Goal: Task Accomplishment & Management: Complete application form

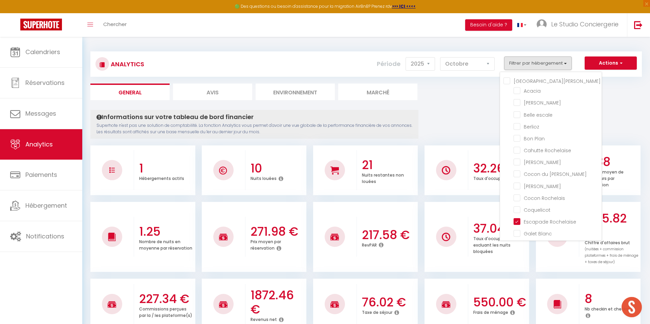
select select "2025"
select select "10"
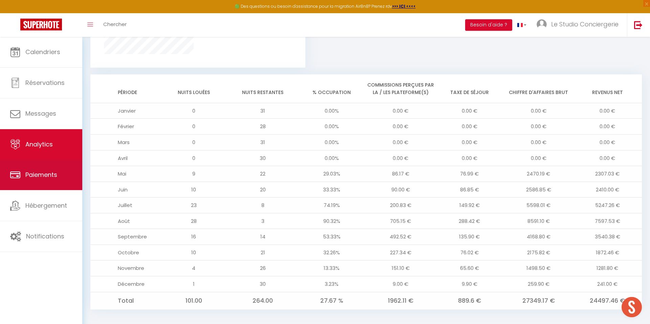
scroll to position [77, 0]
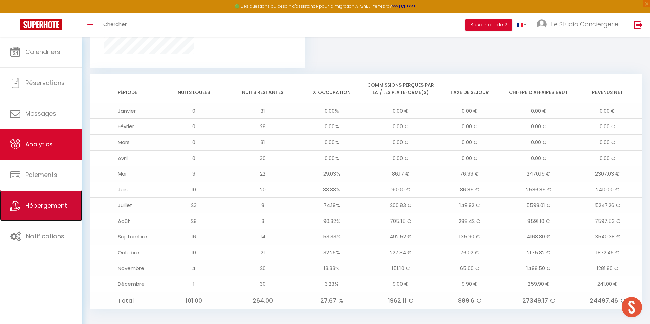
click at [32, 201] on link "Hébergement" at bounding box center [41, 205] width 82 height 30
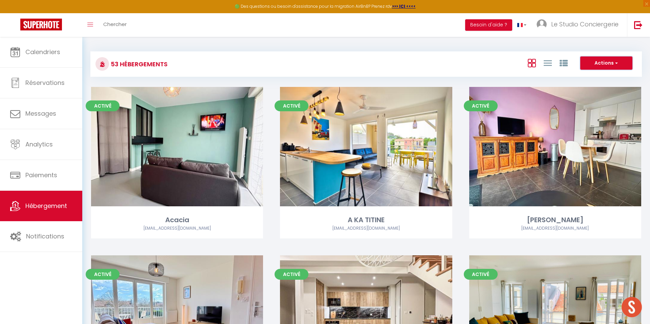
click at [601, 60] on button "Actions" at bounding box center [606, 64] width 52 height 14
click at [588, 74] on li "Créer un Hébergement" at bounding box center [601, 76] width 62 height 7
select select "3"
select select "2"
select select "1"
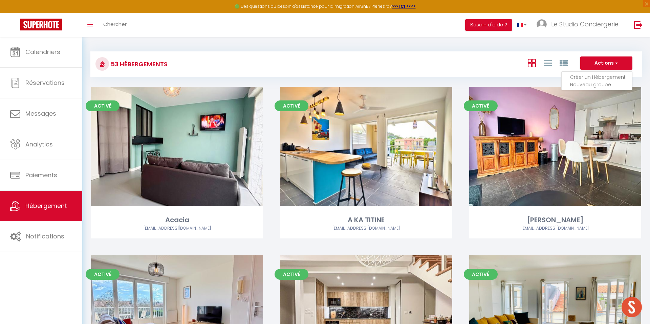
select select "1"
select select
select select "28"
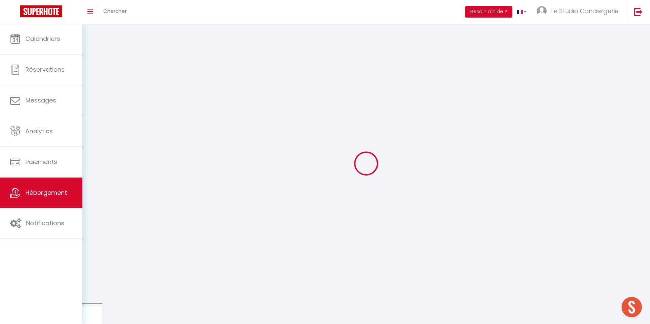
select select
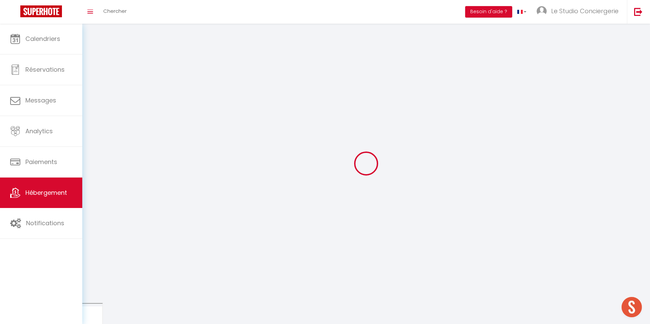
select select
checkbox input "false"
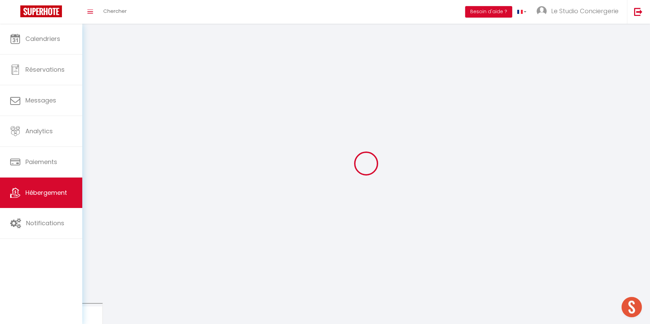
select select
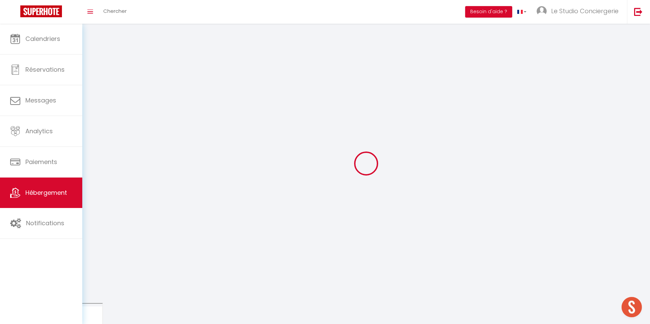
select select
checkbox input "false"
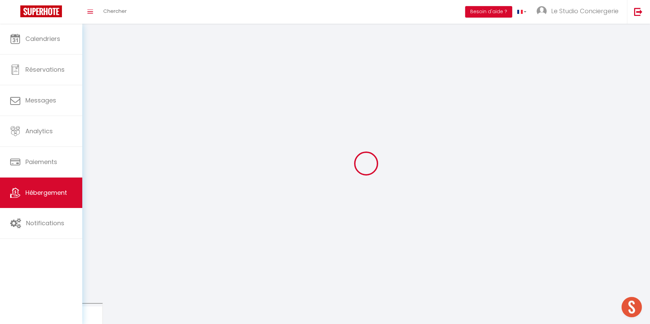
checkbox input "false"
select select
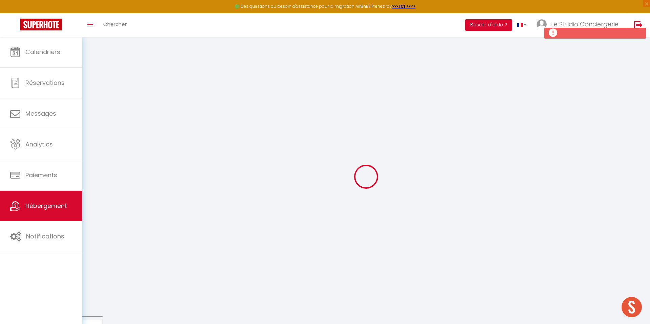
select select
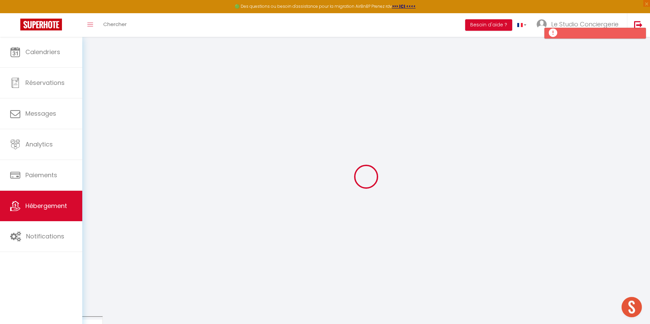
select select
checkbox input "false"
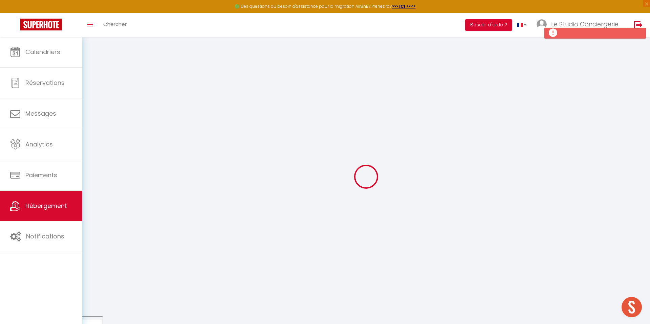
select select
checkbox input "false"
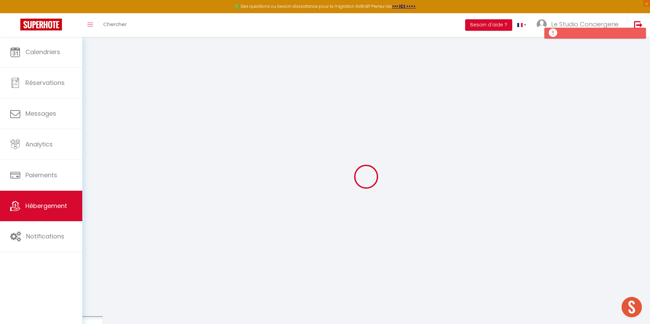
checkbox input "false"
select select
select select "15:00"
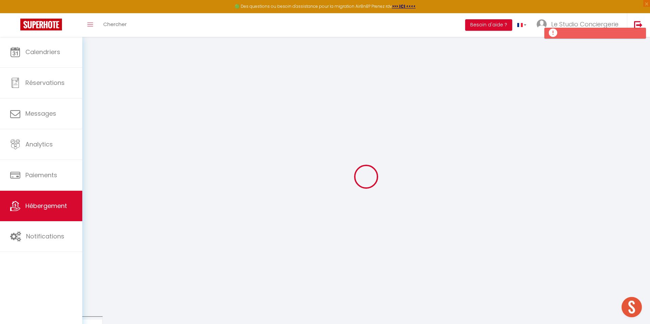
select select "23:45"
select select "11:00"
select select "30"
select select "120"
select select
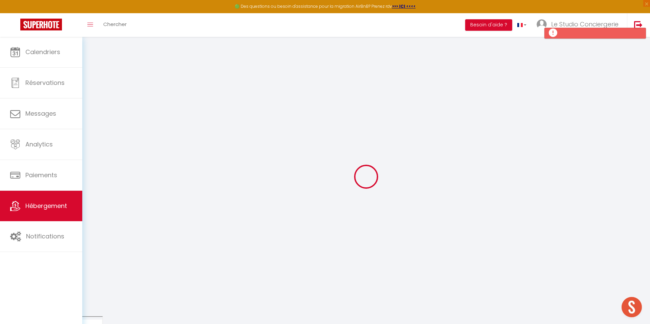
checkbox input "false"
select select
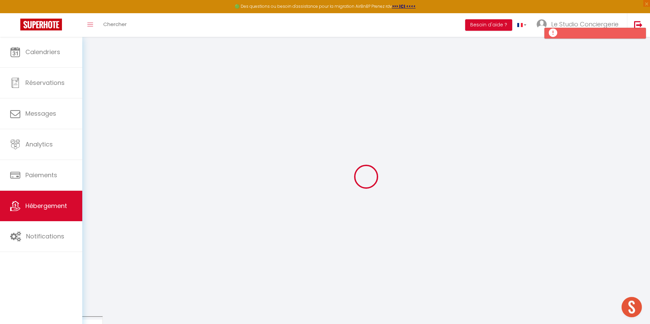
select select
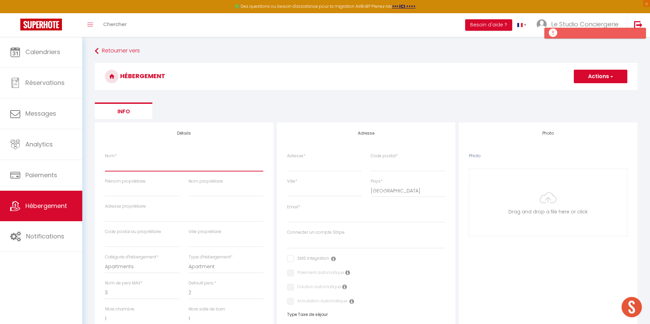
click at [156, 164] on input "Nom *" at bounding box center [184, 165] width 158 height 12
click at [155, 164] on input "Nom *" at bounding box center [184, 165] width 158 height 12
paste input "Coeur Rochelais"
type input "Coeur Rochelais"
select select
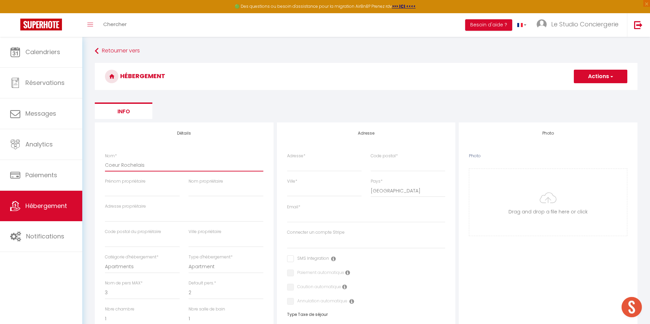
checkbox input "false"
select select
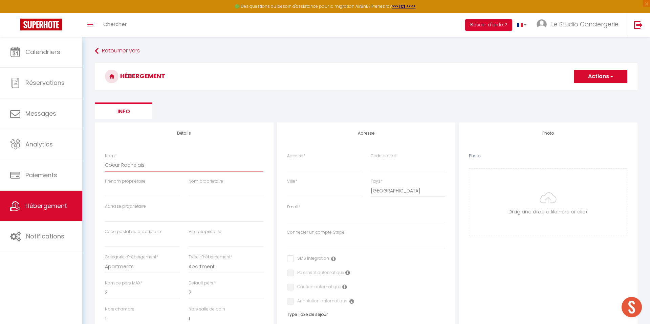
select select
type input "Coeur Rochelais"
click at [115, 193] on input "Prénom propriétaire" at bounding box center [142, 190] width 75 height 12
type input "J"
select select
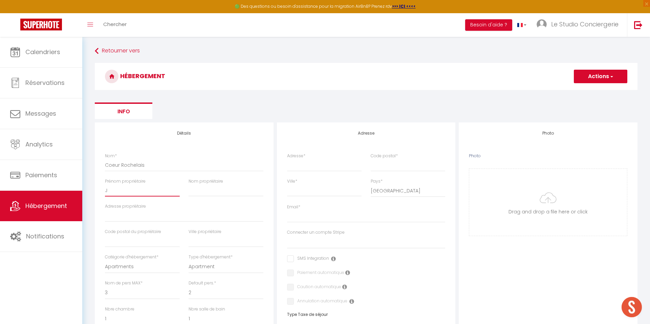
checkbox input "false"
select select
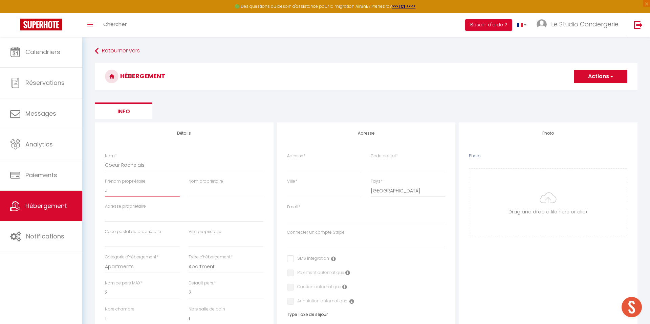
select select
checkbox input "false"
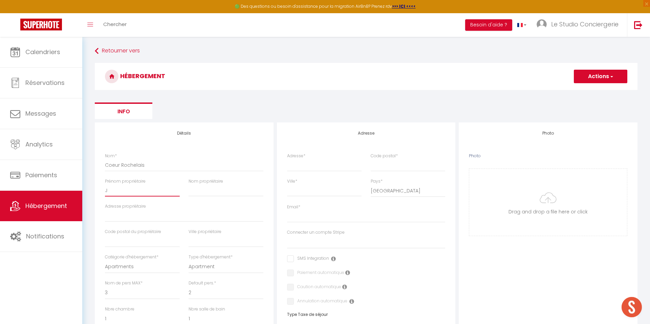
checkbox input "false"
select select
type input "Ju"
select select
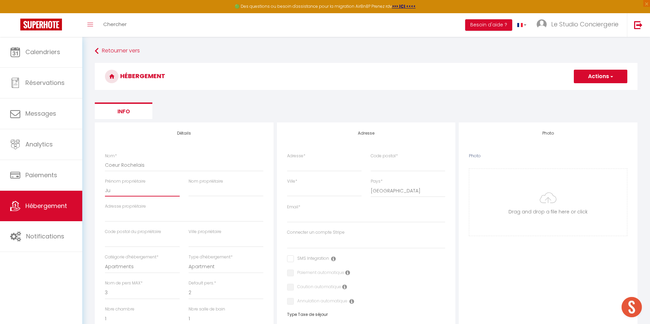
checkbox input "false"
select select
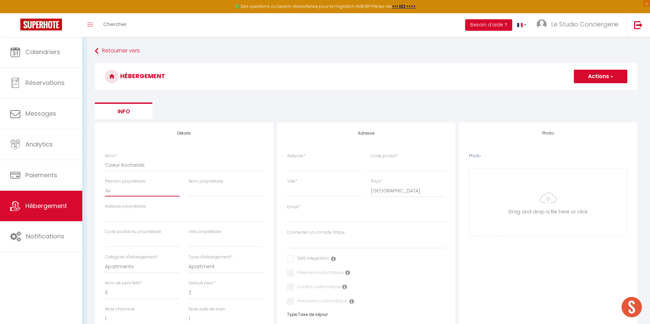
select select
type input "Jul"
select select
checkbox input "false"
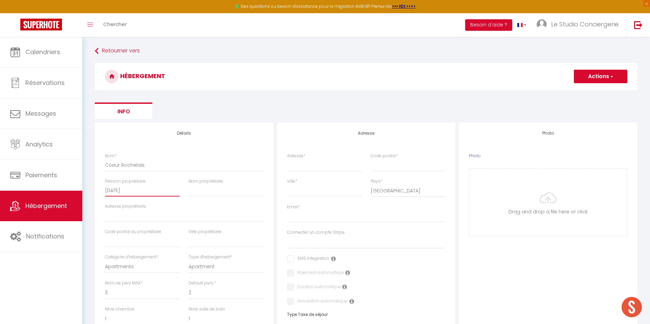
checkbox input "false"
select select
type input "Juli"
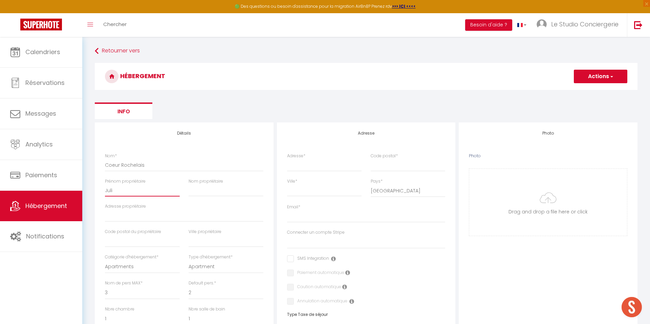
select select
checkbox input "false"
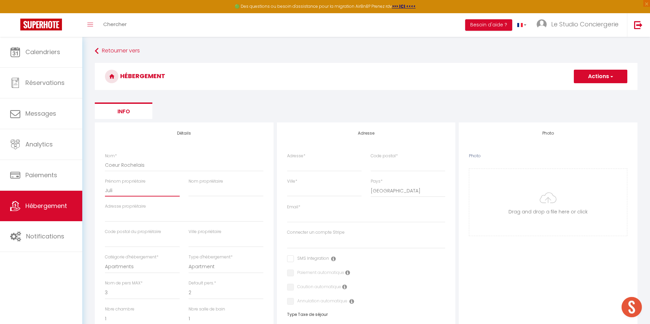
select select
type input "Julie"
select select
checkbox input "false"
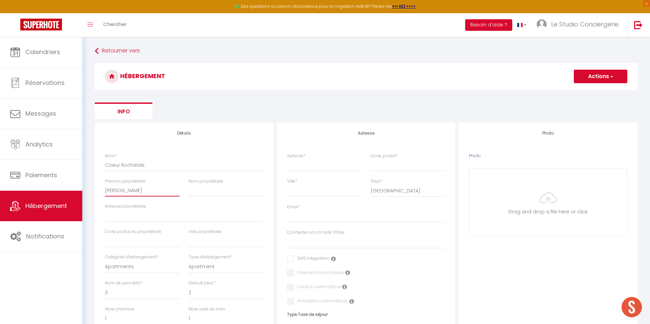
checkbox input "false"
select select
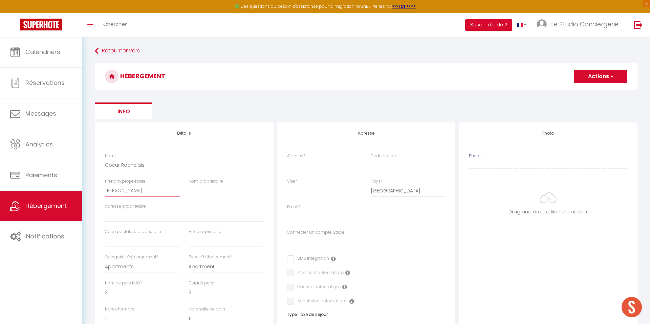
type input "[PERSON_NAME]"
select select
checkbox input "false"
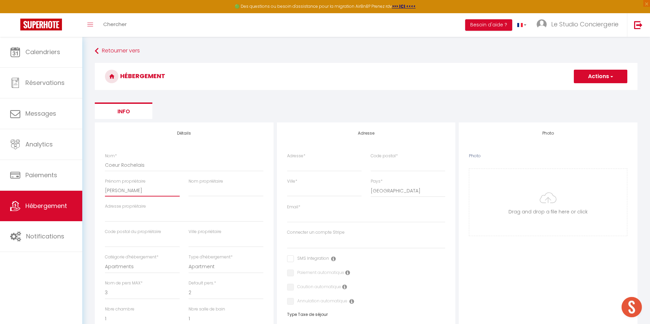
checkbox input "false"
select select
type input "[PERSON_NAME]"
click at [243, 189] on input "Nom propriétaire" at bounding box center [225, 190] width 75 height 12
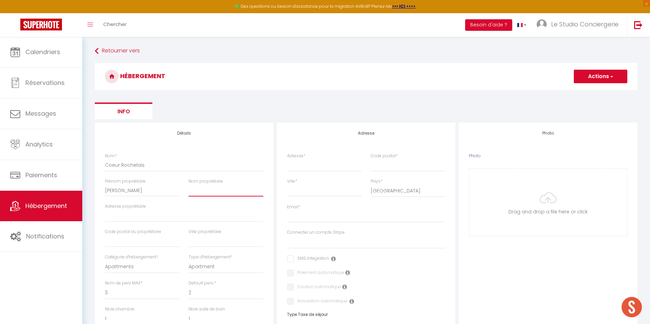
type input "M"
select select
checkbox input "false"
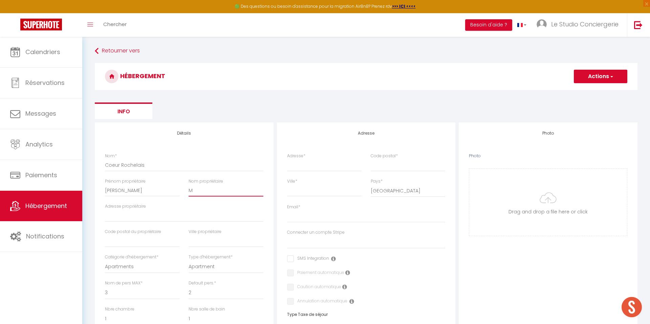
checkbox input "false"
select select
checkbox input "false"
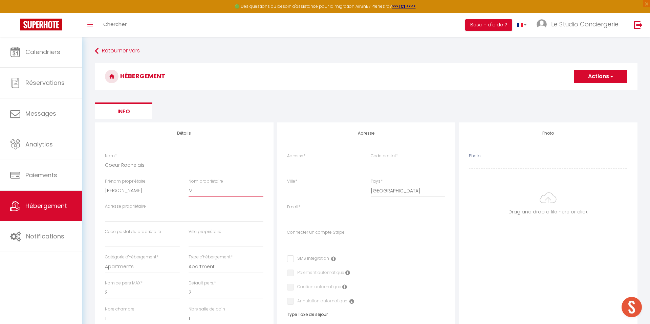
checkbox input "false"
select select
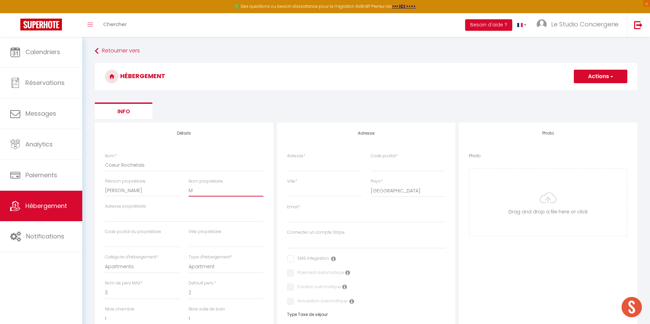
type input "Ma"
select select
checkbox input "false"
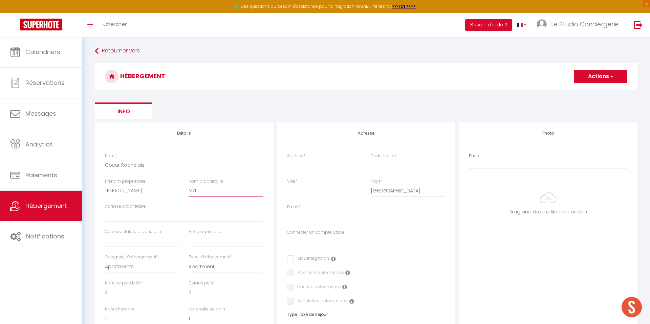
checkbox input "false"
select select
type input "Mar"
select select
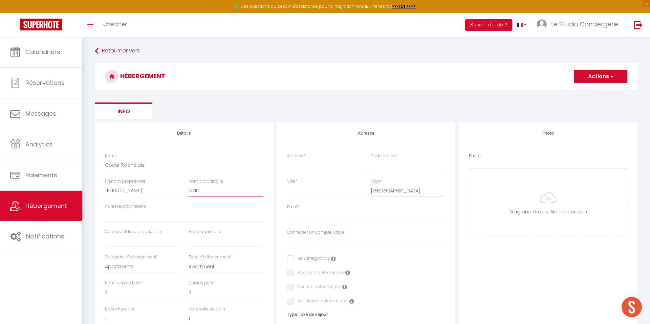
checkbox input "false"
select select
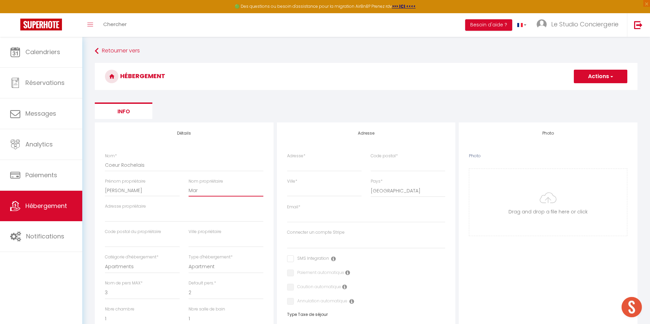
select select
type input "Mari"
select select
checkbox input "false"
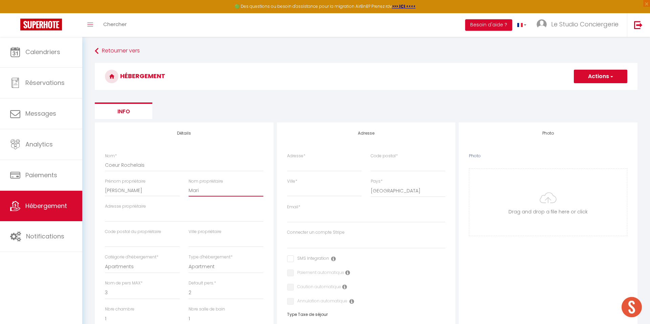
checkbox input "false"
select select
type input "Marie"
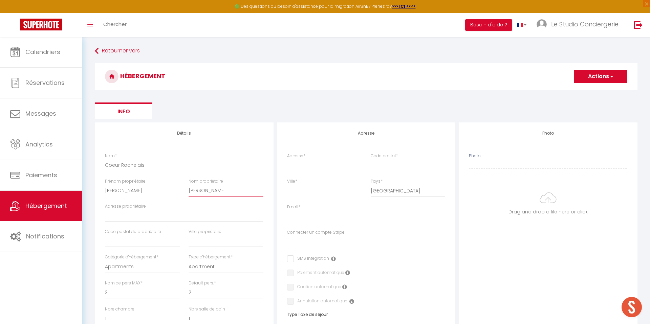
select select
checkbox input "false"
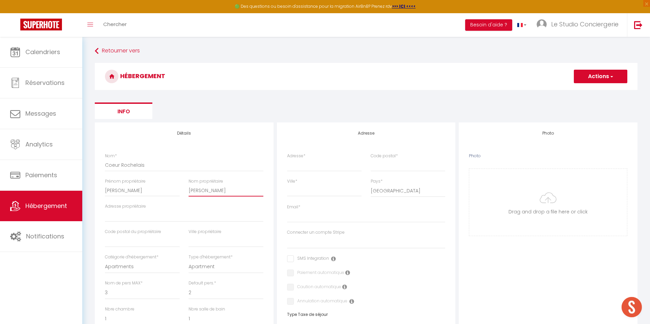
select select
type input "Mari"
select select
checkbox input "false"
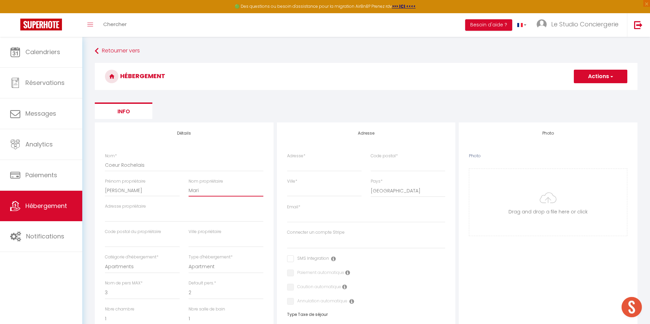
checkbox input "false"
select select
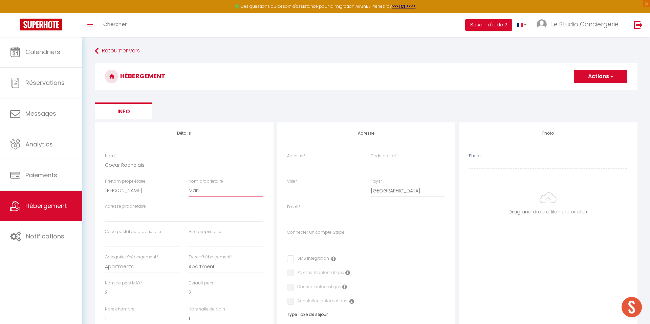
type input "Mari"
click at [216, 213] on input "Adresse propriétaire" at bounding box center [184, 216] width 158 height 12
click at [117, 215] on input "Adresse propriétaire" at bounding box center [184, 216] width 158 height 12
paste input "26 Rue Bletterie 17000 La Rochelle"
type input "26 Rue Bletterie 17000 La Rochelle"
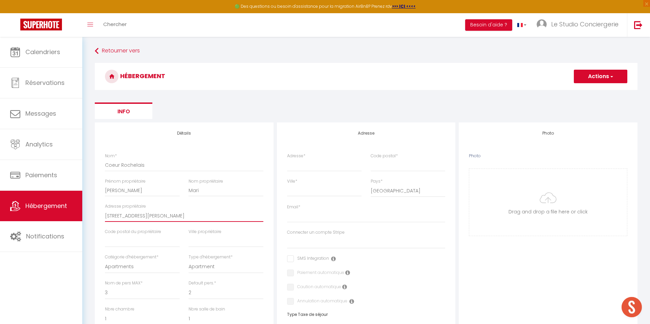
select select
checkbox input "false"
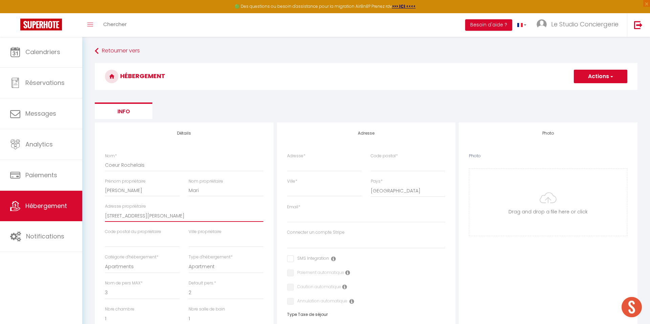
select select
checkbox input "false"
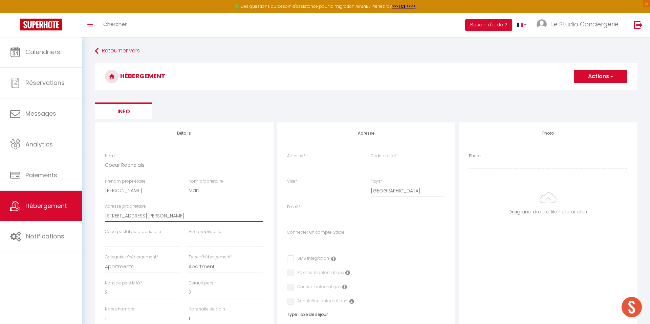
checkbox input "false"
select select
drag, startPoint x: 157, startPoint y: 217, endPoint x: 186, endPoint y: 217, distance: 29.8
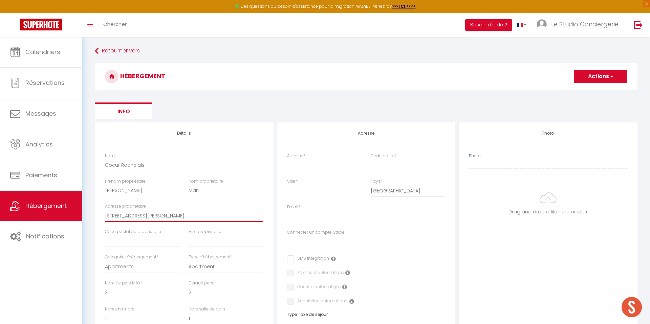
click at [186, 217] on input "26 Rue Bletterie 17000 La Rochelle" at bounding box center [184, 216] width 158 height 12
type input "26 Rue Bletterie 17000"
click at [225, 243] on input "text" at bounding box center [225, 241] width 75 height 12
paste input "[GEOGRAPHIC_DATA][PERSON_NAME]"
click at [321, 193] on input "Ville *" at bounding box center [324, 190] width 75 height 12
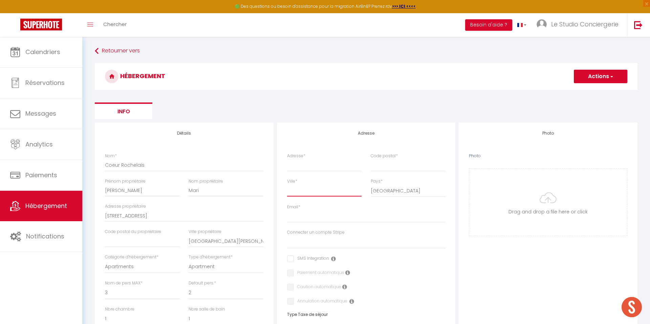
paste input "[GEOGRAPHIC_DATA][PERSON_NAME]"
drag, startPoint x: 158, startPoint y: 216, endPoint x: 142, endPoint y: 216, distance: 16.2
click at [142, 216] on input "26 Rue Bletterie 17000" at bounding box center [184, 216] width 158 height 12
click at [138, 236] on input "text" at bounding box center [142, 241] width 75 height 12
paste input "17000"
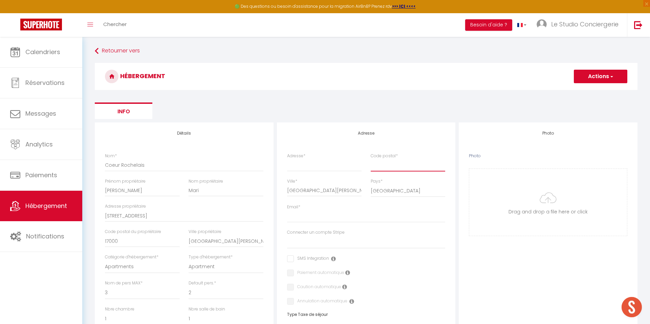
click at [381, 164] on input "Code postal *" at bounding box center [407, 165] width 75 height 12
paste input "17000"
drag, startPoint x: 145, startPoint y: 218, endPoint x: 81, endPoint y: 210, distance: 64.0
click at [81, 210] on div "🟢 Des questions ou besoin d'assistance pour la migration AirBnB? Prenez rdv >>>…" at bounding box center [325, 304] width 650 height 534
click at [327, 166] on input "Adresse *" at bounding box center [324, 165] width 75 height 12
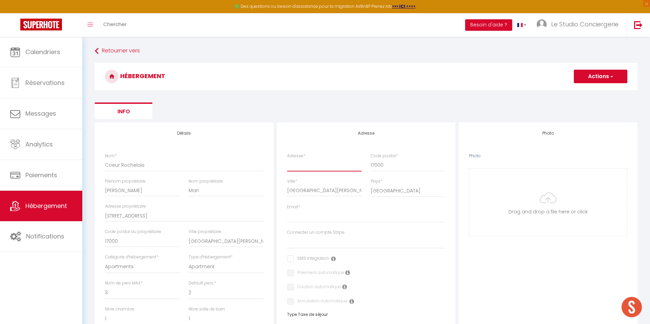
paste input "[STREET_ADDRESS]"
click at [308, 214] on input "Email *" at bounding box center [366, 216] width 158 height 12
paste input "[EMAIL_ADDRESS][DOMAIN_NAME]"
click at [323, 242] on select "Boby Conciergerie Le Studio Conciergerie Anne MEILLOUR Olivia ADANERO Emeline R…" at bounding box center [366, 242] width 158 height 13
click at [287, 236] on select "Boby Conciergerie Le Studio Conciergerie Anne MEILLOUR Olivia ADANERO Emeline R…" at bounding box center [366, 242] width 158 height 13
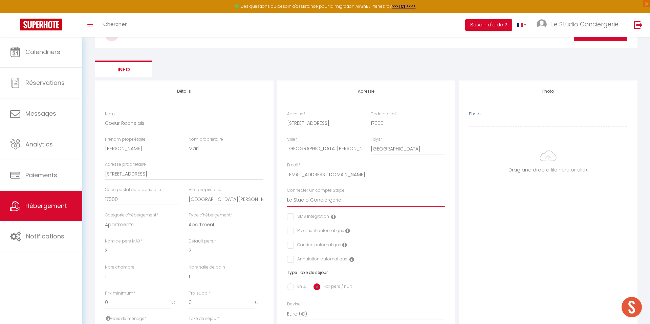
scroll to position [48, 0]
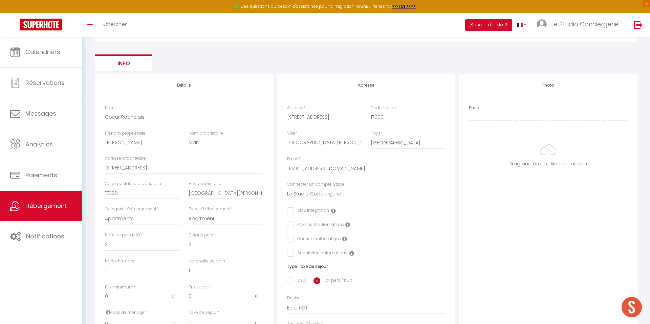
click at [146, 250] on select "1 2 3 4 5 6 7 8 9 10 11 12 13 14" at bounding box center [142, 245] width 75 height 13
click at [105, 239] on select "1 2 3 4 5 6 7 8 9 10 11 12 13 14" at bounding box center [142, 245] width 75 height 13
click at [196, 248] on select "1 2 3 4 5 6 7 8 9 10 11 12 13 14" at bounding box center [225, 245] width 75 height 13
click at [188, 239] on select "1 2 3 4 5 6 7 8 9 10 11 12 13 14" at bounding box center [225, 245] width 75 height 13
click at [147, 270] on select "0 1 2 3 4 5 6 7 8 9 10 11 12 13" at bounding box center [142, 271] width 75 height 13
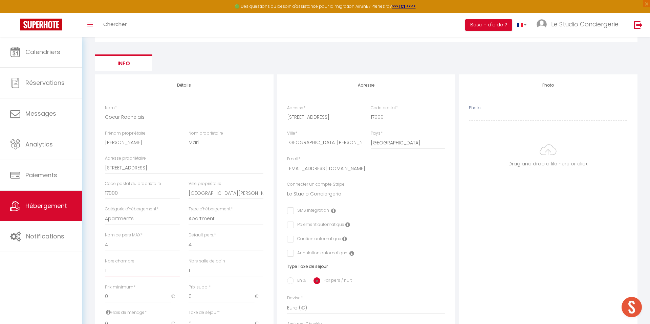
scroll to position [104, 0]
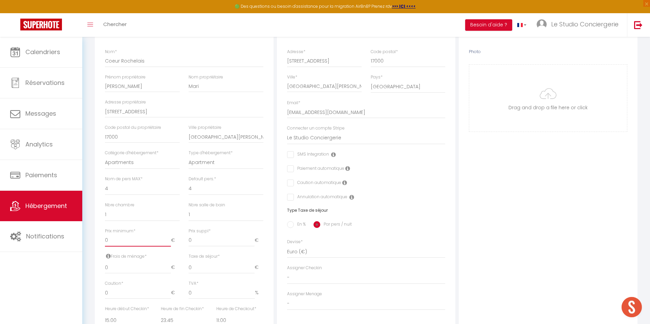
drag, startPoint x: 158, startPoint y: 244, endPoint x: 102, endPoint y: 240, distance: 56.3
click at [102, 240] on div "Prix minimum * 0 €" at bounding box center [142, 240] width 84 height 25
click at [199, 241] on input "0" at bounding box center [221, 240] width 66 height 12
click at [144, 265] on input "0" at bounding box center [138, 268] width 66 height 12
click at [288, 224] on input "En %" at bounding box center [290, 224] width 7 height 7
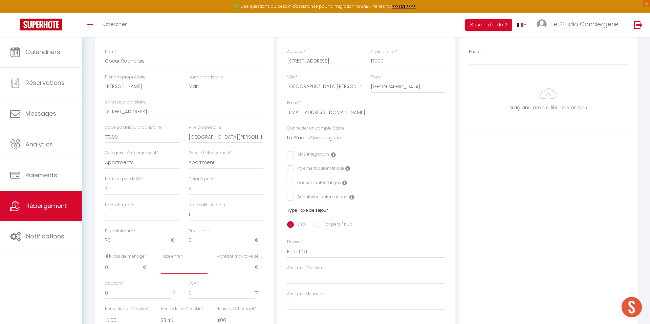
click at [171, 266] on input "Taxe en % *" at bounding box center [184, 268] width 47 height 12
click at [234, 263] on input "Montant max taxe séjour *" at bounding box center [235, 268] width 38 height 12
click at [133, 267] on input "0" at bounding box center [124, 268] width 38 height 12
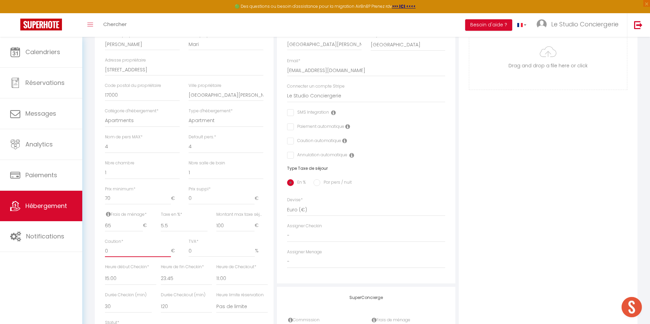
click at [142, 252] on input "0" at bounding box center [138, 251] width 66 height 12
drag, startPoint x: 115, startPoint y: 251, endPoint x: 104, endPoint y: 250, distance: 11.2
click at [104, 250] on div "Caution * 0 €" at bounding box center [142, 251] width 84 height 25
click at [202, 254] on input "0" at bounding box center [221, 251] width 66 height 12
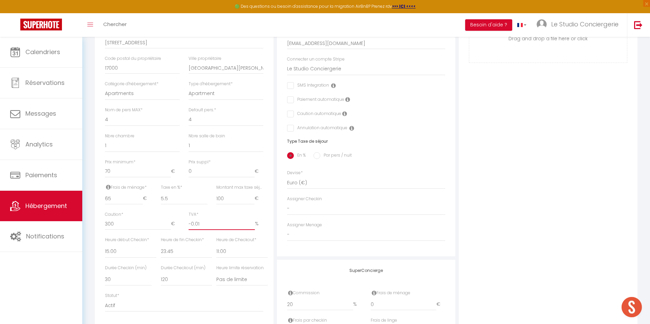
scroll to position [183, 0]
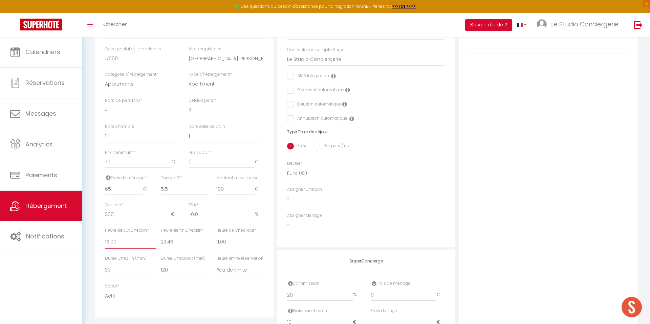
click at [133, 245] on select "00:00 00:15 00:30 00:45 01:00 01:15 01:30 01:45 02:00 02:15 02:30 02:45 03:00" at bounding box center [130, 242] width 51 height 13
click at [105, 236] on select "00:00 00:15 00:30 00:45 01:00 01:15 01:30 01:45 02:00 02:15 02:30 02:45 03:00" at bounding box center [130, 242] width 51 height 13
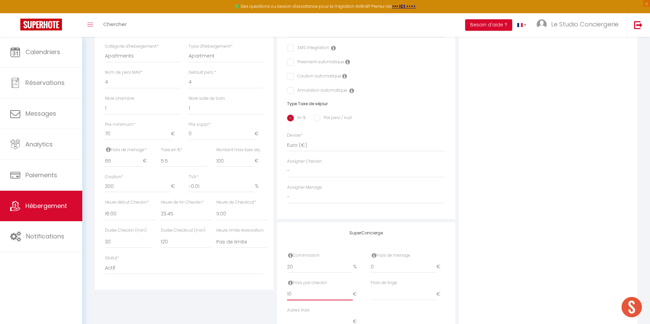
drag, startPoint x: 281, startPoint y: 293, endPoint x: 260, endPoint y: 292, distance: 21.0
click at [260, 292] on div "Détails Nom * Coeur Rochelais Prénom propriétaire Julien Nom propriétaire Mari …" at bounding box center [366, 127] width 546 height 431
drag, startPoint x: 386, startPoint y: 270, endPoint x: 355, endPoint y: 270, distance: 30.8
click at [355, 270] on div "Commission 20 % Frais de ménage 0 €" at bounding box center [366, 265] width 167 height 27
click at [475, 262] on div "Photo Photo Drag and drop a file here or click Ooops, something wrong appended.…" at bounding box center [547, 127] width 179 height 431
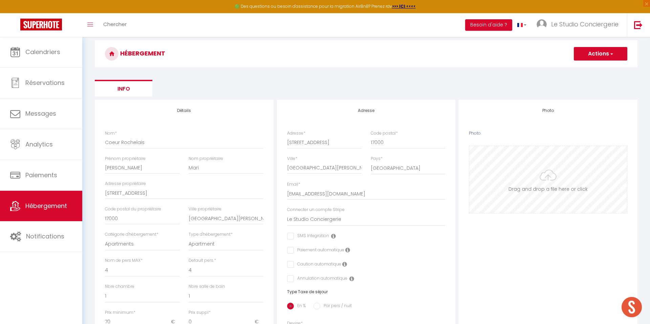
scroll to position [0, 0]
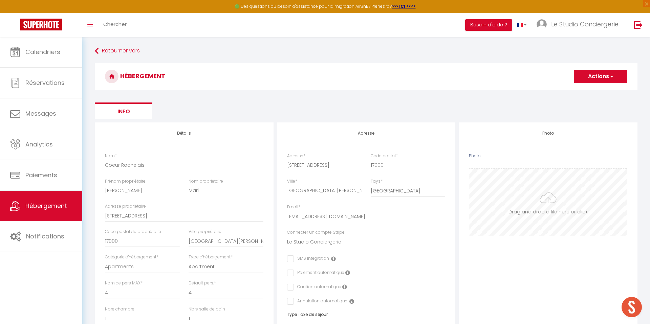
click at [545, 218] on input "Photo" at bounding box center [548, 202] width 158 height 67
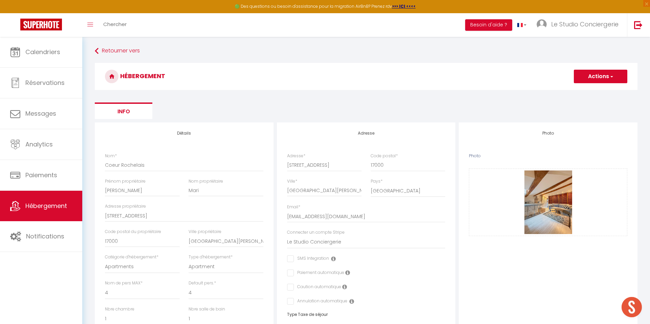
click at [587, 77] on button "Actions" at bounding box center [600, 77] width 53 height 14
click at [584, 92] on input "Enregistrer" at bounding box center [592, 91] width 25 height 7
click at [586, 95] on link "Enregistrer" at bounding box center [599, 91] width 53 height 9
click at [588, 90] on div "HÉBERGEMENT Actions Enregistrer" at bounding box center [366, 78] width 542 height 31
click at [593, 75] on button "Actions" at bounding box center [600, 77] width 53 height 14
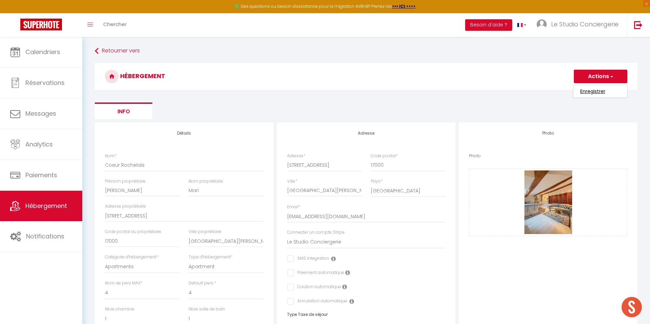
click at [585, 94] on input "Enregistrer" at bounding box center [592, 91] width 25 height 7
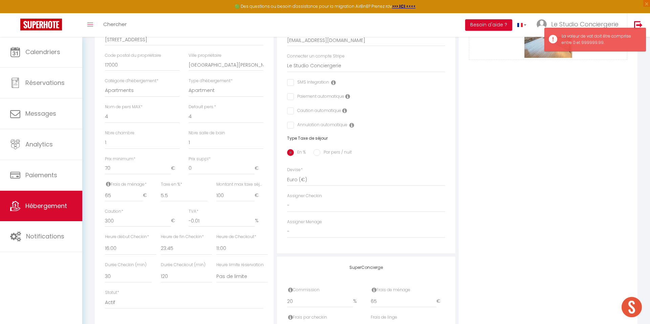
scroll to position [199, 0]
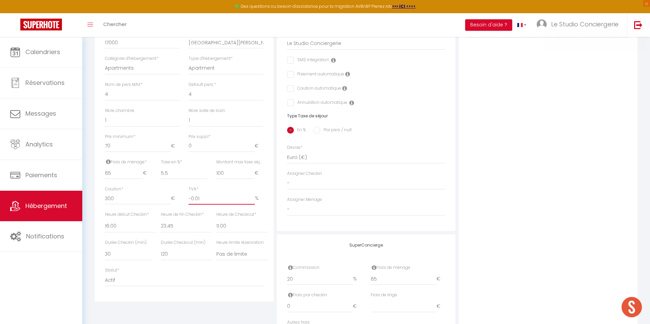
drag, startPoint x: 207, startPoint y: 199, endPoint x: 165, endPoint y: 194, distance: 42.2
click at [165, 194] on div "Caution * 300 € TVA * -0.01 %" at bounding box center [183, 198] width 167 height 25
click at [264, 195] on div "TVA * 0 %" at bounding box center [226, 198] width 84 height 25
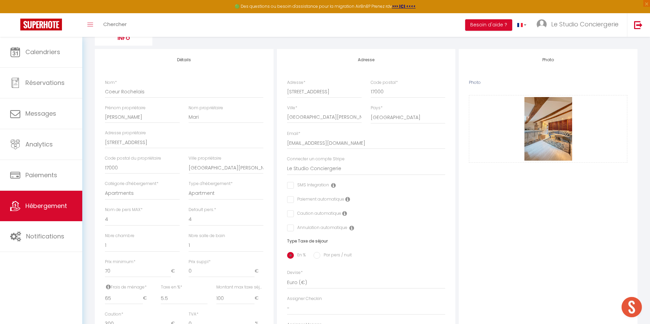
scroll to position [0, 0]
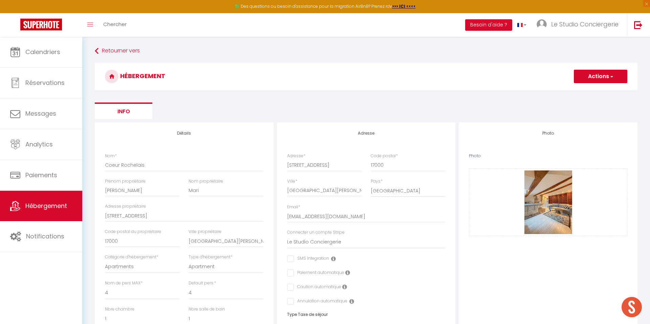
click at [593, 76] on button "Actions" at bounding box center [600, 77] width 53 height 14
click at [589, 88] on input "Enregistrer" at bounding box center [592, 91] width 25 height 7
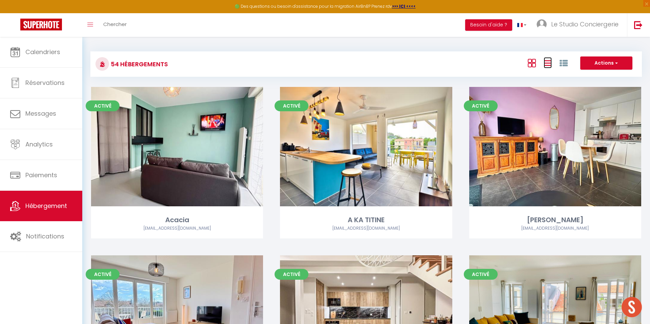
click at [548, 62] on icon at bounding box center [547, 63] width 8 height 8
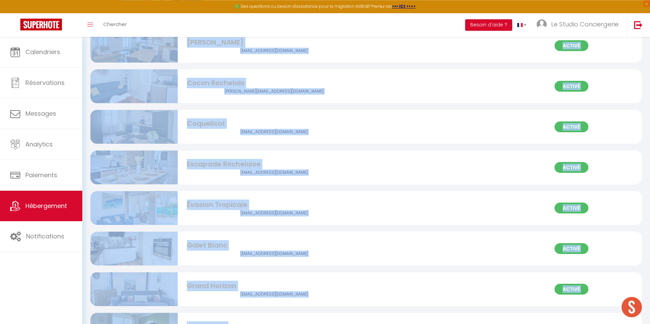
scroll to position [367, 0]
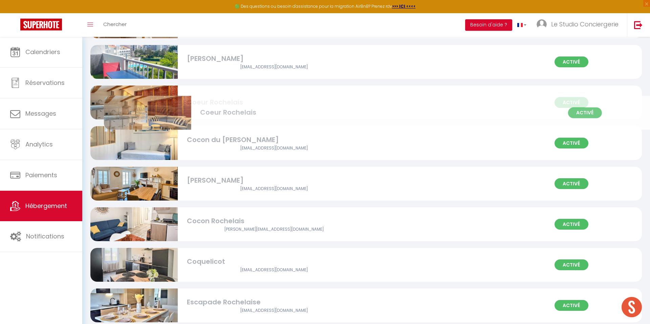
drag, startPoint x: 228, startPoint y: 292, endPoint x: 242, endPoint y: 115, distance: 178.2
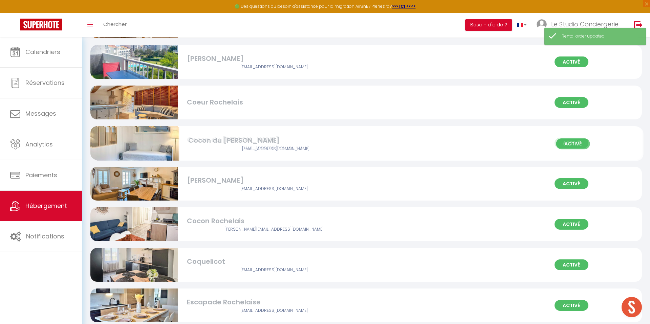
click at [320, 138] on div "Cocon du Pérot" at bounding box center [274, 140] width 175 height 10
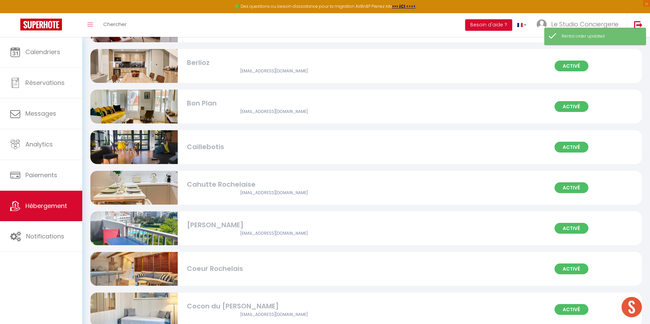
scroll to position [0, 0]
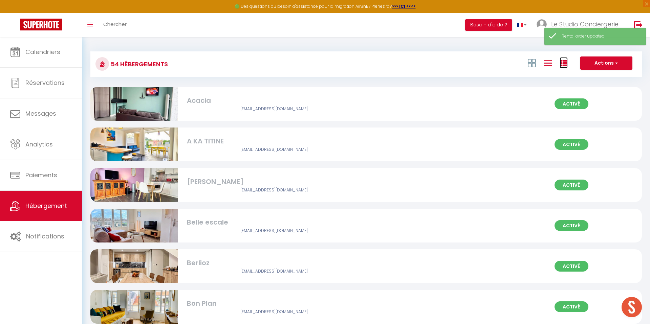
click at [560, 66] on icon at bounding box center [563, 63] width 8 height 8
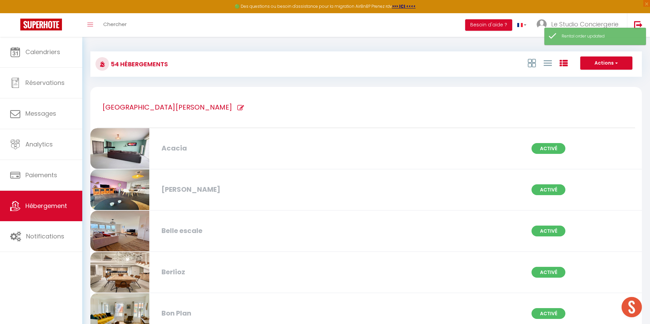
click at [237, 106] on icon at bounding box center [240, 108] width 7 height 7
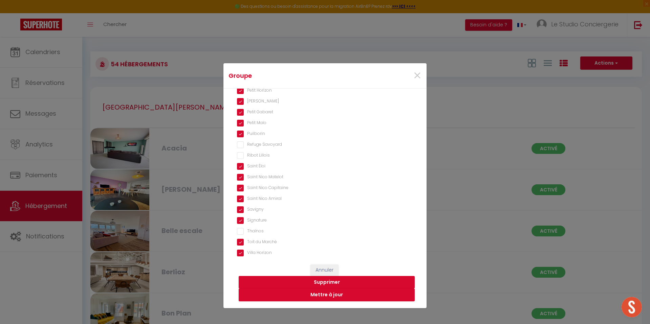
scroll to position [468, 0]
click at [240, 242] on Rochelais "Coeur Rochelais" at bounding box center [325, 240] width 176 height 7
click at [321, 295] on button "Mettre à jour" at bounding box center [327, 295] width 176 height 13
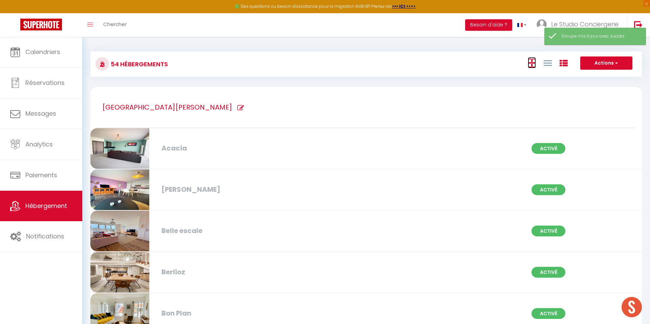
click at [531, 64] on icon at bounding box center [531, 63] width 8 height 8
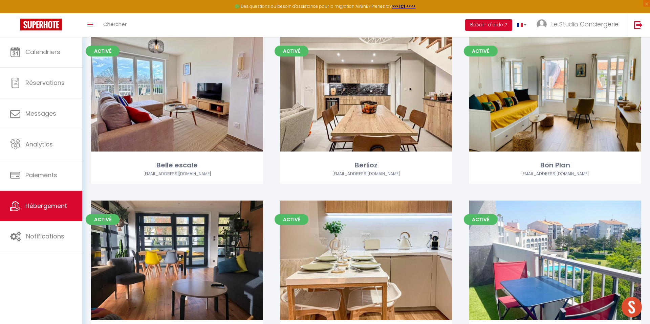
scroll to position [0, 0]
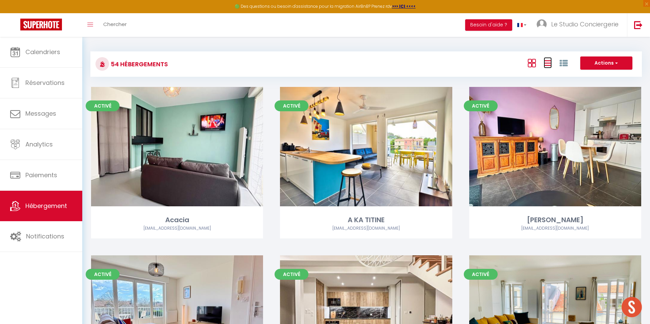
click at [543, 59] on icon at bounding box center [547, 63] width 8 height 8
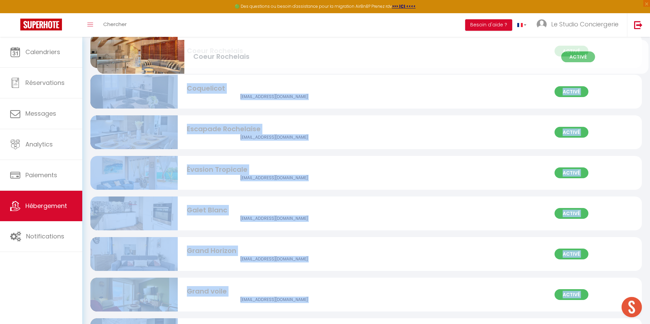
drag, startPoint x: 280, startPoint y: 290, endPoint x: 287, endPoint y: 54, distance: 235.6
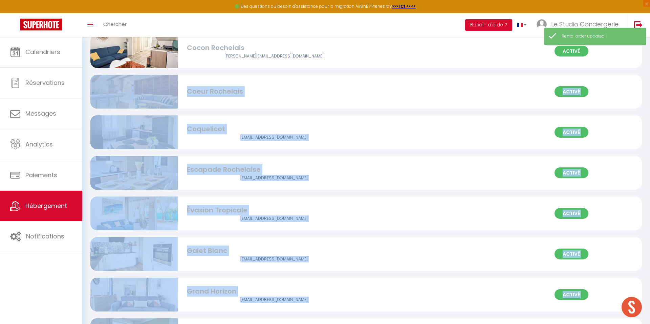
scroll to position [480, 0]
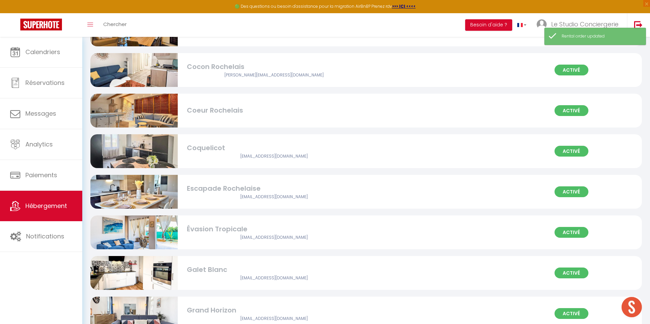
click at [275, 124] on div "Activé Coeur Rochelais" at bounding box center [365, 111] width 551 height 34
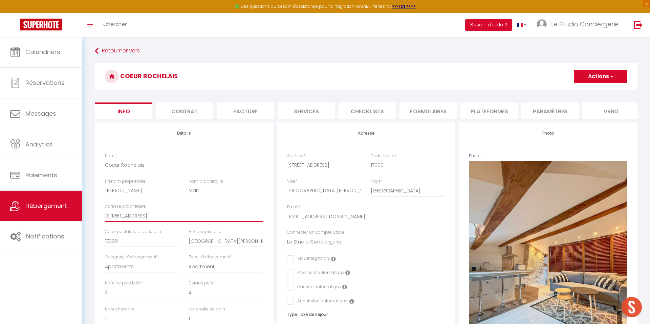
click at [118, 213] on input "[STREET_ADDRESS]" at bounding box center [184, 216] width 158 height 12
click at [558, 108] on li "website" at bounding box center [544, 111] width 58 height 17
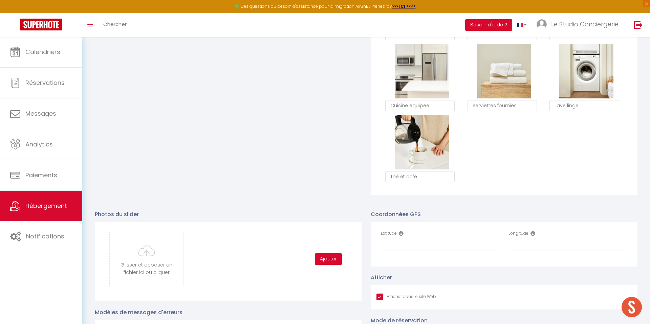
scroll to position [648, 0]
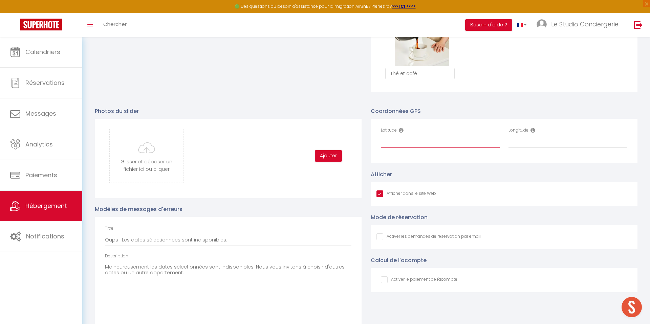
click at [435, 144] on input "Latitude" at bounding box center [440, 142] width 119 height 12
paste input "46.158919002003"
click at [387, 142] on input "46.158919002003" at bounding box center [440, 142] width 119 height 12
click at [518, 141] on input "Longitude" at bounding box center [567, 142] width 119 height 12
paste input "-1.151186004817"
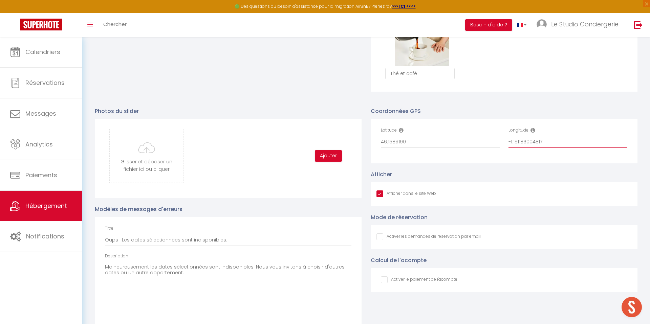
drag, startPoint x: 513, startPoint y: 141, endPoint x: 529, endPoint y: 163, distance: 26.6
click at [512, 141] on input "-1.151186004817" at bounding box center [567, 142] width 119 height 12
click at [524, 157] on div "Latitude 46.1589190 Longitude -1.1511860" at bounding box center [503, 141] width 267 height 45
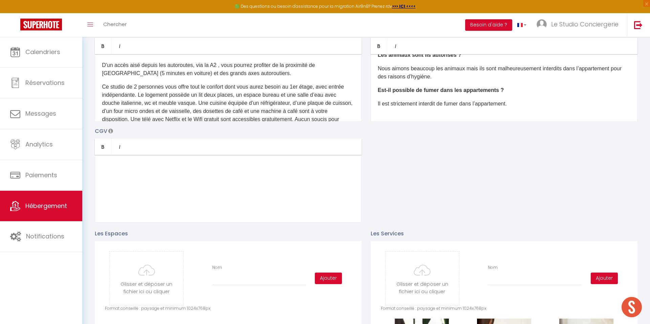
scroll to position [0, 0]
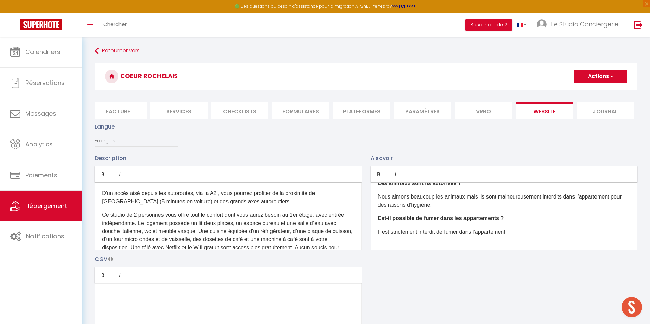
click at [590, 76] on button "Actions" at bounding box center [600, 77] width 53 height 14
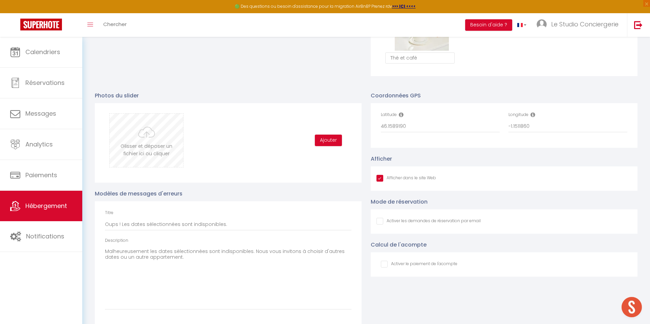
scroll to position [673, 0]
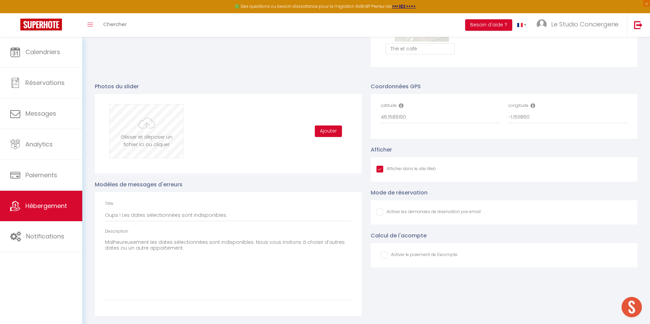
click at [132, 143] on input "file" at bounding box center [146, 131] width 73 height 53
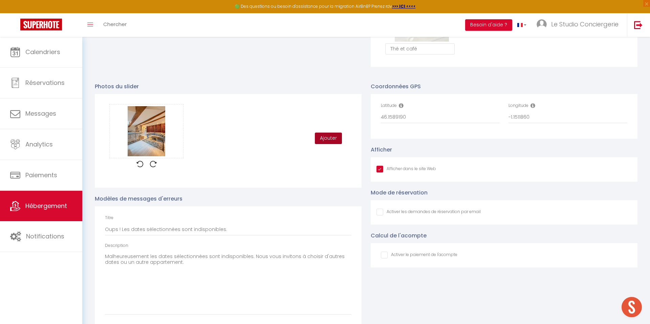
click at [337, 137] on button "Ajouter" at bounding box center [328, 139] width 27 height 12
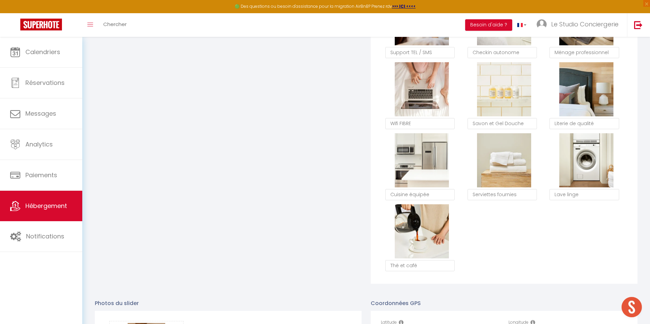
scroll to position [360, 0]
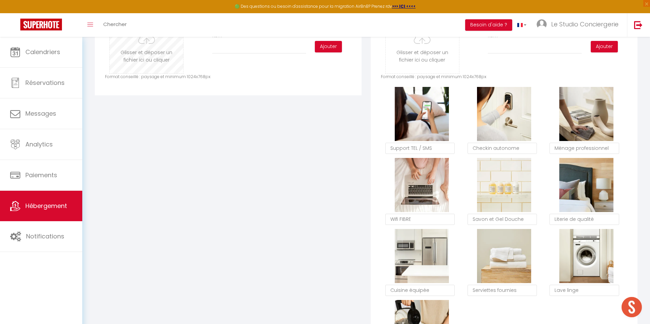
drag, startPoint x: 140, startPoint y: 63, endPoint x: 132, endPoint y: 64, distance: 8.9
click at [135, 64] on input "file" at bounding box center [146, 46] width 73 height 53
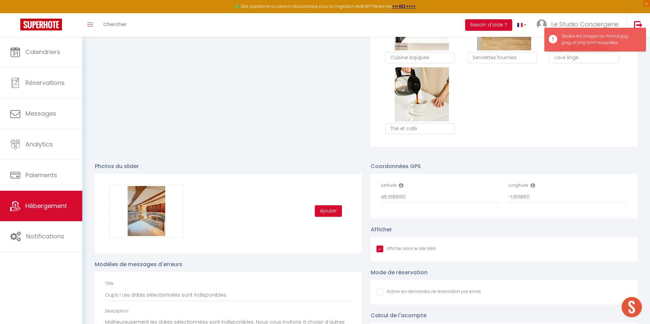
scroll to position [612, 0]
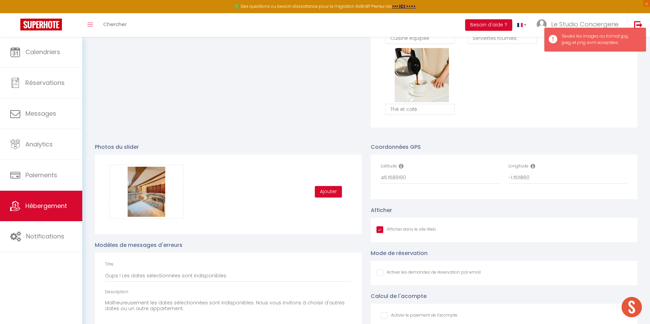
click at [321, 198] on div "Glisser et déposer un fichier ici ou cliquer Ooops, something wrong happened. R…" at bounding box center [228, 192] width 246 height 54
click at [324, 194] on button "Ajouter" at bounding box center [328, 192] width 27 height 12
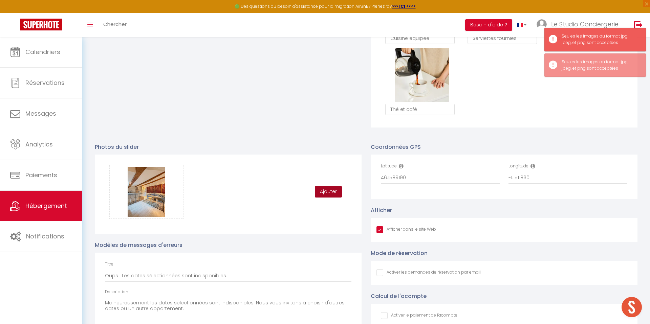
click at [323, 193] on button "Ajouter" at bounding box center [328, 192] width 27 height 12
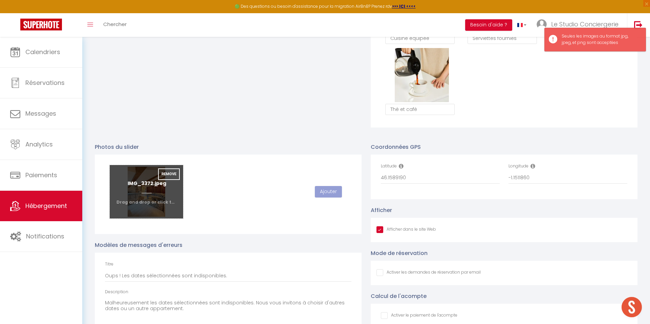
click at [166, 192] on input "file" at bounding box center [146, 191] width 73 height 53
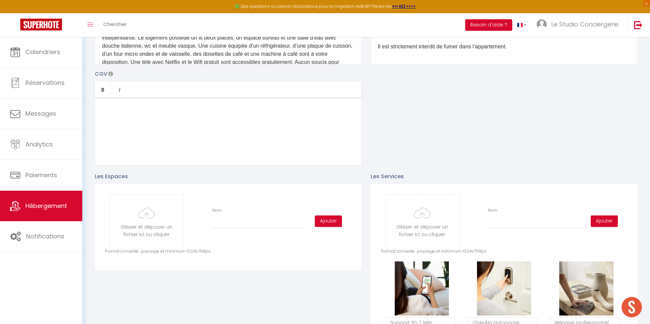
scroll to position [0, 0]
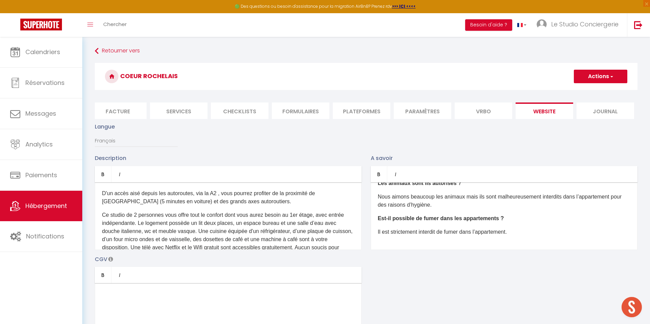
click at [587, 81] on button "Actions" at bounding box center [600, 77] width 53 height 14
click at [584, 91] on input "Enregistrer" at bounding box center [592, 91] width 25 height 7
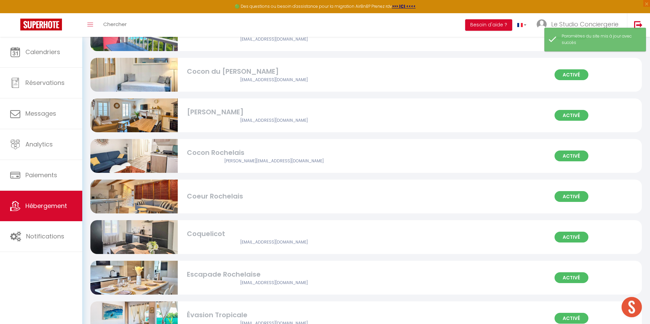
scroll to position [401, 0]
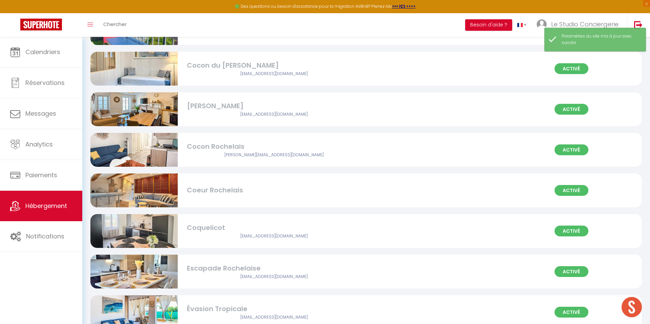
click at [291, 183] on div "Activé Coeur Rochelais" at bounding box center [365, 191] width 551 height 34
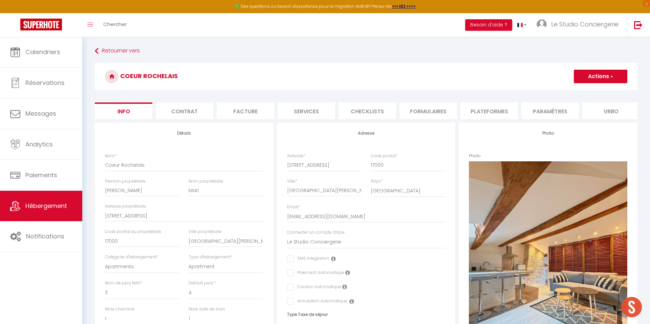
scroll to position [2, 0]
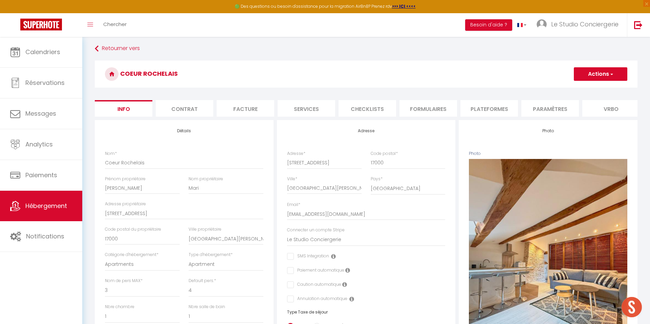
click at [329, 112] on li "Services" at bounding box center [306, 108] width 58 height 17
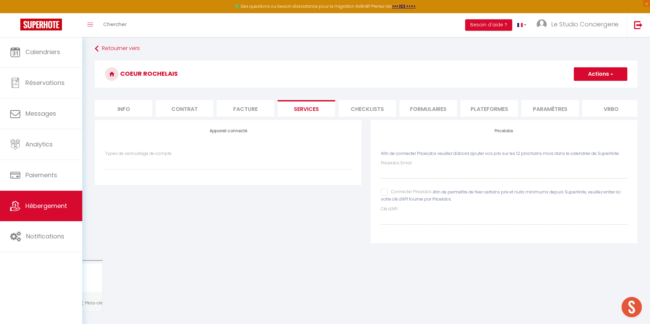
click at [382, 107] on li "Checklists" at bounding box center [367, 108] width 58 height 17
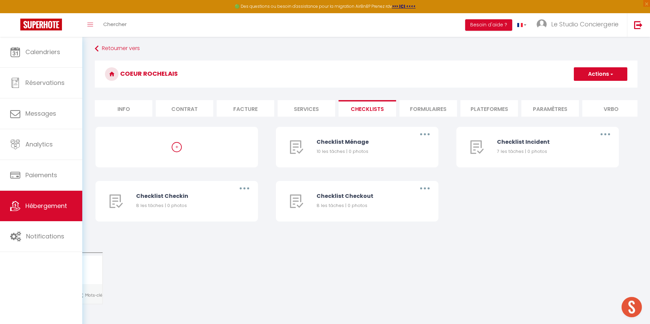
click at [470, 107] on li "Plateformes" at bounding box center [489, 108] width 58 height 17
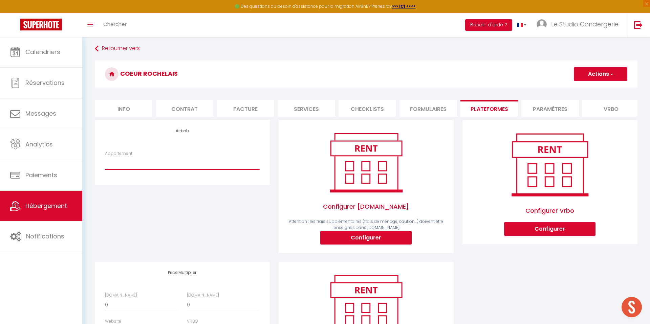
click at [155, 164] on select "Coeur Rochelais : atypique, centre, 5 min du port - contact@lestudioconciergeri…" at bounding box center [182, 163] width 155 height 13
click at [105, 157] on select "Coeur Rochelais : atypique, centre, 5 min du port - contact@lestudioconciergeri…" at bounding box center [182, 163] width 155 height 13
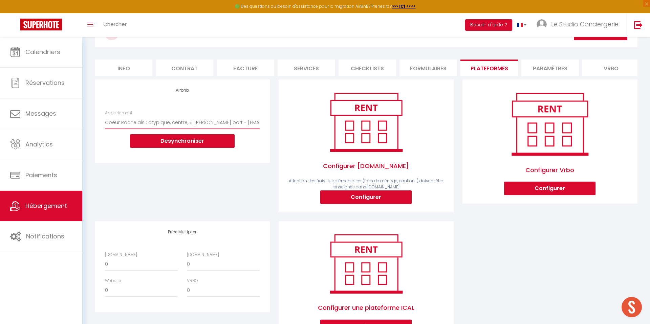
scroll to position [71, 0]
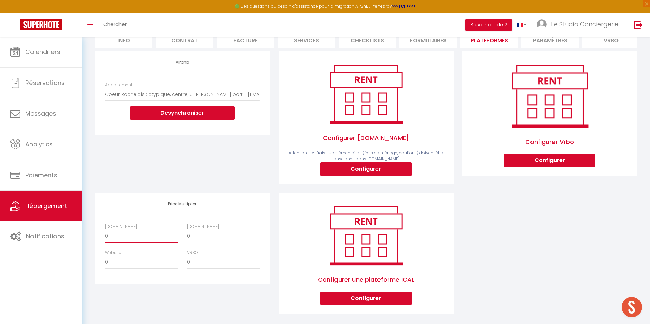
click at [144, 230] on select "0 + 1 % + 2 % + 3 % + 4 % + 5 % + 6 % + 7 % + 8 % + 9 %" at bounding box center [141, 236] width 73 height 13
click at [105, 230] on select "0 + 1 % + 2 % + 3 % + 4 % + 5 % + 6 % + 7 % + 8 % + 9 %" at bounding box center [141, 236] width 73 height 13
click at [207, 233] on select "0 + 1 % + 2 % + 3 % + 4 % + 5 % + 6 % + 7 % + 8 % + 9 %" at bounding box center [223, 236] width 73 height 13
click at [187, 230] on select "0 + 1 % + 2 % + 3 % + 4 % + 5 % + 6 % + 7 % + 8 % + 9 %" at bounding box center [223, 236] width 73 height 13
click at [136, 256] on select "0 + 1 % + 2 % + 3 % + 4 % + 5 % + 6 % + 7 % + 8 % + 9 %" at bounding box center [141, 262] width 73 height 13
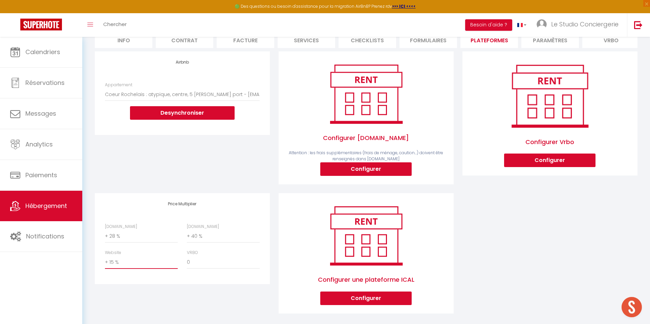
click at [105, 256] on select "0 + 1 % + 2 % + 3 % + 4 % + 5 % + 6 % + 7 % + 8 % + 9 %" at bounding box center [141, 262] width 73 height 13
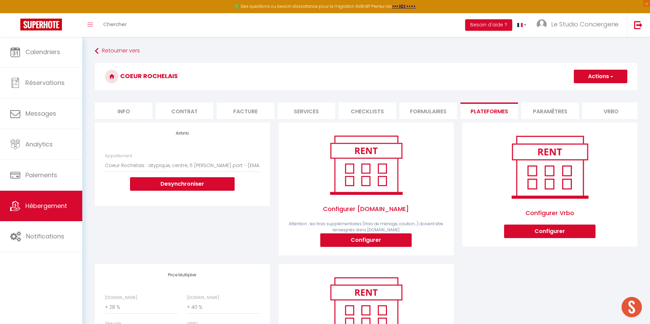
click at [587, 75] on button "Actions" at bounding box center [600, 77] width 53 height 14
click at [585, 91] on link "Enregistrer" at bounding box center [599, 91] width 53 height 9
click at [436, 116] on li "Formulaires" at bounding box center [428, 111] width 58 height 17
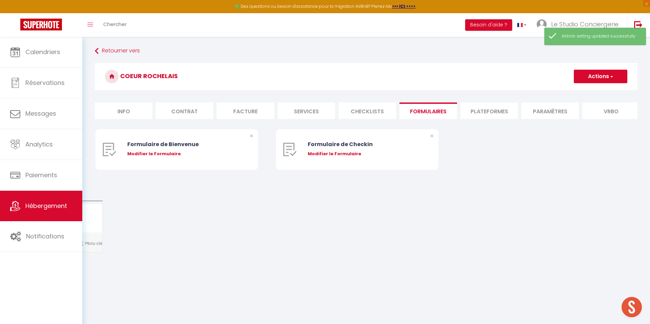
click at [383, 112] on li "Checklists" at bounding box center [367, 111] width 58 height 17
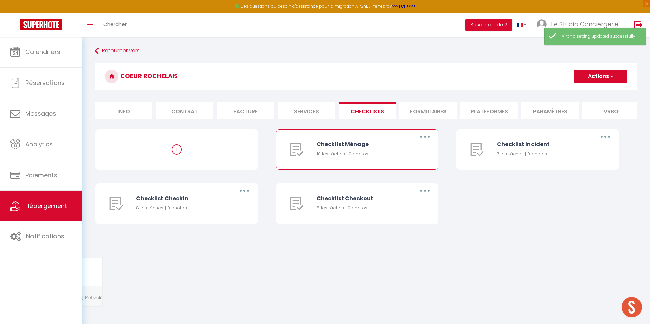
click at [428, 137] on button "button" at bounding box center [424, 136] width 19 height 11
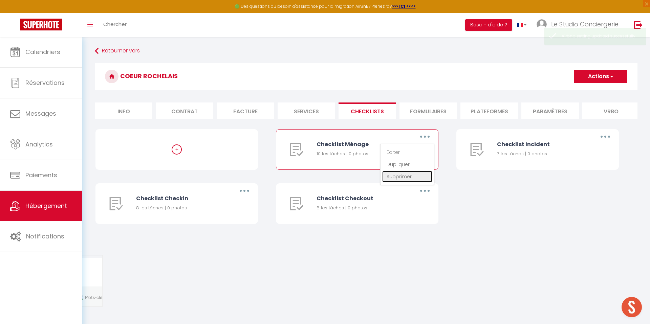
click at [408, 173] on link "Supprimer" at bounding box center [407, 177] width 50 height 12
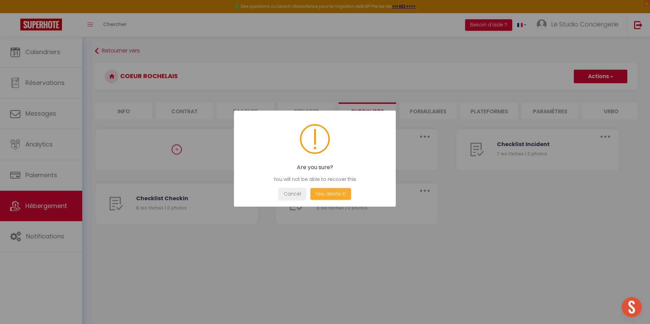
click at [336, 190] on button "Yes, delete it!" at bounding box center [330, 194] width 41 height 12
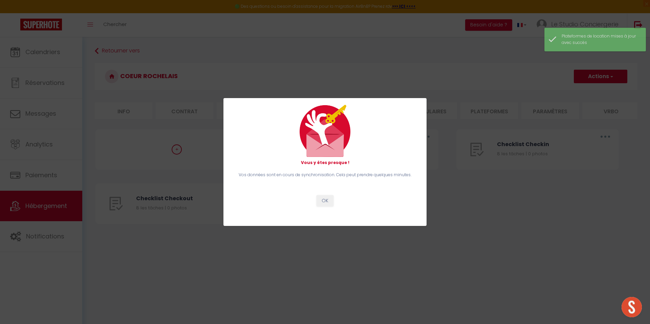
click at [315, 195] on div "Vos données sont en cours de synchronisation. Cela peut prendre quelques minute…" at bounding box center [324, 189] width 185 height 35
click at [323, 200] on button "OK" at bounding box center [324, 201] width 17 height 12
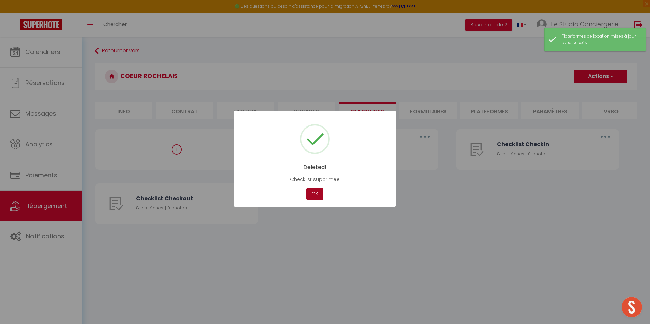
click at [312, 193] on button "OK" at bounding box center [314, 194] width 17 height 12
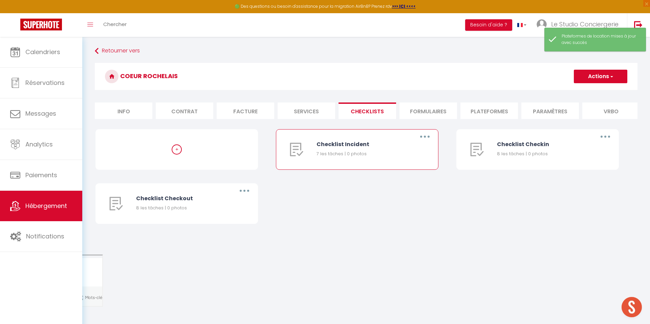
click at [428, 136] on button "button" at bounding box center [424, 136] width 19 height 11
click at [406, 174] on link "Supprimer" at bounding box center [407, 177] width 50 height 12
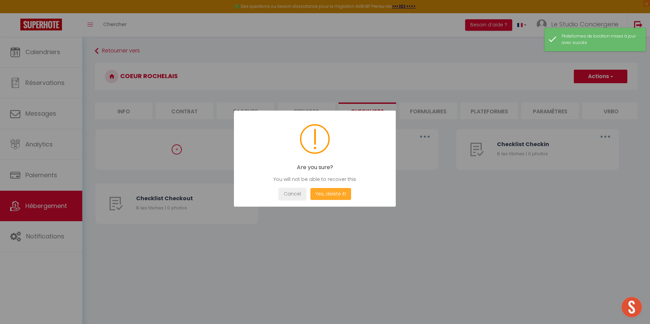
click at [339, 190] on button "Yes, delete it!" at bounding box center [330, 194] width 41 height 12
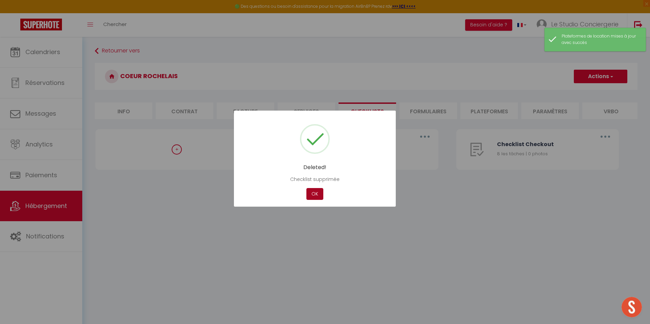
click at [316, 196] on button "OK" at bounding box center [314, 194] width 17 height 12
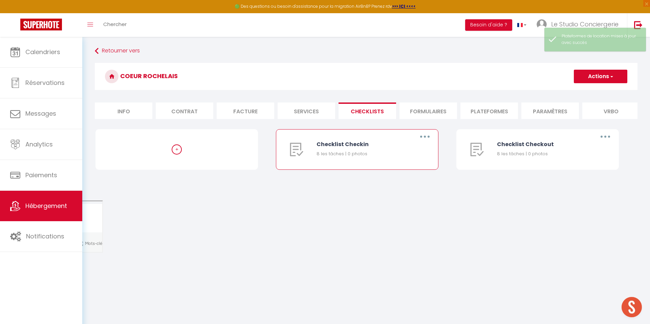
click at [426, 137] on button "button" at bounding box center [424, 136] width 19 height 11
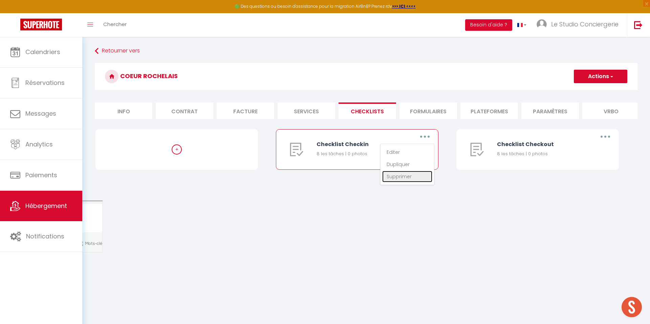
click at [406, 174] on link "Supprimer" at bounding box center [407, 177] width 50 height 12
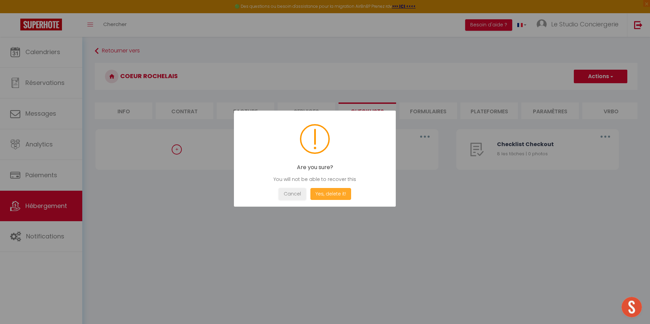
click at [349, 191] on button "Yes, delete it!" at bounding box center [330, 194] width 41 height 12
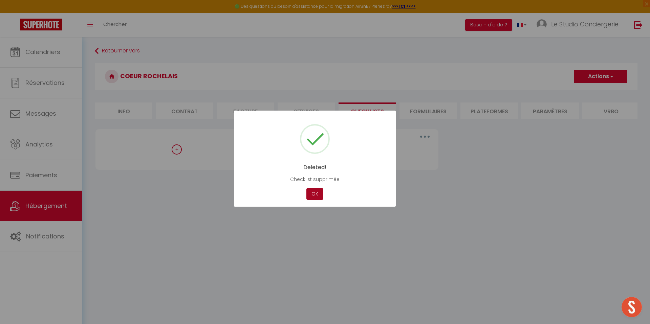
drag, startPoint x: 316, startPoint y: 190, endPoint x: 363, endPoint y: 177, distance: 48.2
click at [318, 190] on button "OK" at bounding box center [314, 194] width 17 height 12
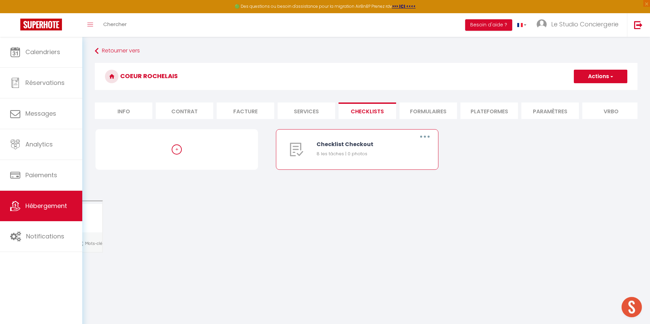
click at [424, 136] on icon "button" at bounding box center [425, 137] width 2 height 2
click at [408, 174] on link "Supprimer" at bounding box center [407, 177] width 50 height 12
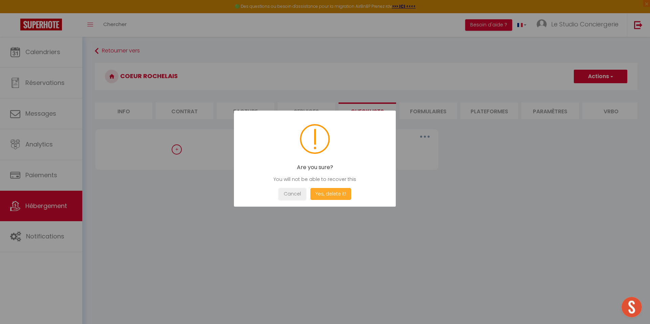
click at [339, 190] on button "Yes, delete it!" at bounding box center [330, 194] width 41 height 12
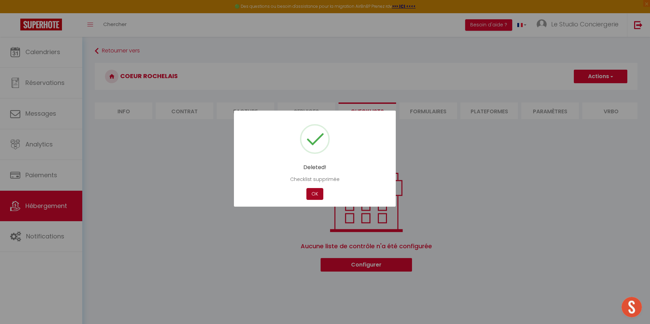
drag, startPoint x: 316, startPoint y: 196, endPoint x: 313, endPoint y: 190, distance: 6.7
click at [316, 196] on button "OK" at bounding box center [314, 194] width 17 height 12
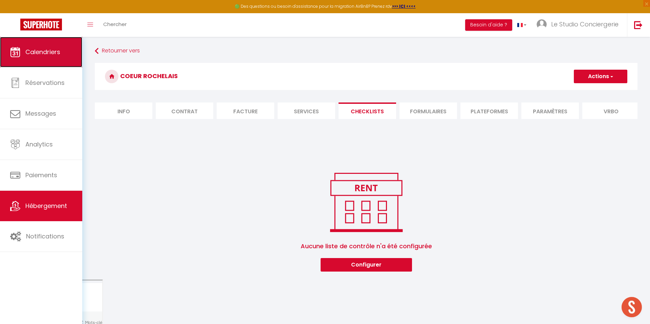
click at [62, 52] on link "Calendriers" at bounding box center [41, 52] width 82 height 30
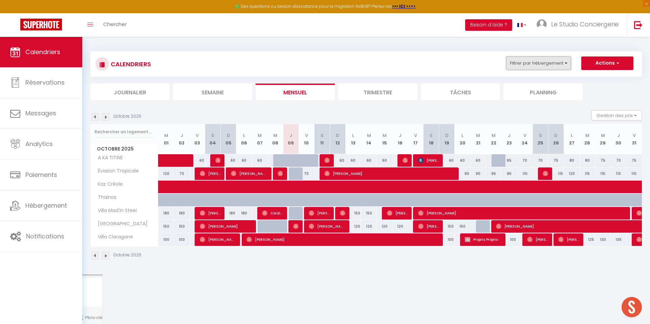
click at [544, 62] on button "Filtrer par hébergement" at bounding box center [538, 64] width 65 height 14
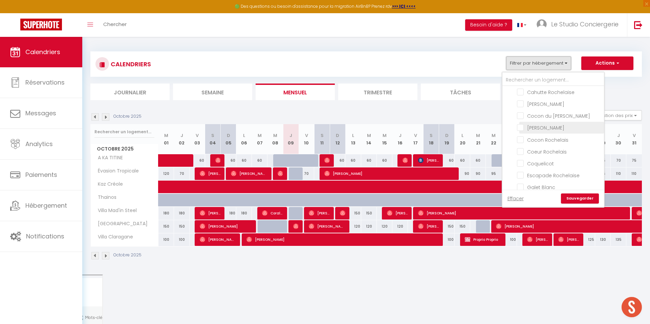
scroll to position [79, 0]
drag, startPoint x: 522, startPoint y: 145, endPoint x: 533, endPoint y: 164, distance: 22.6
click at [522, 147] on input "Coeur Rochelais" at bounding box center [559, 150] width 85 height 7
click at [572, 194] on link "Sauvegarder" at bounding box center [580, 199] width 38 height 10
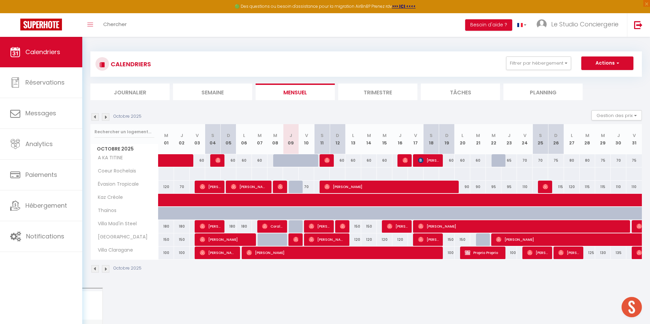
click at [287, 174] on div at bounding box center [291, 173] width 16 height 13
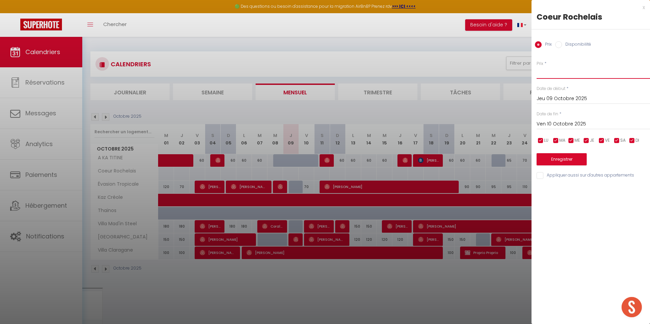
click at [552, 70] on input "Prix" at bounding box center [592, 73] width 113 height 12
click at [555, 121] on input "Ven 10 Octobre 2025" at bounding box center [592, 124] width 113 height 9
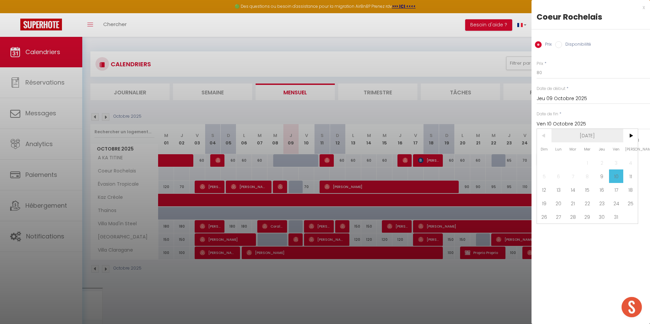
click at [605, 136] on span "[DATE]" at bounding box center [587, 136] width 72 height 14
click at [591, 135] on span "2025" at bounding box center [587, 136] width 72 height 14
click at [564, 179] on span "2026" at bounding box center [553, 177] width 33 height 14
click at [614, 190] on span "Décembre" at bounding box center [620, 190] width 33 height 14
click at [603, 216] on span "31" at bounding box center [601, 217] width 15 height 14
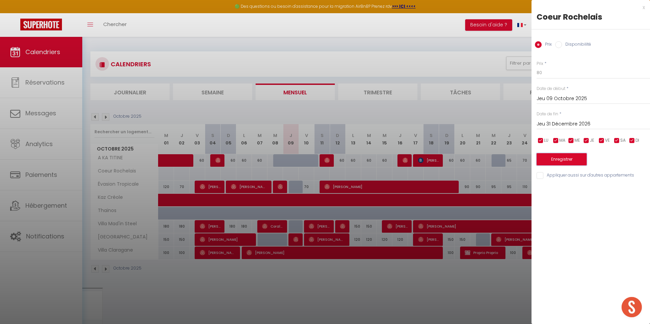
click at [578, 161] on button "Enregistrer" at bounding box center [561, 159] width 50 height 12
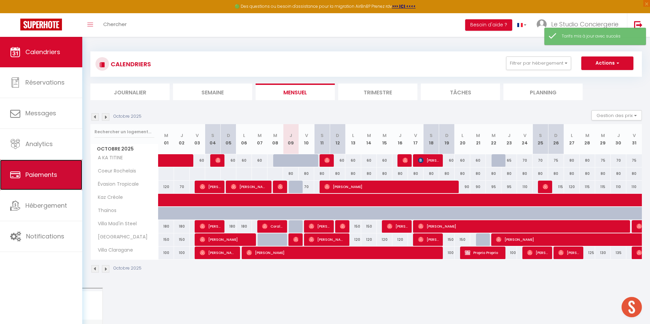
click at [50, 185] on link "Paiements" at bounding box center [41, 175] width 82 height 30
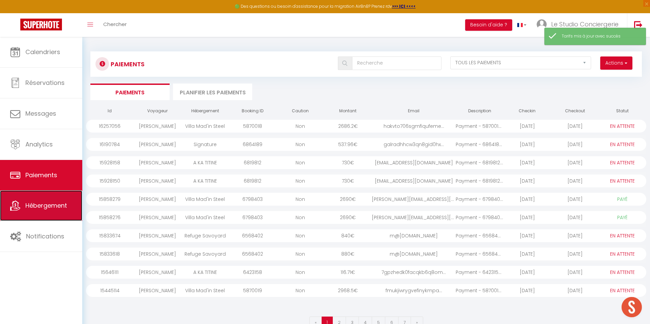
click at [50, 202] on span "Hébergement" at bounding box center [46, 205] width 42 height 8
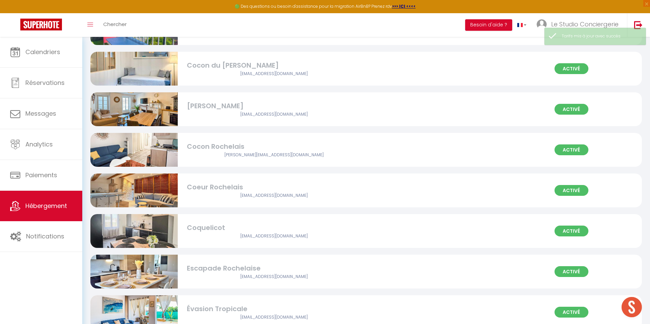
scroll to position [412, 0]
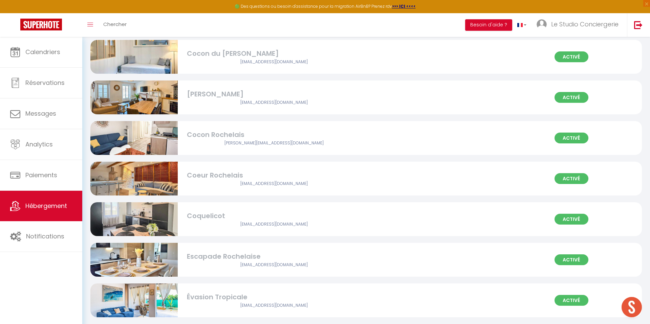
click at [289, 187] on div "Activé Coeur Rochelais contact@lestudioconciergerie.fr" at bounding box center [365, 179] width 551 height 34
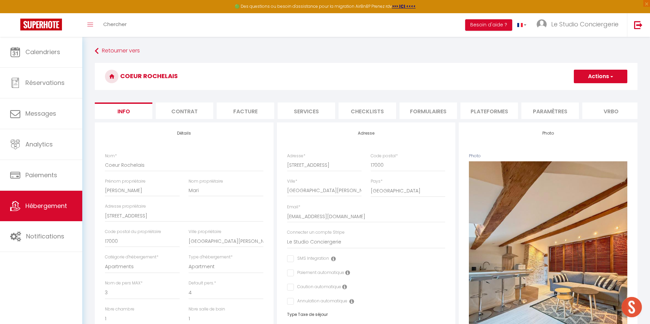
click at [290, 111] on li "Services" at bounding box center [306, 111] width 58 height 17
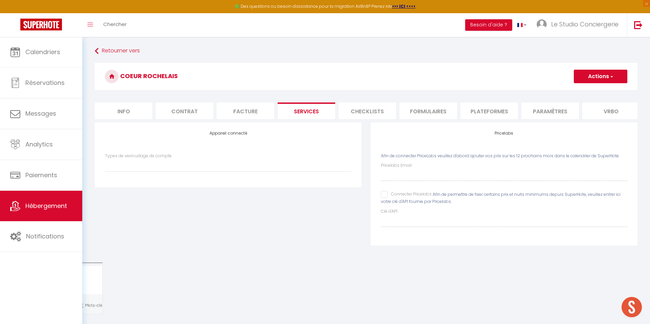
click at [388, 199] on span "Afin de permettre de fixer certains prix et nuits minimums depuis SuperHote, ve…" at bounding box center [501, 198] width 240 height 13
click at [385, 192] on input "Connecter Pricelabs" at bounding box center [406, 194] width 51 height 7
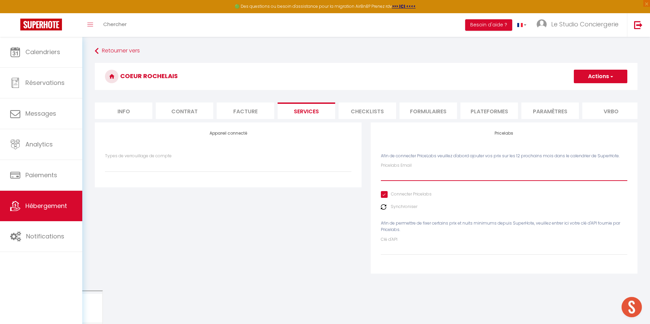
click at [399, 178] on input "Pricelabs Email" at bounding box center [504, 175] width 246 height 12
paste input "[EMAIL_ADDRESS][DOMAIN_NAME]"
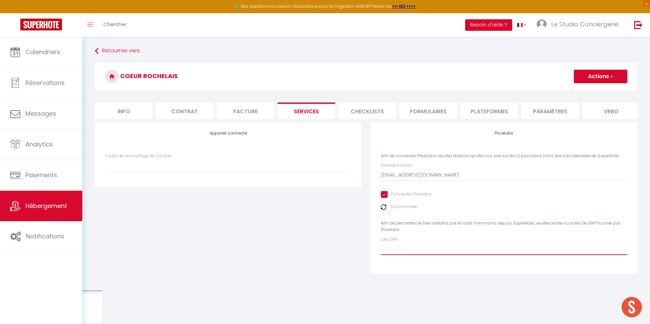
click at [396, 251] on input "Clé d'API" at bounding box center [504, 249] width 246 height 12
paste input "2h8peCOMGEMmkU8SzOpog2GIoNLwiFgmvYi5dpy3"
click at [588, 76] on button "Actions" at bounding box center [600, 77] width 53 height 14
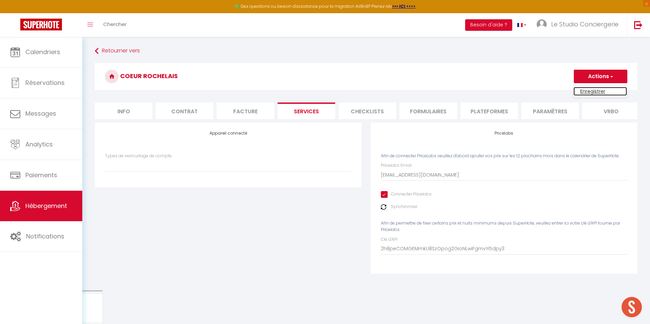
click at [584, 92] on link "Enregistrer" at bounding box center [599, 91] width 53 height 9
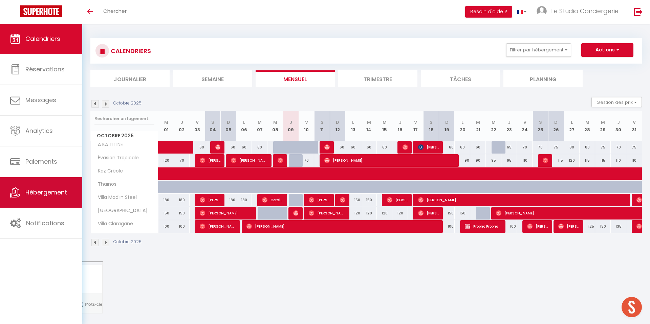
click at [37, 192] on span "Hébergement" at bounding box center [46, 192] width 42 height 8
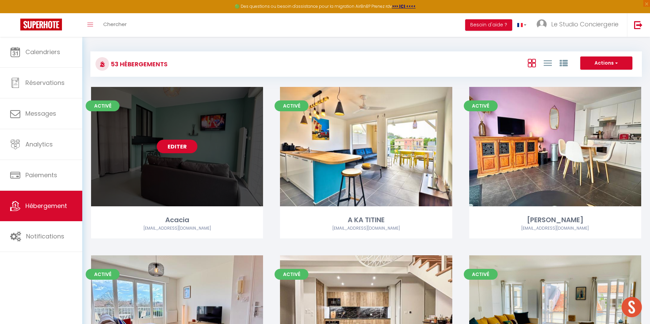
click at [178, 147] on link "Editer" at bounding box center [177, 147] width 41 height 14
select select "3"
select select "2"
select select "1"
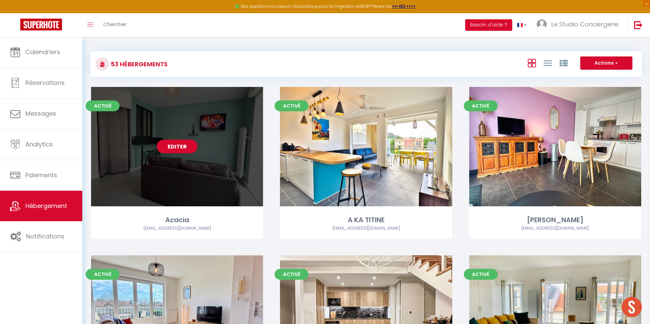
select select
select select "28"
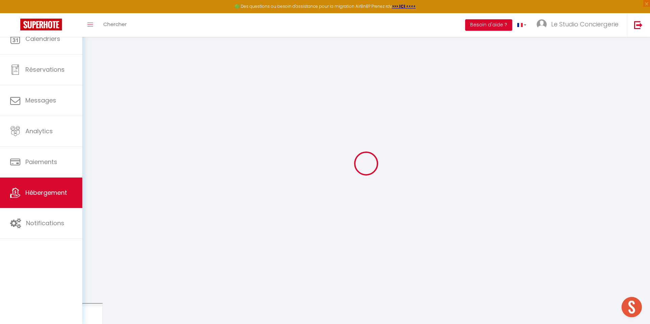
select select
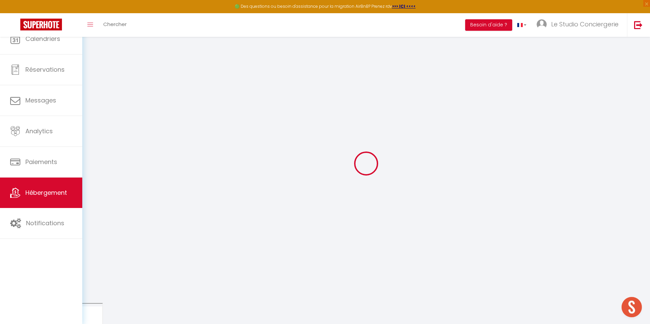
select select
checkbox input "false"
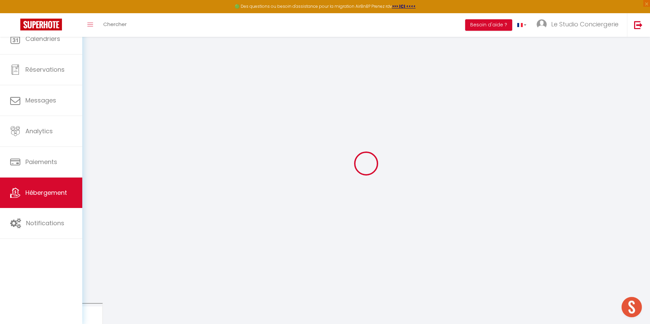
select select
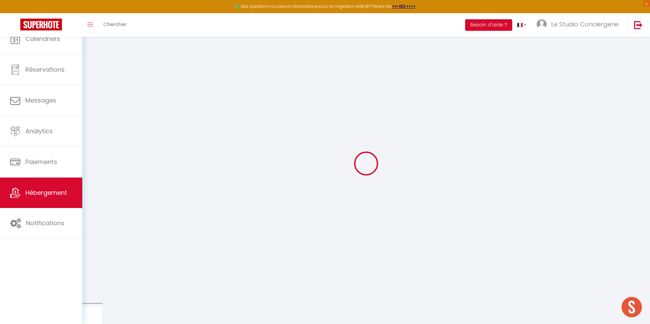
select select
checkbox input "false"
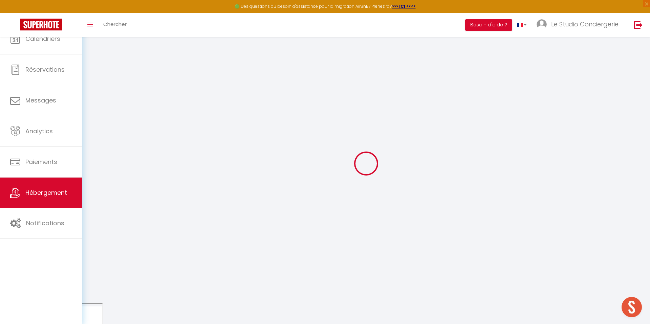
checkbox input "false"
select select
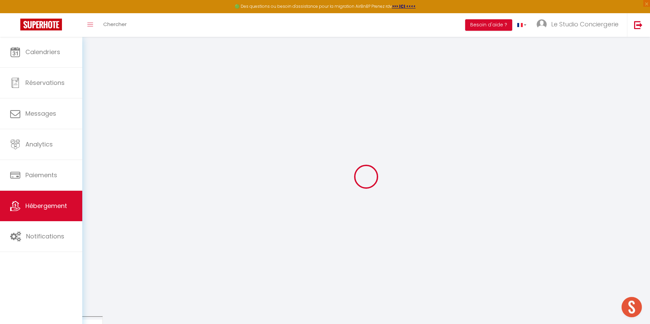
select select
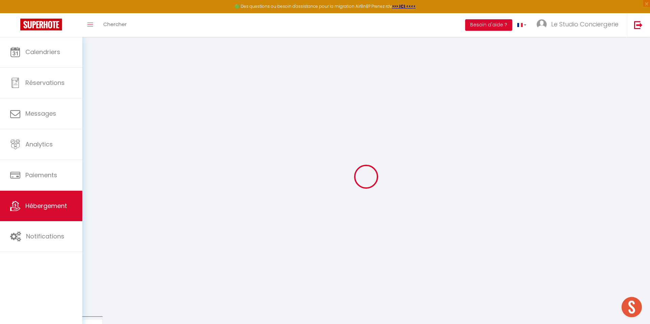
select select
checkbox input "false"
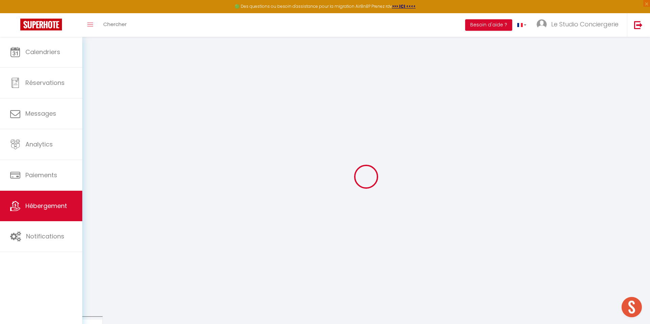
select select
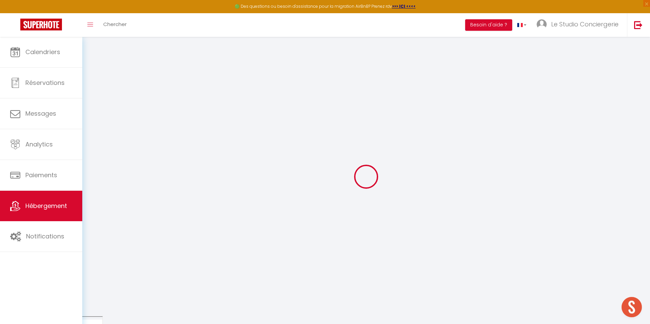
select select
checkbox input "false"
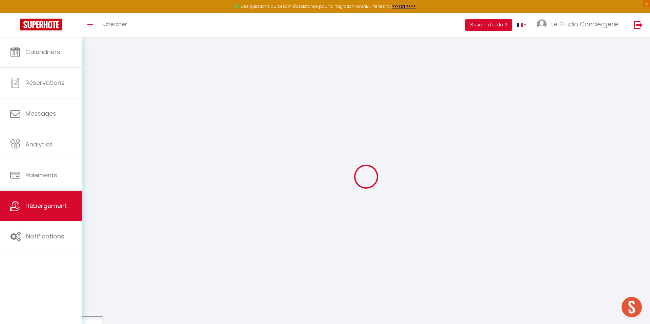
checkbox input "false"
select select
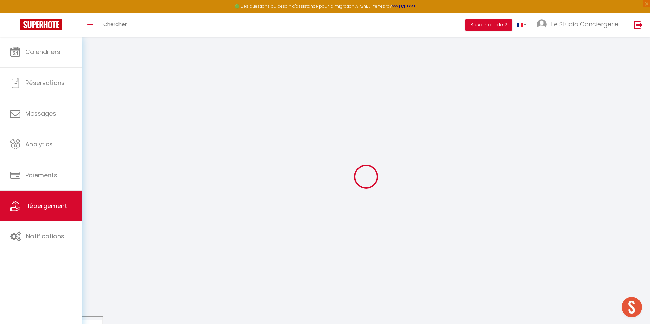
select select
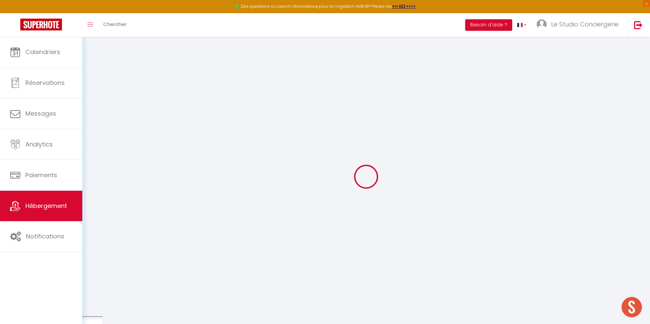
checkbox input "false"
select select
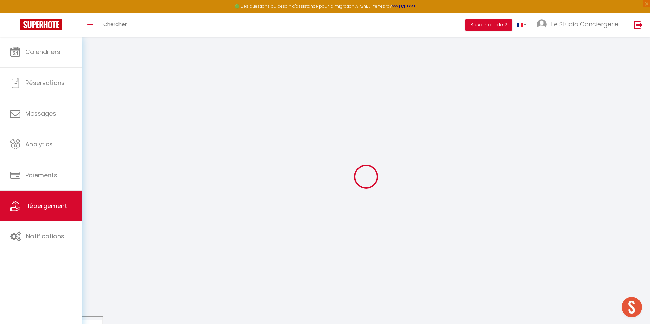
select select
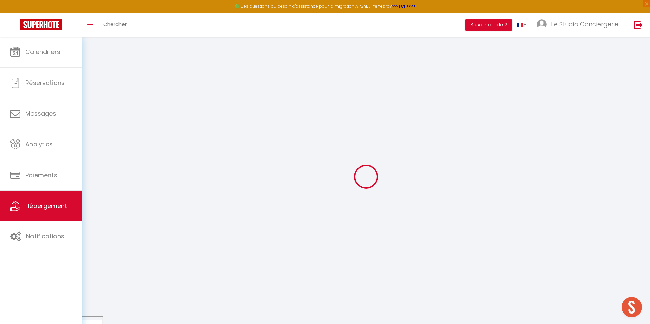
select select
checkbox input "false"
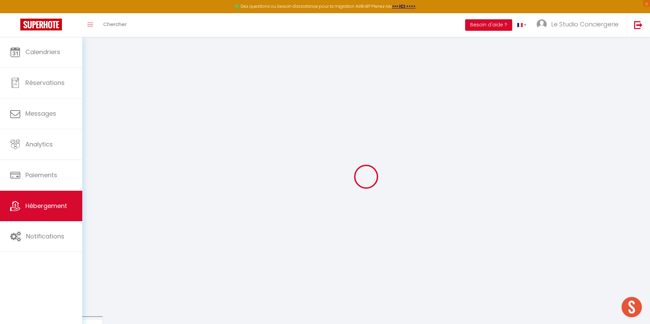
checkbox input "false"
select select
type input "Acacia"
type input "Émilien"
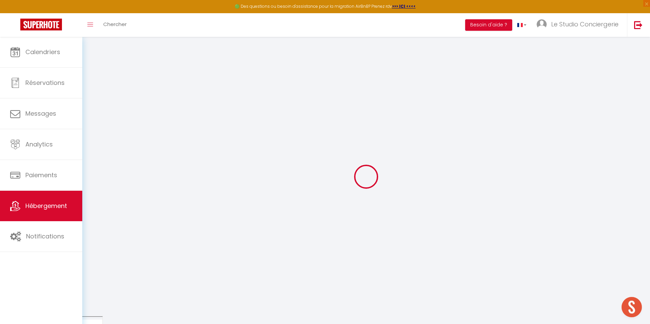
type input "[PERSON_NAME]"
type input "[STREET_ADDRESS]"
type input "17440"
type input "Aytré"
select select "4"
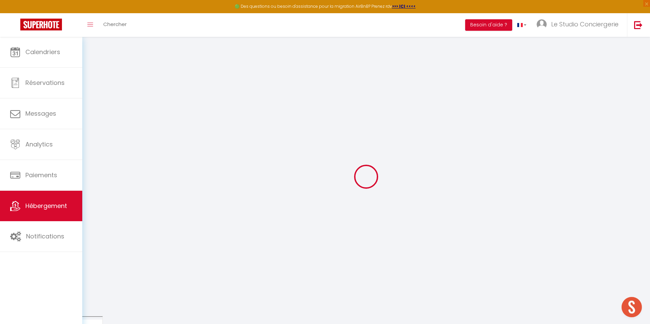
type input "50"
type input "55"
type input "5.5"
type input "100"
type input "300"
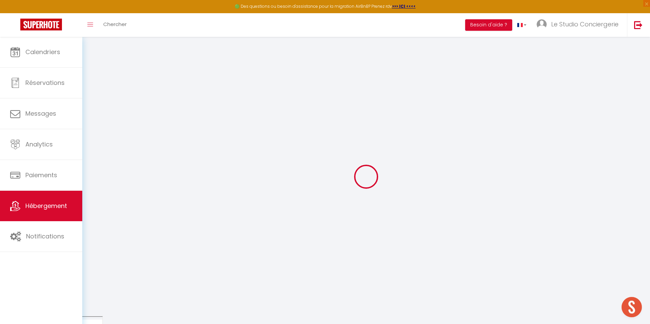
select select
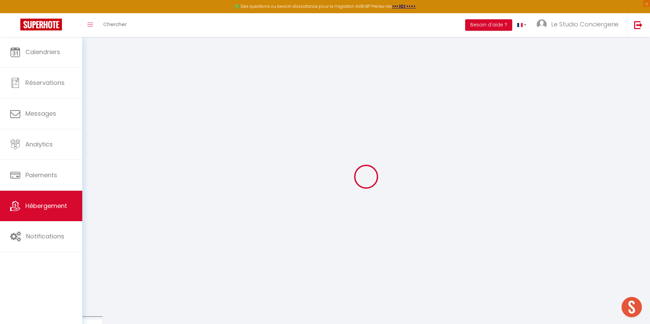
type input "2 rue des acacias"
type input "17440"
type input "Aytré"
type input "[EMAIL_ADDRESS][DOMAIN_NAME]"
select select "7996"
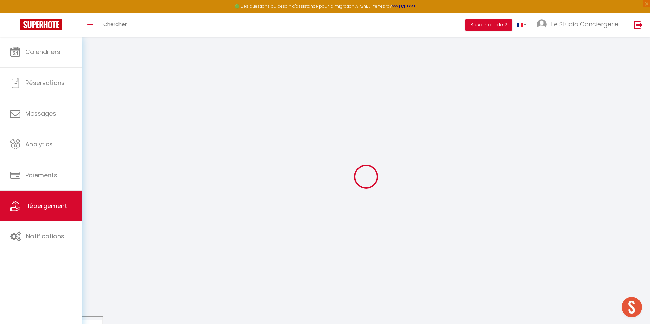
checkbox input "false"
radio input "true"
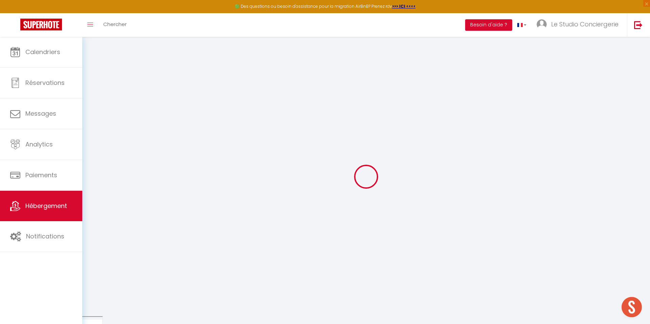
type input "55"
type input "0"
select select
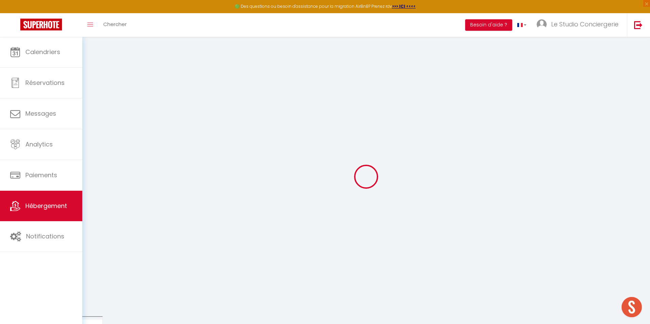
select select
checkbox input "false"
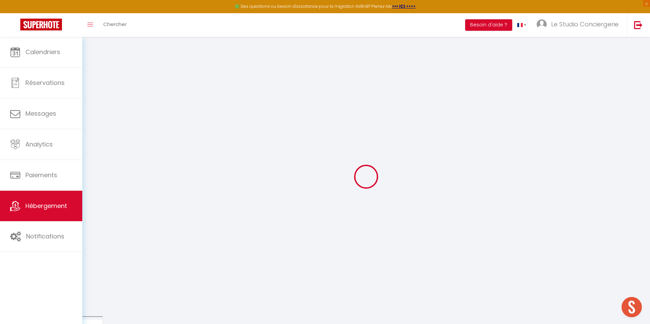
checkbox input "false"
select select
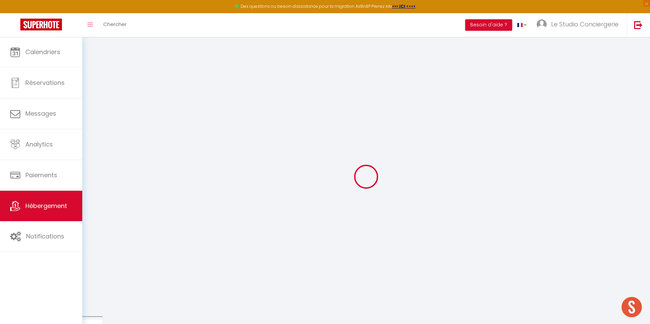
select select
checkbox input "false"
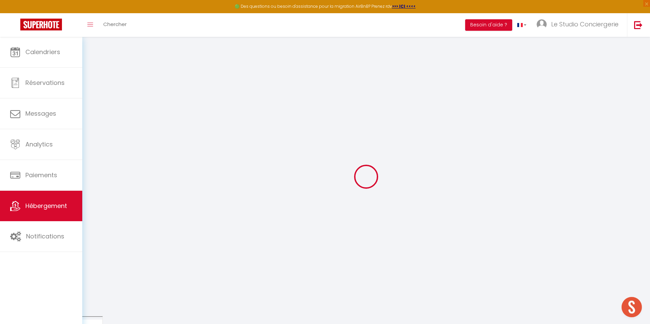
checkbox input "false"
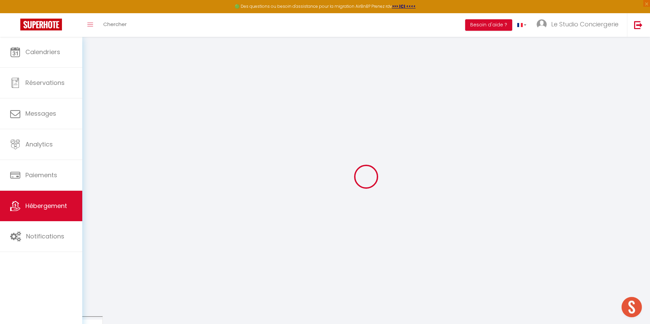
checkbox input "false"
select select "16:00"
select select "23:45"
select select "11:00"
select select "30"
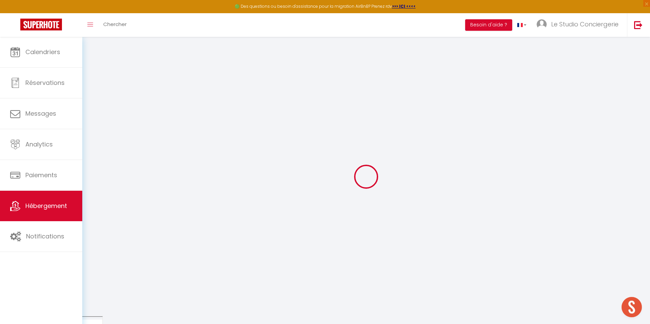
select select "120"
checkbox input "false"
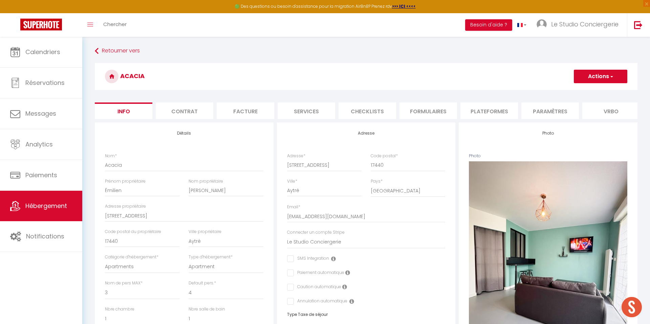
checkbox input "false"
click at [325, 215] on input "[EMAIL_ADDRESS][DOMAIN_NAME]" at bounding box center [366, 216] width 158 height 12
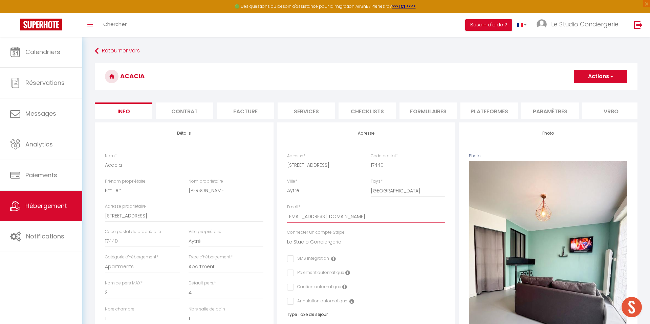
click at [325, 215] on input "[EMAIL_ADDRESS][DOMAIN_NAME]" at bounding box center [366, 216] width 158 height 12
click at [319, 109] on li "Services" at bounding box center [306, 111] width 58 height 17
select select
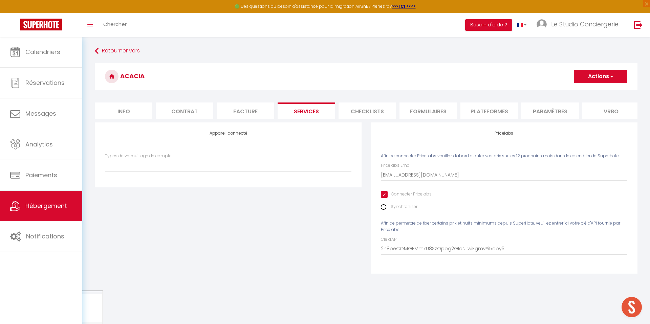
click at [432, 168] on div "Pricelabs Email contact@lestudioconciergerie.fr" at bounding box center [504, 171] width 246 height 19
click at [432, 169] on div "Pricelabs Email contact@lestudioconciergerie.fr" at bounding box center [504, 171] width 246 height 19
click at [399, 179] on input "[EMAIL_ADDRESS][DOMAIN_NAME]" at bounding box center [504, 175] width 246 height 12
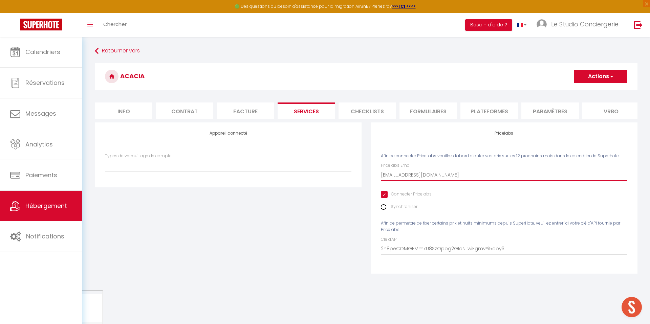
click at [399, 179] on input "[EMAIL_ADDRESS][DOMAIN_NAME]" at bounding box center [504, 175] width 246 height 12
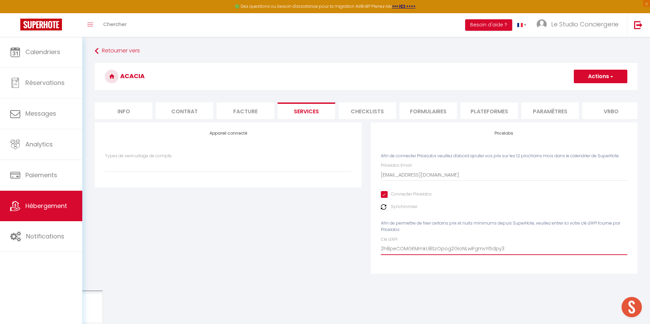
click at [398, 246] on input "2h8peCOMGEMmkU8SzOpog2GIoNLwiFgmvYi5dpy3" at bounding box center [504, 249] width 246 height 12
click at [373, 110] on li "Checklists" at bounding box center [367, 111] width 58 height 17
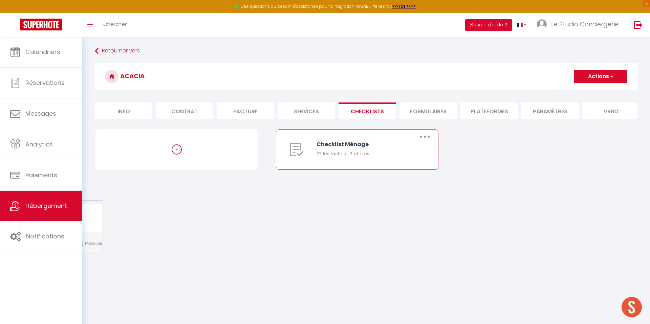
click at [419, 139] on button "button" at bounding box center [424, 136] width 19 height 11
click at [398, 162] on link "Dupliquer" at bounding box center [407, 165] width 50 height 12
select select "69794"
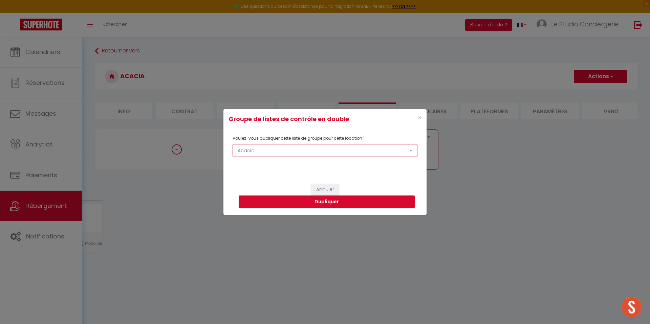
click at [290, 150] on select "Acacia A KA TITINE Beauregard Belle escale Berlioz Bon Plan Caillebotis Cahutte…" at bounding box center [324, 150] width 185 height 13
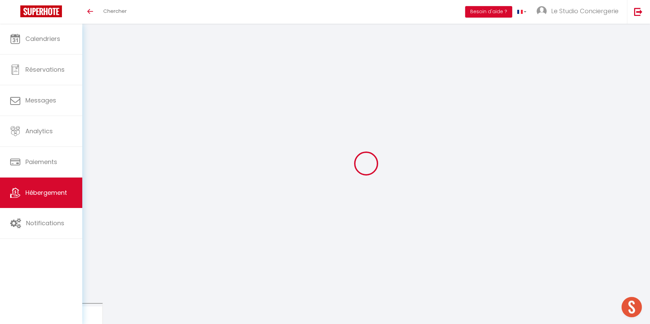
click at [56, 187] on link "Hébergement" at bounding box center [41, 193] width 82 height 30
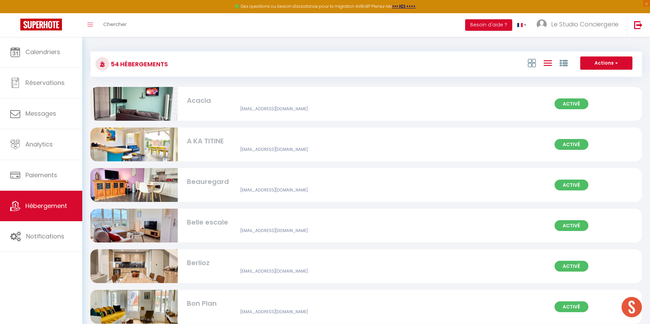
click at [198, 105] on div "Acacia" at bounding box center [274, 100] width 175 height 10
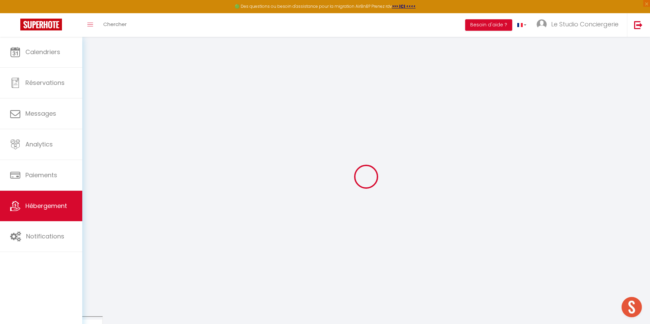
checkbox input "false"
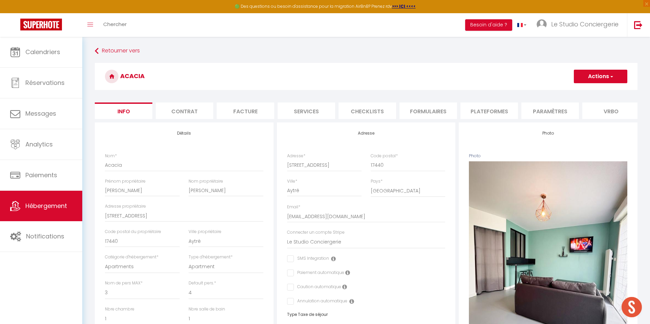
checkbox input "false"
click at [380, 114] on li "Checklists" at bounding box center [367, 111] width 58 height 17
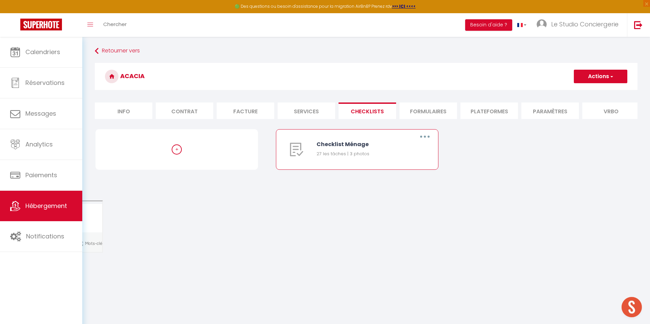
drag, startPoint x: 427, startPoint y: 139, endPoint x: 425, endPoint y: 143, distance: 4.5
click at [427, 139] on button "button" at bounding box center [424, 136] width 19 height 11
click at [402, 162] on link "Dupliquer" at bounding box center [407, 165] width 50 height 12
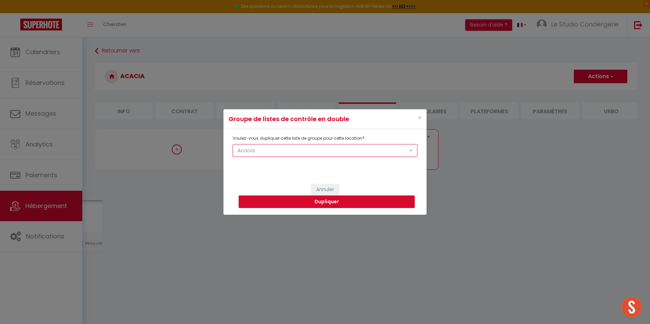
click at [313, 154] on select "Acacia A KA TITINE Beauregard Belle escale Berlioz Bon Plan Caillebotis Cahutte…" at bounding box center [324, 150] width 185 height 13
select select "78547"
click at [232, 144] on select "Acacia A KA TITINE Beauregard Belle escale Berlioz Bon Plan Caillebotis Cahutte…" at bounding box center [324, 150] width 185 height 13
click at [341, 204] on button "Dupliquer" at bounding box center [327, 202] width 176 height 13
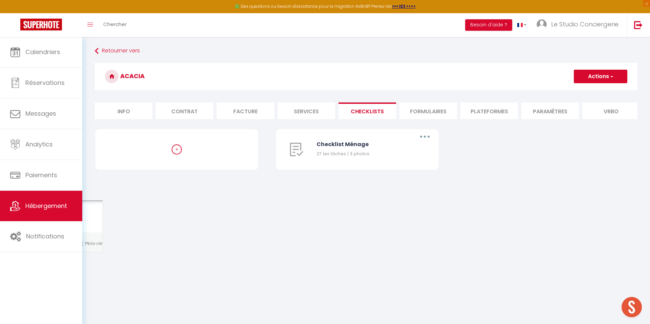
click at [416, 110] on li "Formulaires" at bounding box center [428, 111] width 58 height 17
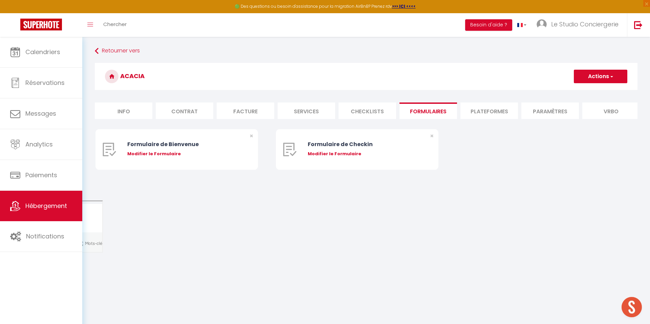
click at [303, 110] on li "Services" at bounding box center [306, 111] width 58 height 17
select select
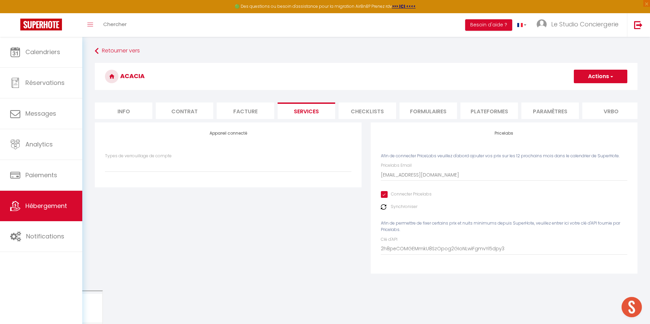
click at [251, 111] on li "Facture" at bounding box center [246, 111] width 58 height 17
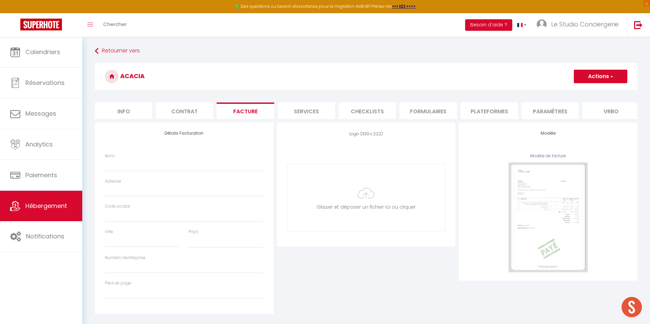
select select
click at [172, 116] on li "Contrat" at bounding box center [185, 111] width 58 height 17
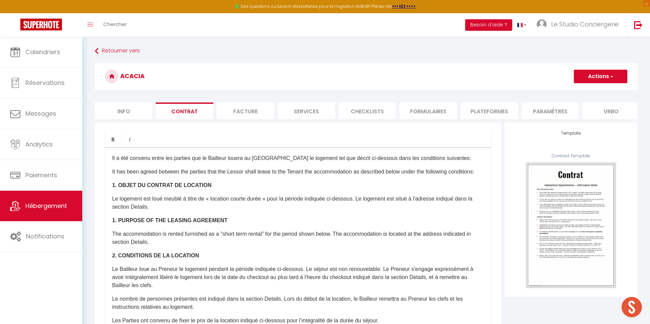
select select "1"
select select "EUR"
click at [493, 110] on li "Plateformes" at bounding box center [489, 111] width 58 height 17
select select
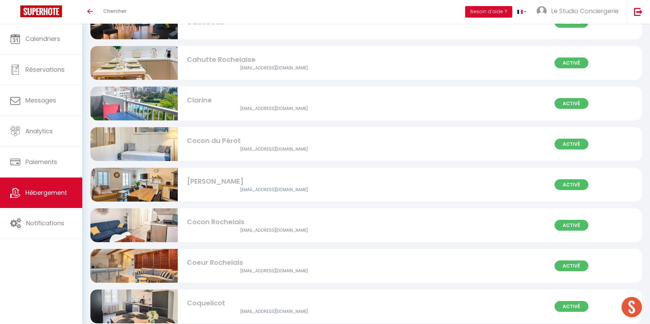
scroll to position [314, 0]
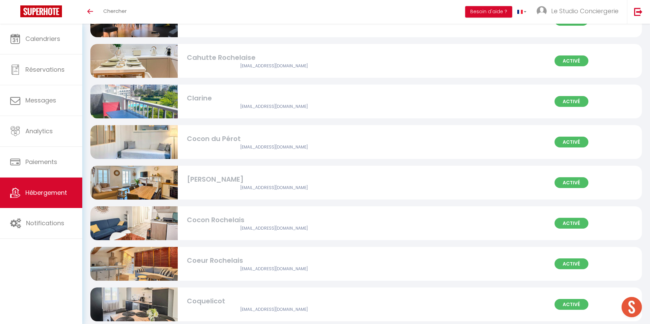
click at [222, 258] on div "Coeur Rochelais" at bounding box center [274, 260] width 175 height 10
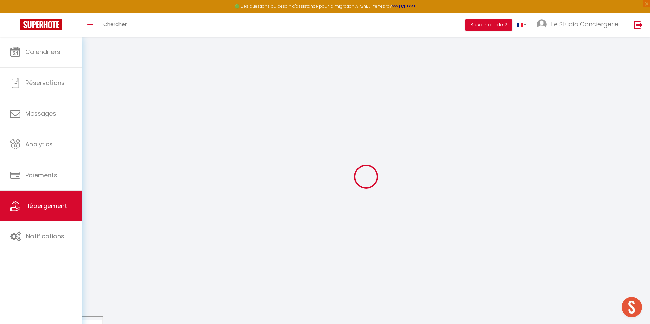
select select
checkbox input "false"
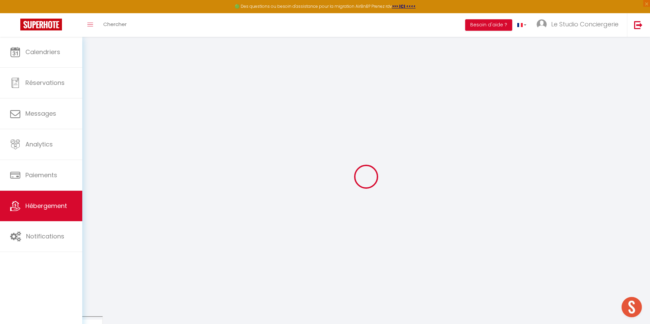
select select
checkbox input "false"
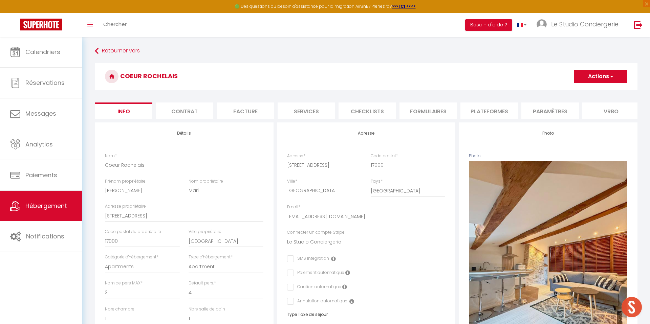
click at [346, 113] on li "Checklists" at bounding box center [367, 111] width 58 height 17
select select
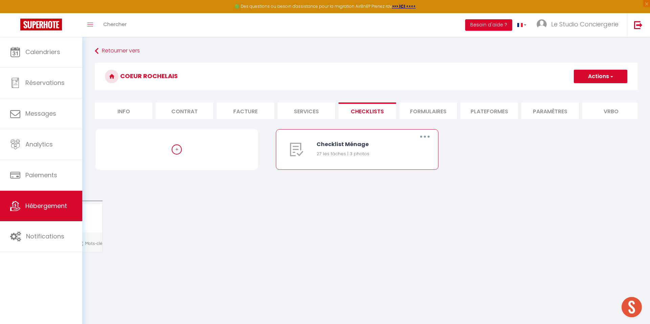
click at [418, 133] on button "button" at bounding box center [424, 136] width 19 height 11
click at [406, 149] on link "Editer" at bounding box center [407, 153] width 50 height 12
type input "Checklist Ménage"
type input "[STREET_ADDRESS] | Interphone badge | RDC | Boite clé 2503"
select select
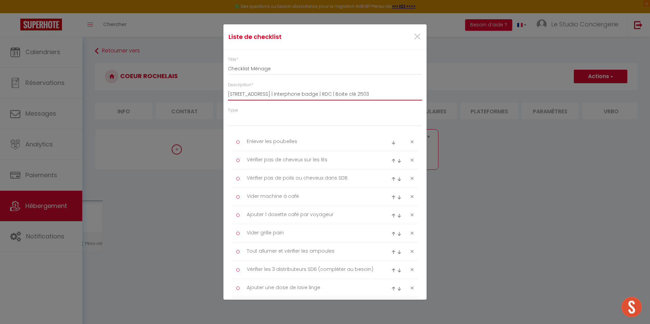
click at [280, 94] on input "[STREET_ADDRESS] | Interphone badge | RDC | Boite clé 2503" at bounding box center [325, 94] width 194 height 12
click at [271, 98] on input "[STREET_ADDRESS] | Interphone badge | RDC | Boite clé 2503" at bounding box center [325, 94] width 194 height 12
click at [231, 96] on input "[STREET_ADDRESS] | Interphone badge | RDC | Boite clé 2503" at bounding box center [325, 94] width 194 height 12
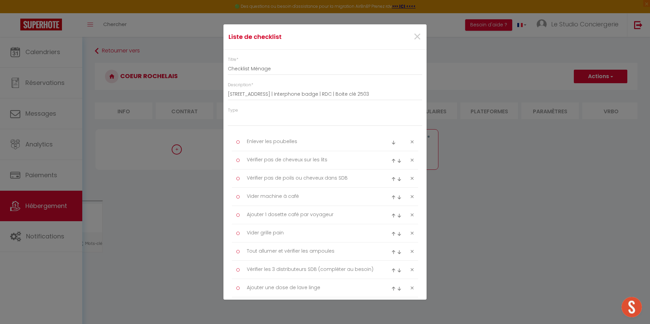
drag, startPoint x: 227, startPoint y: 94, endPoint x: 325, endPoint y: 94, distance: 98.5
click at [325, 94] on div "Description * 2 rue des acacias 17440 Aytré Appartement 11 | Interphone badge |…" at bounding box center [324, 91] width 203 height 19
drag, startPoint x: 335, startPoint y: 94, endPoint x: 212, endPoint y: 94, distance: 122.5
click at [212, 94] on div "Liste de checklist × Titre * Checklist Ménage Description * 2 rue des acacias 1…" at bounding box center [325, 162] width 650 height 324
paste input "6 Rue Bletterie 17000 La Rochelle"
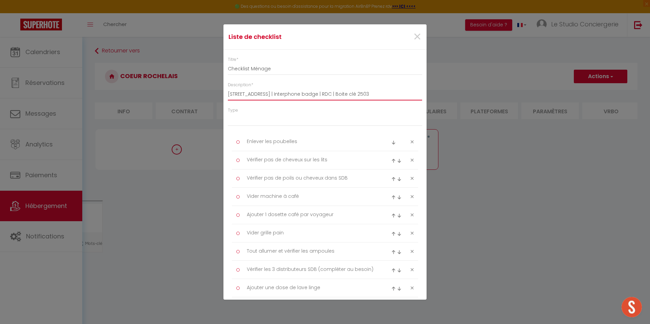
click at [309, 95] on input "26 Rue Bletterie 17000 La Rochelle etage 3 | Interphone badge | RDC | Boite clé…" at bounding box center [325, 94] width 194 height 12
click at [331, 95] on input "26 Rue Bletterie 17000 La Rochelle étage 3 | Interphone badge | RDC | Boite clé…" at bounding box center [325, 94] width 194 height 12
drag, startPoint x: 329, startPoint y: 94, endPoint x: 370, endPoint y: 93, distance: 42.0
click at [370, 93] on input "26 Rue Bletterie 17000 La Rochelle étage 3 | Interphone badge | RDC | Boite clé…" at bounding box center [325, 94] width 194 height 12
paste input "2617"
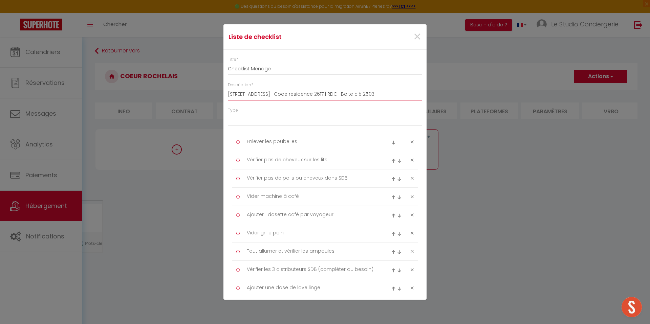
click at [381, 94] on input "26 Rue Bletterie 17000 La Rochelle étage 3 | Code residence 2617 | RDC | Boite …" at bounding box center [325, 94] width 194 height 12
drag, startPoint x: 380, startPoint y: 94, endPoint x: 395, endPoint y: 94, distance: 14.2
click at [395, 94] on input "26 Rue Bletterie 17000 La Rochelle étage 3 | Code residence 2617 | RDC | Boite …" at bounding box center [325, 94] width 194 height 12
click at [406, 94] on input "26 Rue Bletterie 17000 La Rochelle étage 3 | Code residence 2617 | Boite clé 25…" at bounding box center [325, 94] width 194 height 12
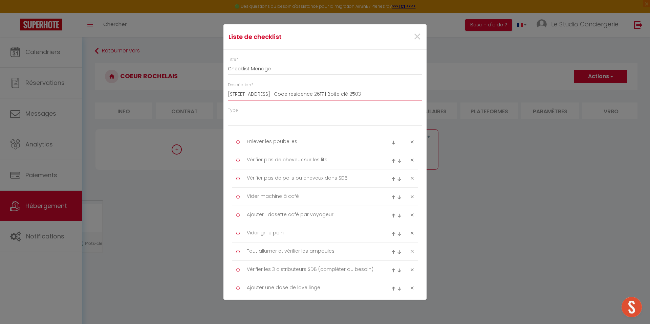
paste input "972"
click at [406, 98] on input "26 Rue Bletterie 17000 La Rochelle étage 3 | Code residence 2617 | Boite clé 29…" at bounding box center [325, 94] width 194 height 12
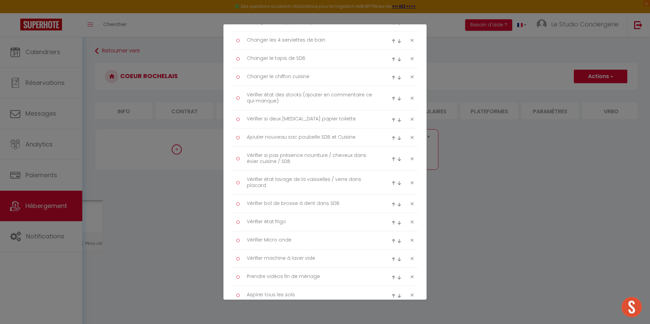
scroll to position [460, 0]
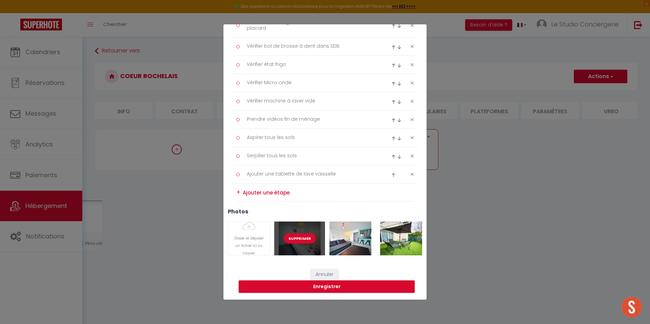
type input "26 Rue Bletterie 17000 La Rochelle étage 3 | Code residence 2617 | Boite clé 29…"
click at [301, 239] on button "Supprimer" at bounding box center [300, 238] width 32 height 10
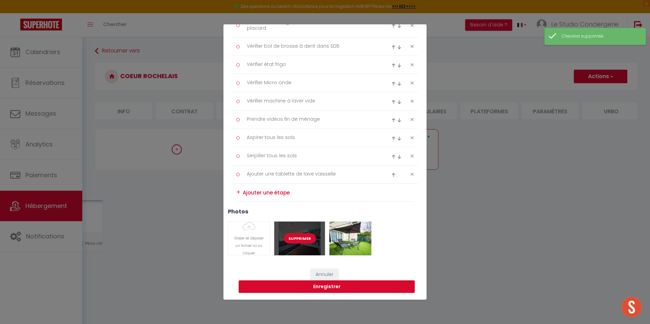
click at [301, 239] on button "Supprimer" at bounding box center [300, 238] width 32 height 10
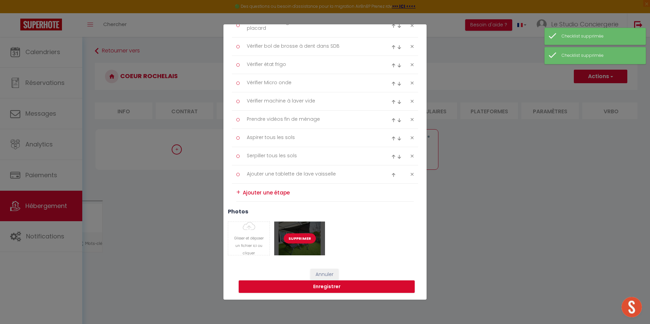
click at [301, 239] on button "Supprimer" at bounding box center [300, 238] width 32 height 10
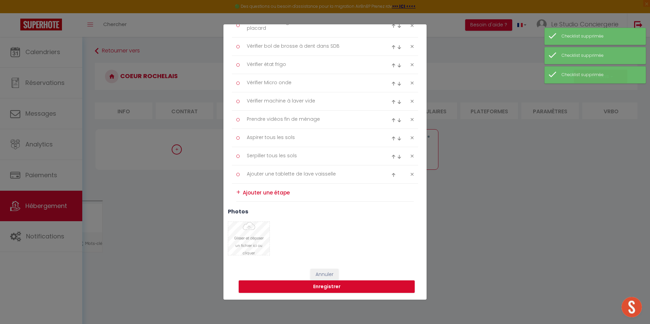
click at [260, 237] on input "Photo" at bounding box center [248, 238] width 41 height 33
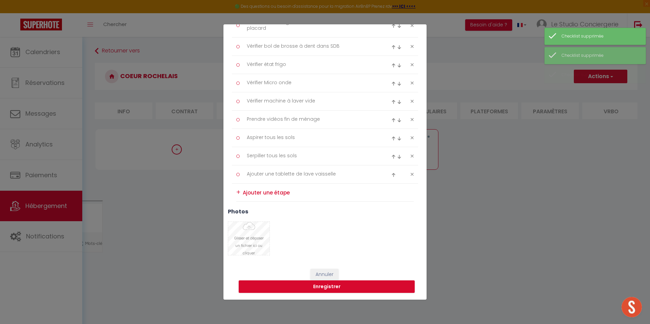
type input "C:\fakepath\IMG_3372.jpeg"
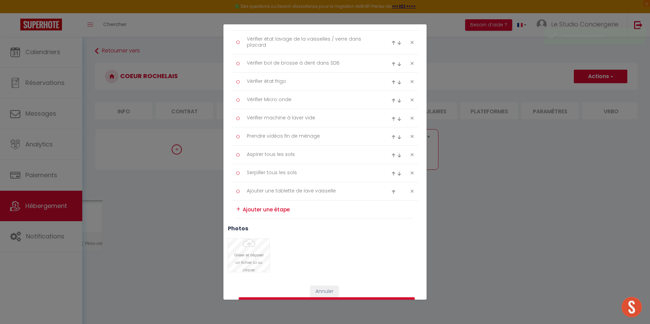
click at [248, 251] on input "Photo" at bounding box center [248, 255] width 41 height 33
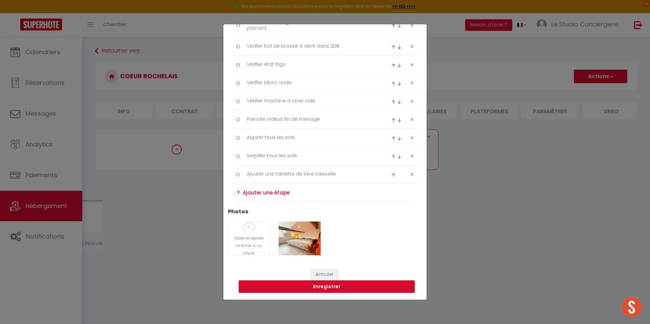
click at [338, 291] on button "Enregistrer" at bounding box center [327, 286] width 176 height 13
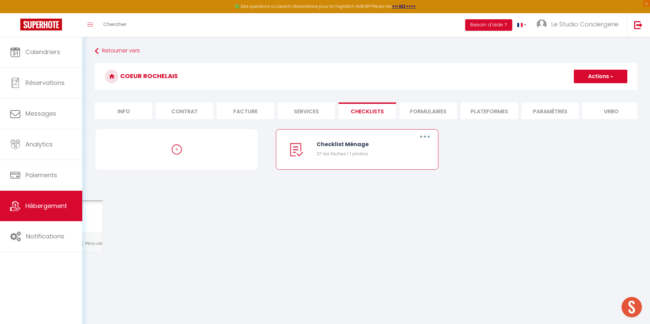
click at [454, 115] on li "Formulaires" at bounding box center [428, 111] width 58 height 17
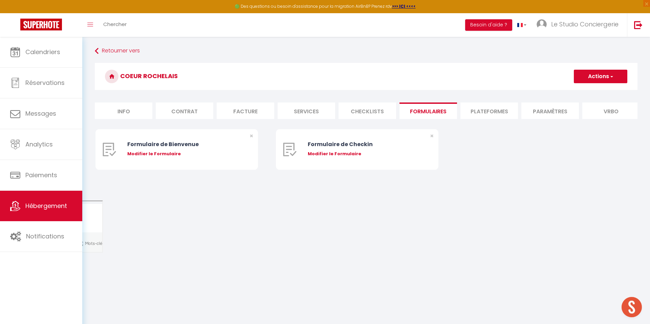
click at [470, 112] on li "Plateformes" at bounding box center [489, 111] width 58 height 17
select select
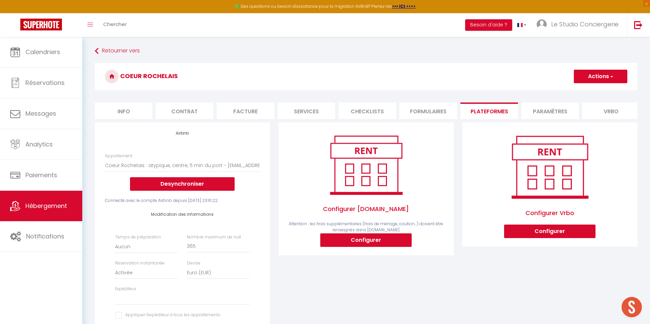
click at [556, 108] on li "Paramètres" at bounding box center [550, 111] width 58 height 17
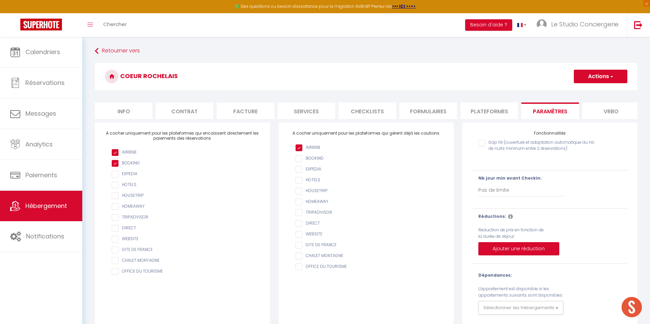
click at [586, 110] on li "Vrbo" at bounding box center [611, 111] width 58 height 17
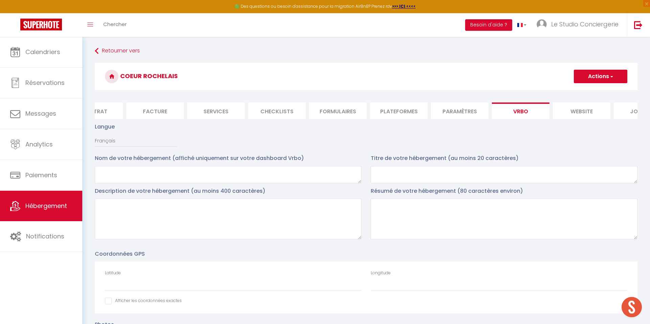
scroll to position [0, 128]
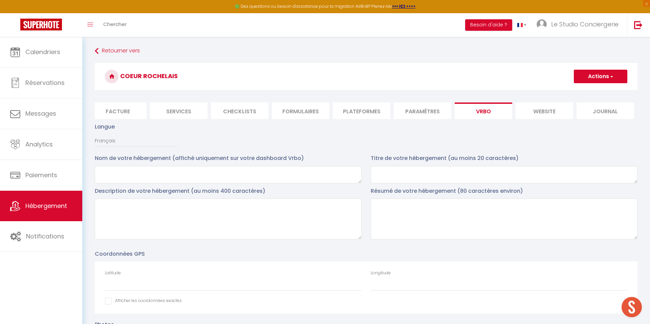
click at [539, 103] on li "website" at bounding box center [544, 111] width 58 height 17
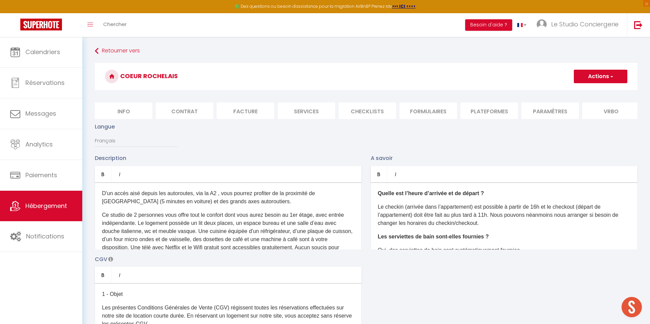
click at [125, 106] on li "Info" at bounding box center [124, 111] width 58 height 17
checkbox input "false"
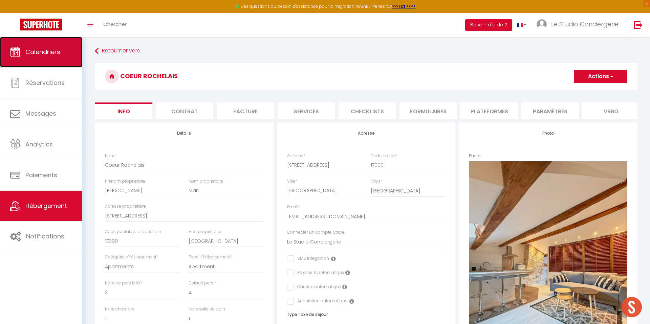
click at [31, 54] on span "Calendriers" at bounding box center [42, 52] width 35 height 8
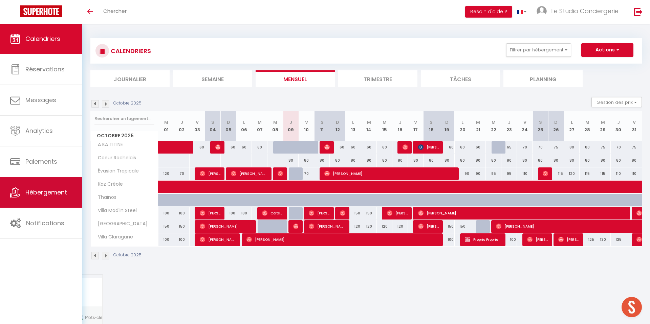
click at [46, 192] on span "Hébergement" at bounding box center [46, 192] width 42 height 8
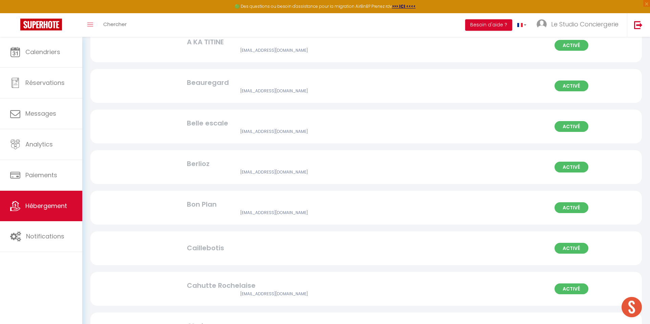
scroll to position [253, 0]
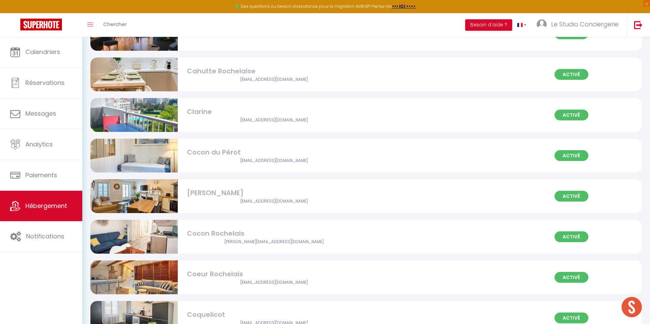
click at [235, 274] on div "Coeur Rochelais" at bounding box center [274, 274] width 175 height 10
select select "3"
select select "2"
select select "1"
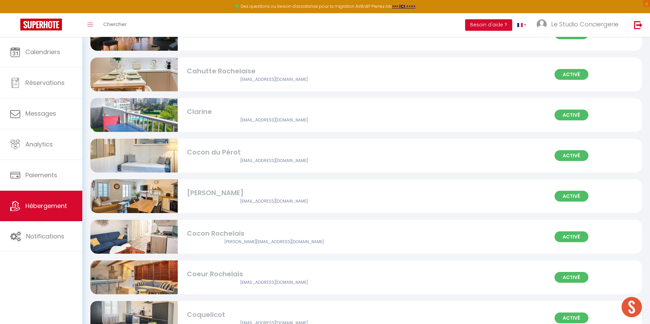
select select
select select "28"
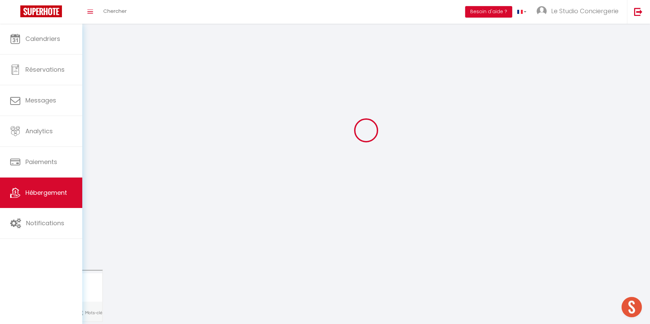
scroll to position [14, 0]
select select
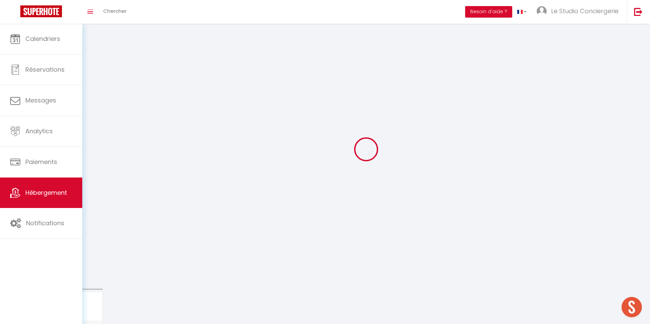
select select
checkbox input "false"
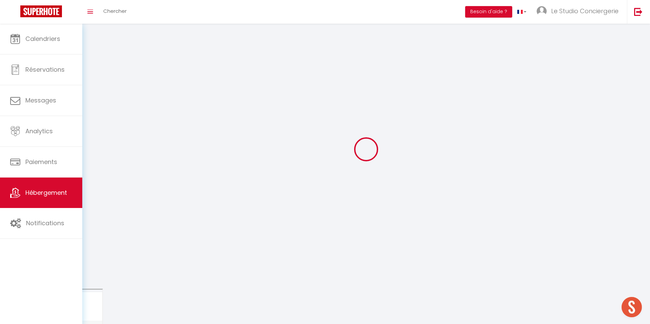
checkbox input "false"
select select
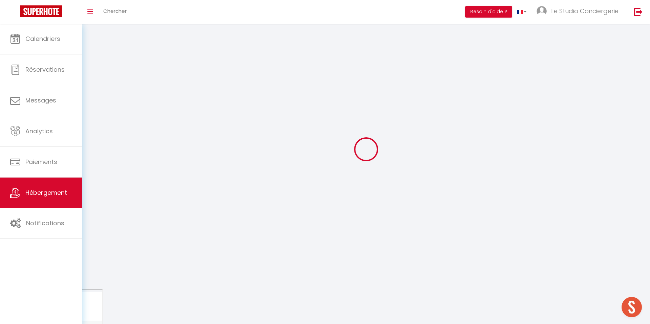
select select
checkbox input "false"
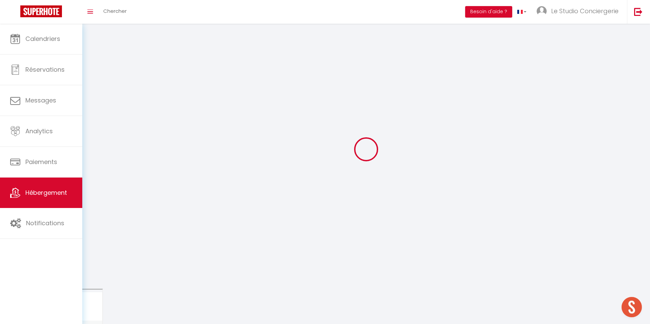
checkbox input "false"
select select
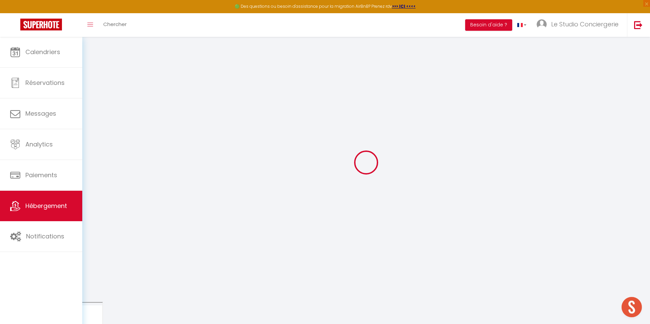
select select
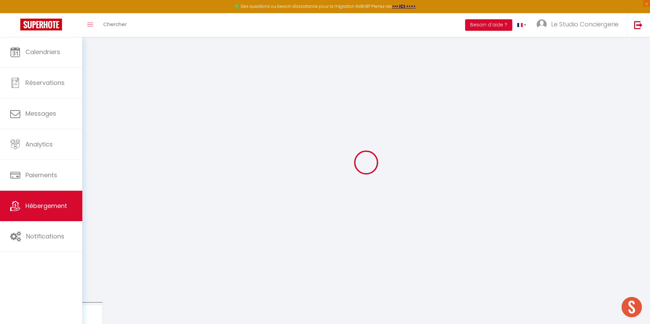
select select
checkbox input "false"
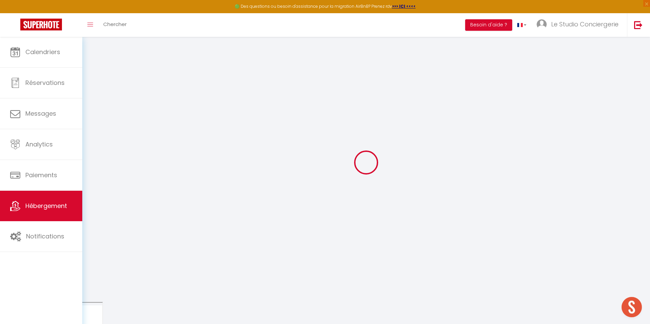
select select
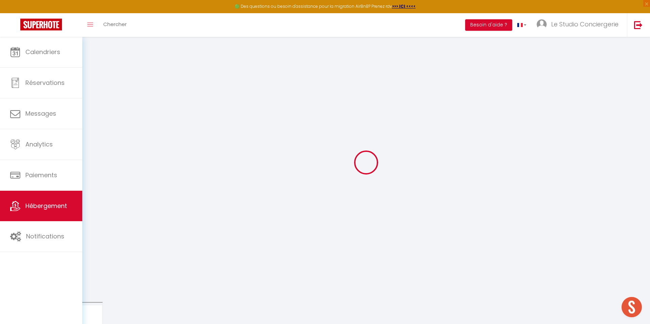
select select
checkbox input "false"
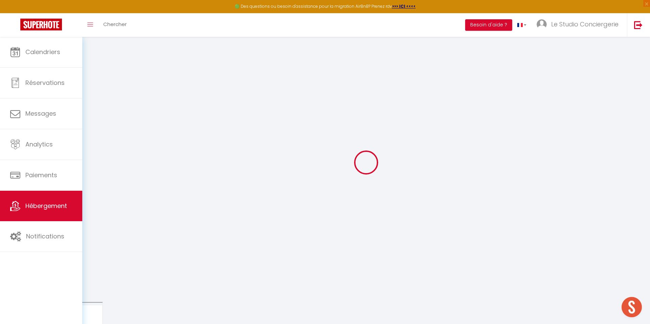
checkbox input "false"
select select
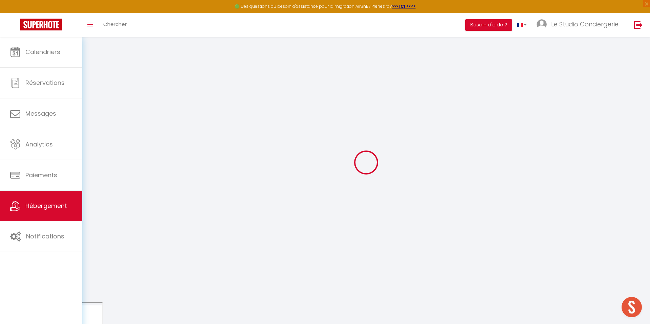
select select
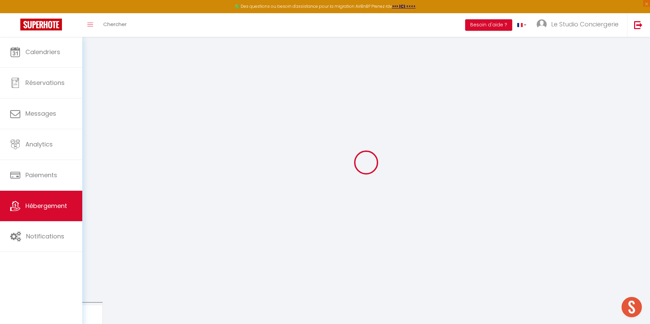
checkbox input "false"
select select
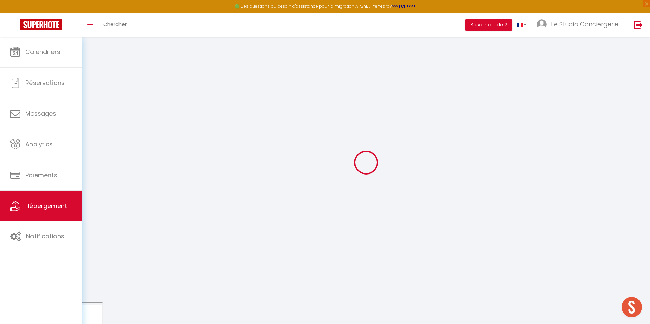
select select
type input "Coeur Rochelais"
type input "Julien"
type input "Mari"
type input "26 Rue Bletterie"
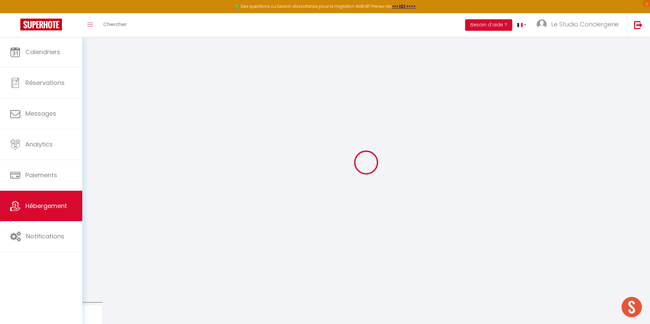
type input "17000"
type input "[GEOGRAPHIC_DATA]"
select select "4"
type input "70"
type input "65"
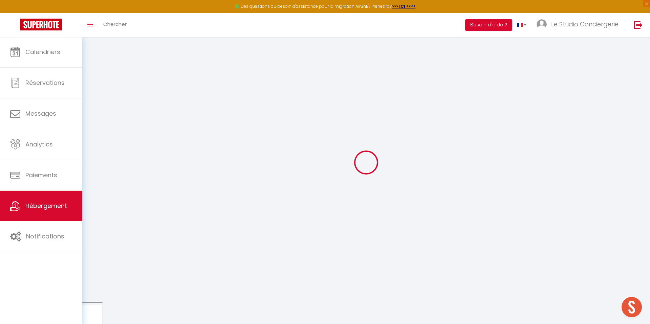
type input "5.5"
type input "100"
type input "300"
select select
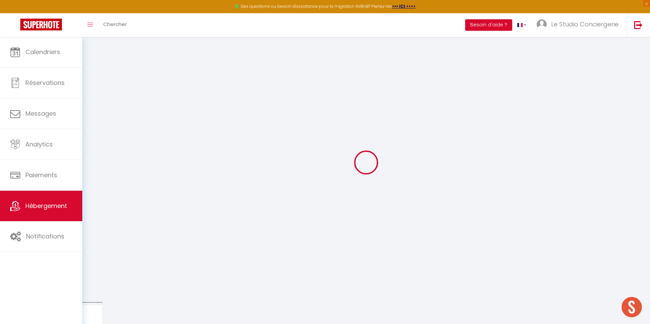
select select
type input "26 Rue Bletterie"
type input "17000"
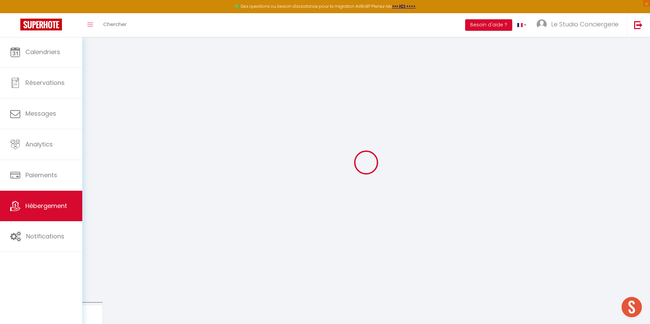
type input "[GEOGRAPHIC_DATA]"
type input "plateforme@lestudioconciergerie.fr"
select select "7996"
checkbox input "false"
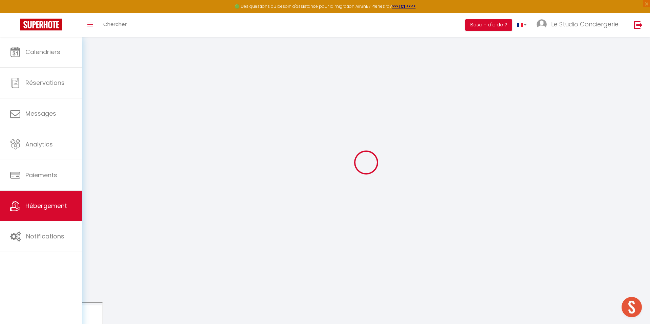
checkbox input "false"
radio input "true"
type input "65"
type input "0"
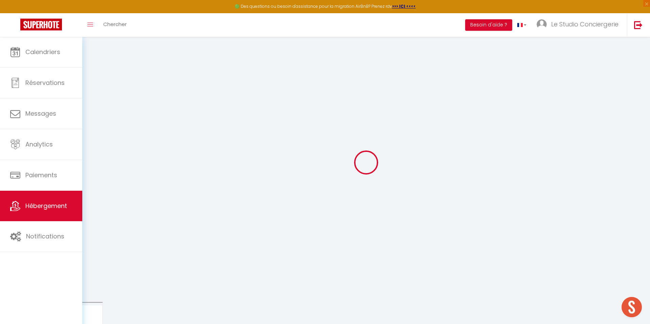
type input "0"
select select
checkbox input "false"
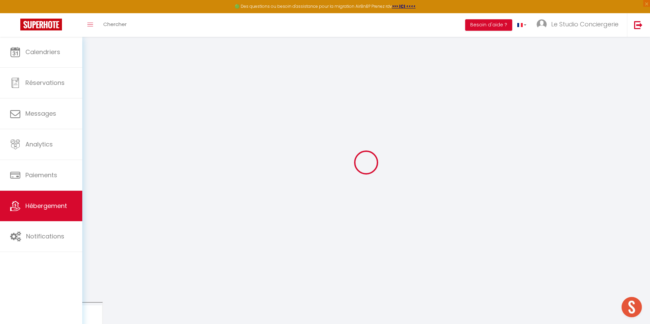
checkbox input "false"
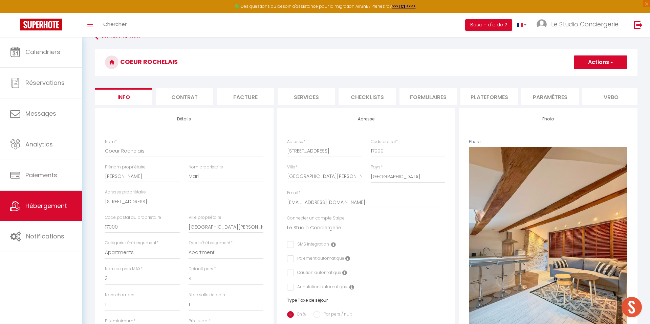
checkbox input "false"
click at [336, 99] on ul "Info Contrat Facture Services Checklists Formulaires Plateformes Paramètres Vrb…" at bounding box center [366, 96] width 542 height 17
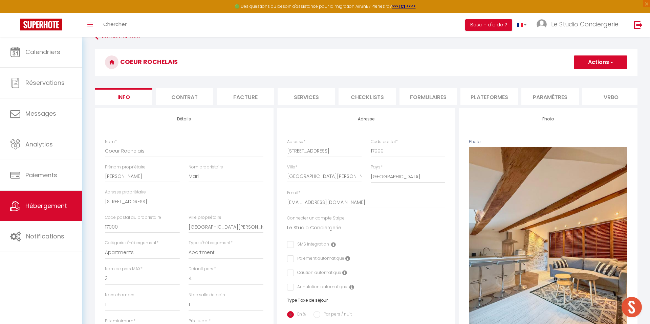
drag, startPoint x: 336, startPoint y: 99, endPoint x: 314, endPoint y: 98, distance: 21.7
click at [331, 99] on ul "Info Contrat Facture Services Checklists Formulaires Plateformes Paramètres Vrb…" at bounding box center [366, 96] width 542 height 17
click at [314, 98] on li "Services" at bounding box center [306, 96] width 58 height 17
select select
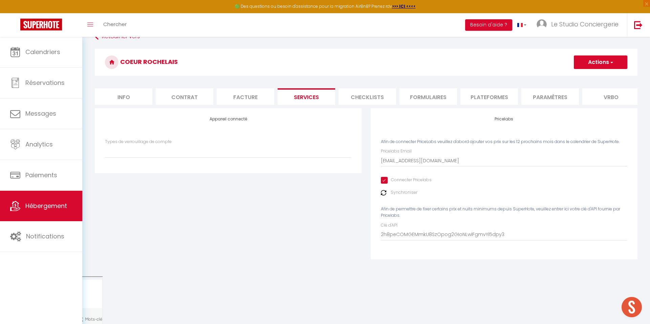
click at [382, 192] on img at bounding box center [383, 192] width 5 height 5
click at [389, 192] on div "Synchroniser" at bounding box center [504, 192] width 246 height 6
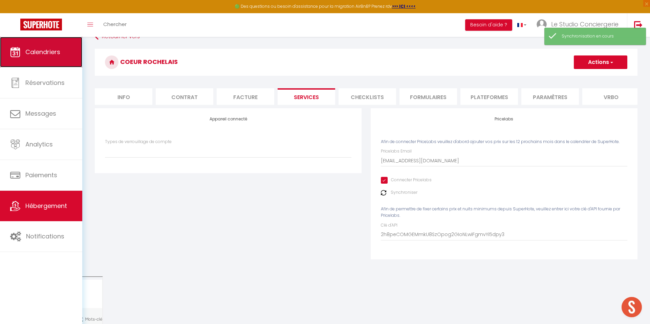
click at [34, 49] on span "Calendriers" at bounding box center [42, 52] width 35 height 8
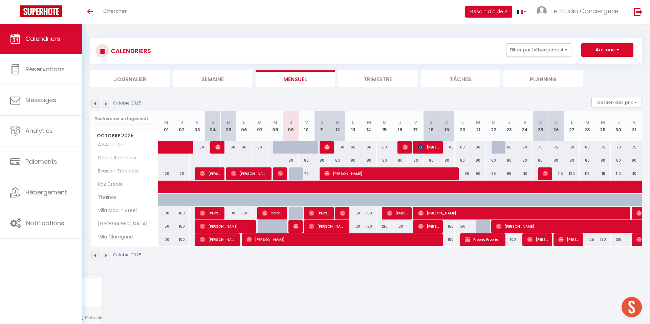
click at [289, 158] on div "80" at bounding box center [291, 160] width 16 height 13
type input "80"
type input "Jeu 09 Octobre 2025"
type input "Ven 10 Octobre 2025"
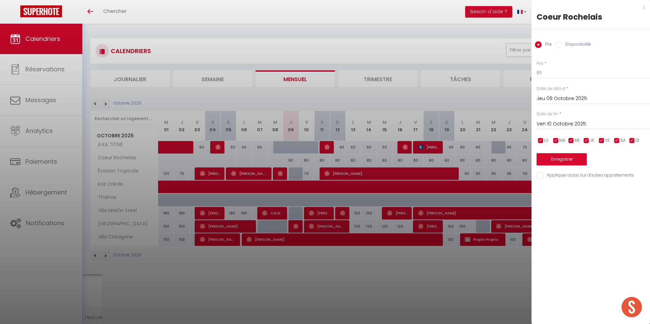
click at [558, 44] on input "Disponibilité" at bounding box center [558, 44] width 7 height 7
radio input "true"
radio input "false"
click at [554, 71] on select "Disponible Indisponible" at bounding box center [592, 73] width 113 height 13
select select "0"
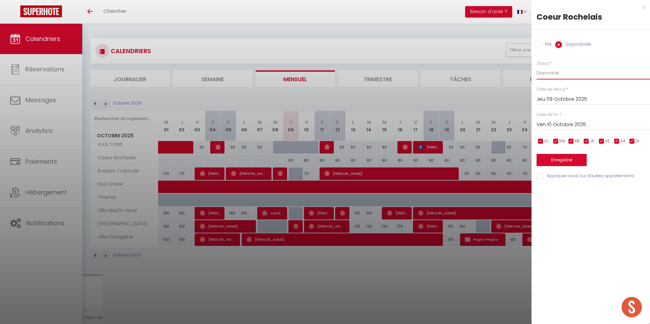
click at [536, 67] on select "Disponible Indisponible" at bounding box center [592, 73] width 113 height 13
click at [556, 121] on input "Ven 10 Octobre 2025" at bounding box center [592, 124] width 113 height 9
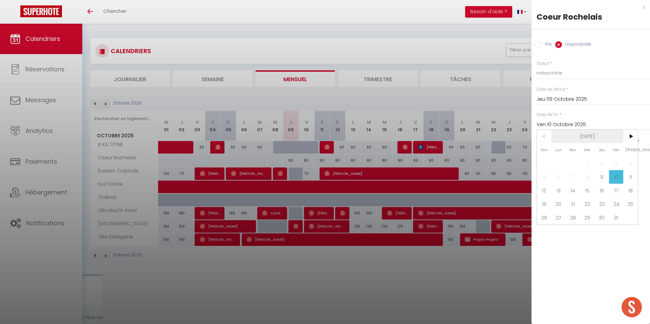
click at [571, 131] on span "[DATE]" at bounding box center [587, 137] width 72 height 14
click at [592, 138] on span "2025" at bounding box center [587, 137] width 72 height 14
click at [549, 180] on span "2026" at bounding box center [553, 177] width 33 height 14
click at [609, 193] on span "Décembre" at bounding box center [620, 191] width 33 height 14
click at [604, 217] on span "31" at bounding box center [601, 218] width 15 height 14
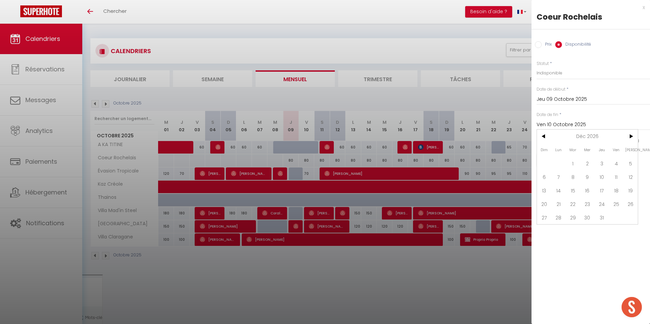
type input "Jeu 31 Décembre 2026"
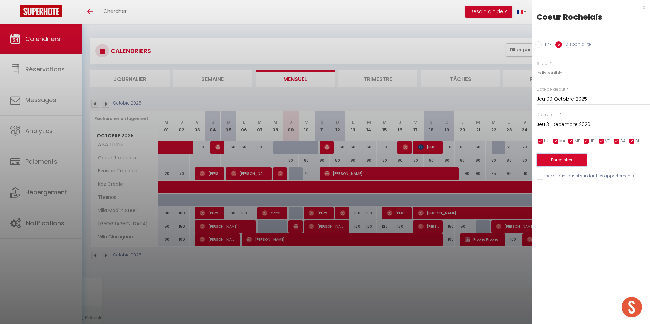
click at [563, 165] on button "Enregistrer" at bounding box center [561, 160] width 50 height 12
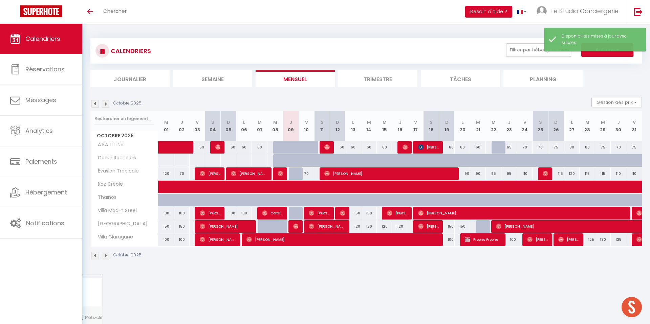
click at [289, 161] on div at bounding box center [297, 164] width 16 height 13
select select "1"
type input "Jeu 09 Octobre 2025"
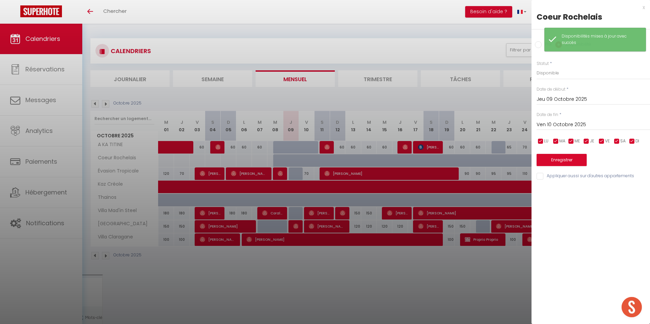
click at [554, 123] on input "Ven 10 Octobre 2025" at bounding box center [592, 124] width 113 height 9
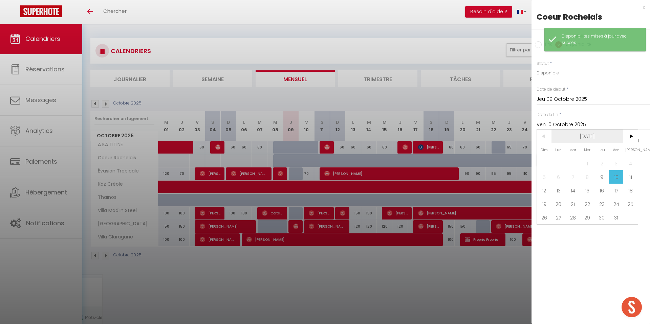
click at [587, 139] on span "[DATE]" at bounding box center [587, 137] width 72 height 14
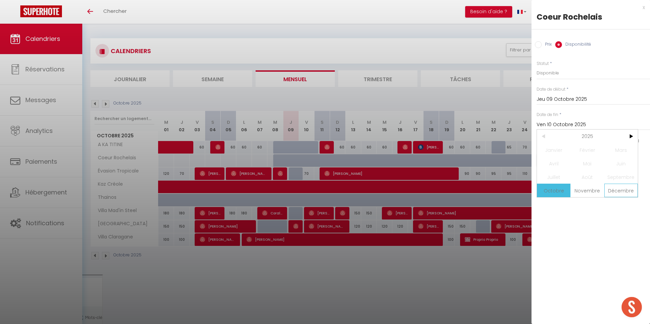
click at [617, 188] on span "Décembre" at bounding box center [620, 191] width 33 height 14
click at [587, 217] on span "31" at bounding box center [587, 218] width 15 height 14
type input "Mer 31 Décembre 2025"
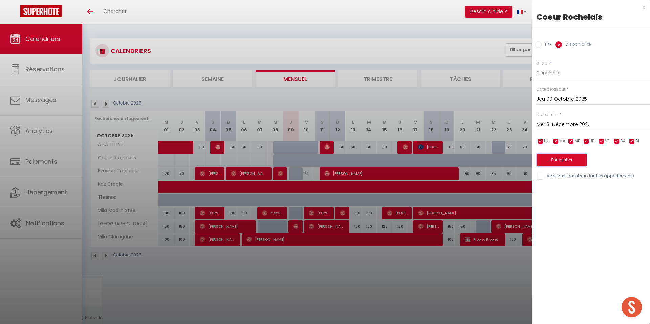
click at [570, 158] on button "Enregistrer" at bounding box center [561, 160] width 50 height 12
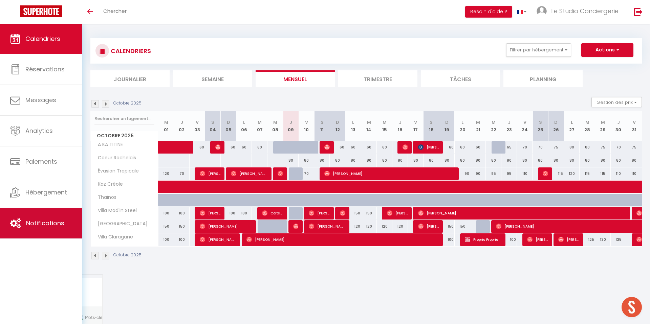
click at [28, 226] on span "Notifications" at bounding box center [45, 223] width 38 height 8
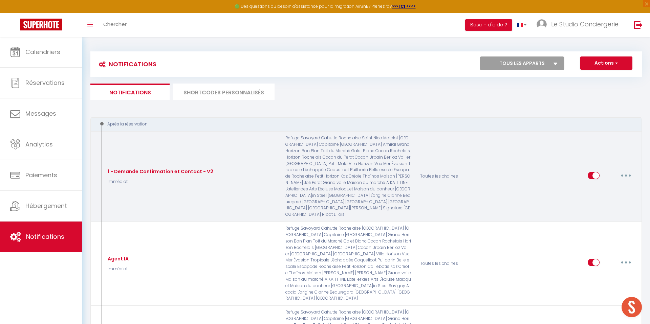
click at [633, 170] on button "button" at bounding box center [625, 175] width 19 height 11
click at [607, 185] on link "Editer" at bounding box center [608, 191] width 50 height 12
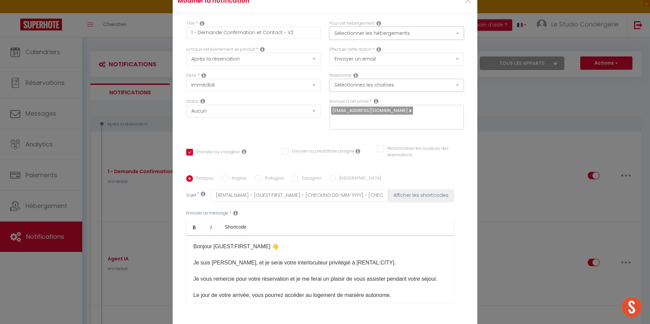
click at [372, 35] on button "Sélectionner les hébergements" at bounding box center [396, 33] width 134 height 13
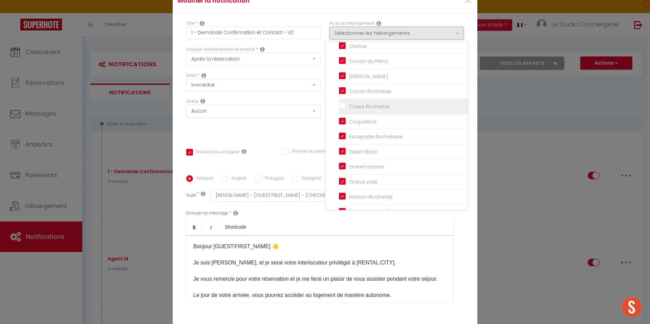
scroll to position [74, 0]
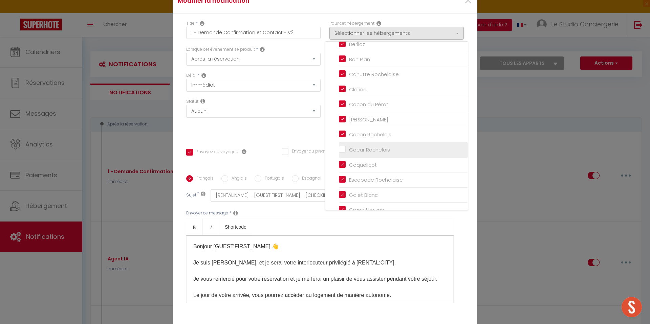
click at [343, 148] on input "Coeur Rochelais" at bounding box center [403, 150] width 129 height 7
checkbox input "true"
checkbox input "false"
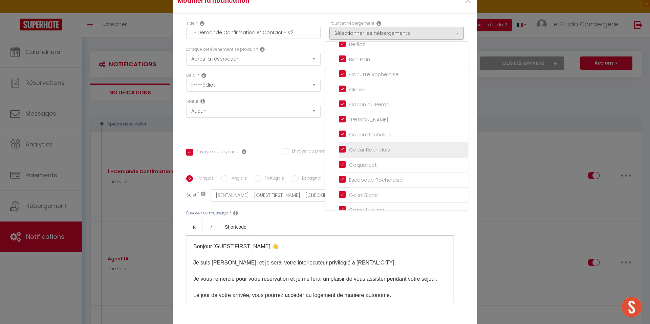
checkbox input "true"
checkbox input "false"
click at [308, 138] on div "Titre * 1 - Demande Confirmation et Contact - V2 Pour cet hébergement Sélection…" at bounding box center [325, 176] width 305 height 324
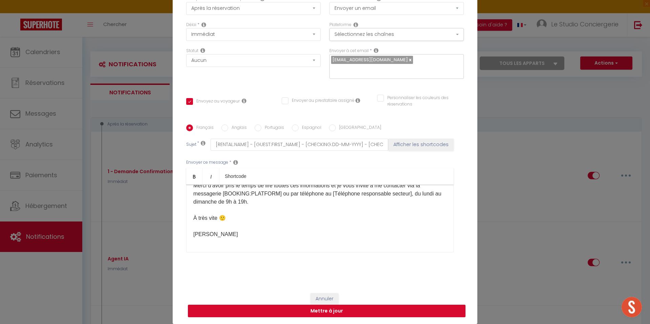
scroll to position [262, 0]
click at [388, 312] on button "Mettre à jour" at bounding box center [326, 311] width 277 height 13
checkbox input "true"
checkbox input "false"
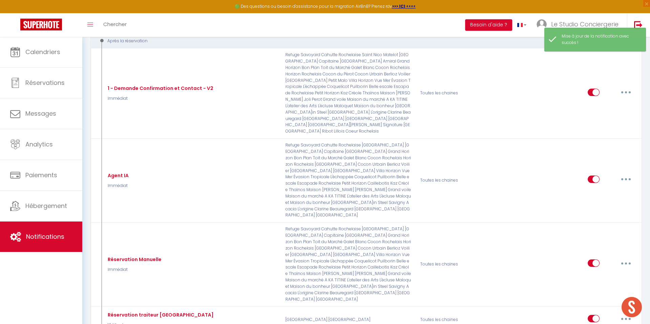
scroll to position [0, 0]
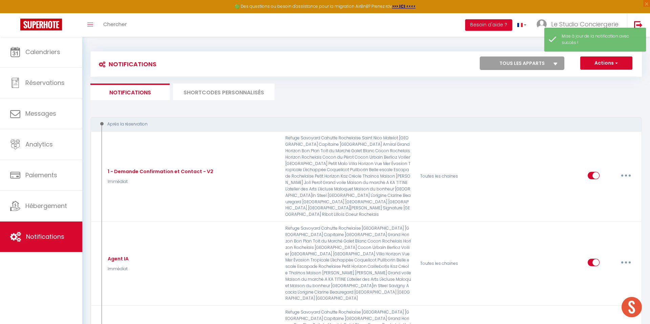
click at [219, 98] on li "SHORTCODES PERSONNALISÉS" at bounding box center [224, 92] width 102 height 17
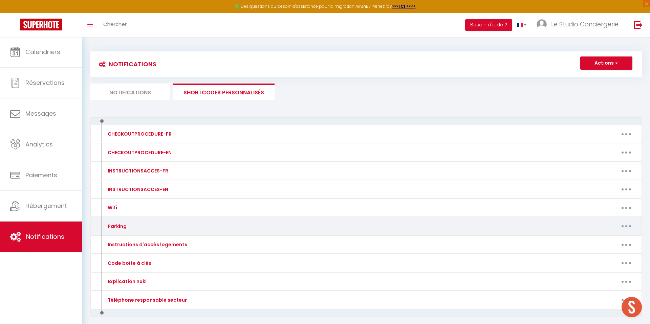
click at [623, 225] on button "button" at bounding box center [625, 226] width 19 height 11
click at [602, 241] on link "Editer" at bounding box center [608, 242] width 50 height 12
type input "Parking"
type textarea "Accès parking"
type textarea "🅿️ Parking : - Privée : Place numéro 11 dans la résidence - Public gratuit : No…"
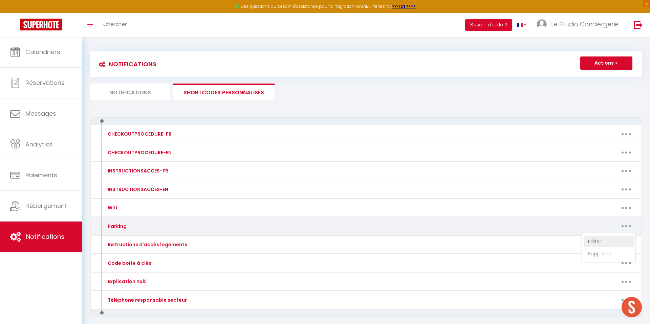
type textarea "🅿️ Parking : - Privée : Non - Public gratuit : Dans la rue devant le logement. …"
type textarea "🅿️ Parking : - Privée : Non - Public gratuit : A votre disposition dans la rési…"
type textarea "🅿️ Parking : - Privée : 2 places numéro 52 et 53 dans la résidence - Public gra…"
type textarea "🅿️ Parking : - Privée : Non - Public gratuit : Non - Public payant : Oui En cli…"
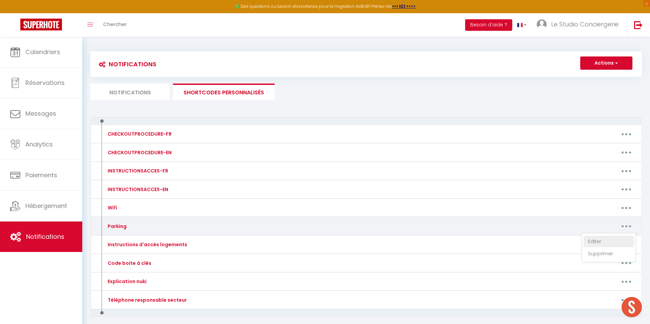
type textarea "🅿️ Parking : - Privée : Places libres à votre disposition dans la résidence - P…"
type textarea "🅿️ Parking : - Privée : Non - Public gratuit : Non - Public payant : Parking Vi…"
type textarea "🅿️ Parking : - Privée : Non - Public gratuit : Non - Public payant : Parking en…"
type textarea "🅿️ Parking : - Privée : Non - Public gratuit : Non - Public payant : Carré Amel…"
type textarea "🅿️ Parking : - Privée : Oui dans le logement - Public gratuit : Non - Public pa…"
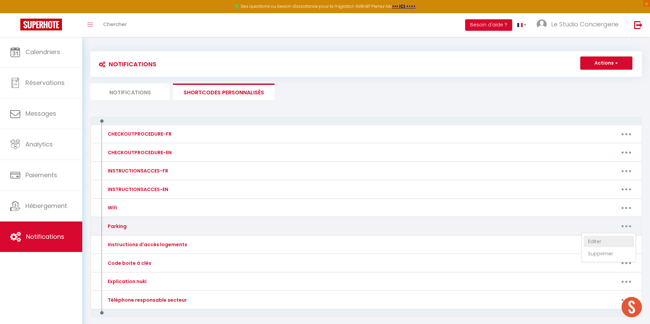
type textarea "🅿️ Parking : - Privée : Place numéro 67 dans la résidence - Public gratuit : Da…"
type textarea "🅿️ Parking : - Privée : Oui dans le logement - Public gratuit : Non - Public pa…"
type textarea "🅿️ Parking : - Privée : Non - Public gratuit : Dans la rue devant le logement. …"
type textarea "🅿️ Parking : - Privée : A votre disposition devant la résidence - Public gratui…"
type textarea "🅿️ Parking : - Privée : Non - Public gratuit : Dans la rue devant le logement. …"
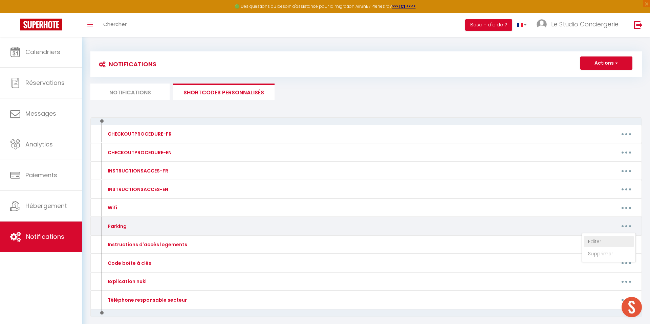
type textarea "🅿️ Parking : - Privée : Non - Public gratuit : Non - Public payant : Parking Vi…"
type textarea "🅿️ Parking : - Privée : Non - Public gratuit : Dans la rue à proximité du logem…"
type textarea "🅿️ Parking : - Privée : Place numéro 35 dans la résidence - Public gratuit : No…"
type textarea "🅿️ Parking : - Privée : Non - Public gratuit : Non - Public payant : Oui En cli…"
type textarea "🅿️ Parking : - Privée : Place numéro PA05 dans la résidence - Public gratuit : …"
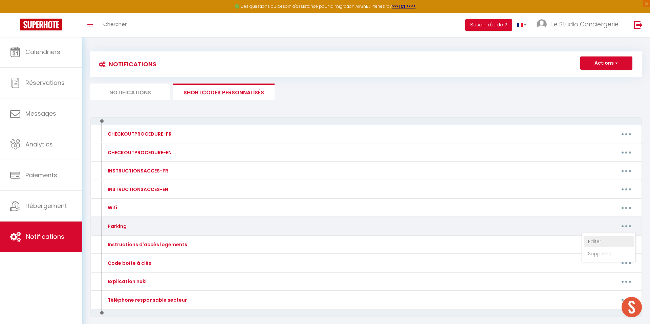
type textarea "🅿️ Parking : - Privée : Oui dans le logement - Public gratuit : Dans la rue dev…"
type textarea "🅿️ Parking : - Privée : Non - Public gratuit : Non - Public payant : Oui En cli…"
type textarea "🅿️ Parking : - Privée : Non - Public gratuit : Dans la rue devant le logement. …"
type textarea "🅿️ Parking : - Privée : 2 place de parking après le portail blanc - Public grat…"
type textarea "🅿️ Parking : - Privée : Oui dans le logement - Public gratuit : Non - Public pa…"
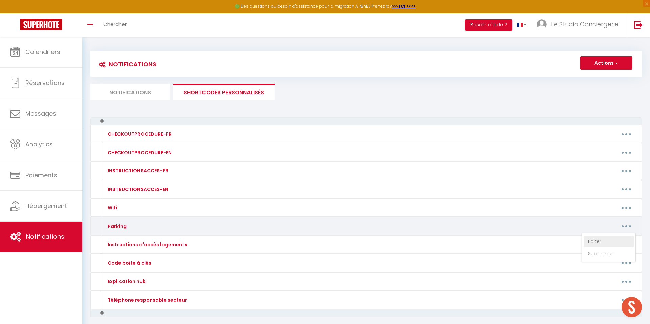
type textarea "🅿️ Parking : - Privée : Non - Public gratuit : Dans la rue devant le logement. …"
type textarea "🅿️ Parking : - Privée : Devant le logement à côté du petit portail noir. - Publ…"
type textarea "🅿️ Parking : - Privée : Non - Public gratuit : Parking Pl. des Charmilles ou da…"
type textarea "🅿️ Parking : - Privée : Non - Public gratuit : Dans la rue devant le logement. …"
type textarea "🅿️ Parking : - Privée : Dans la résidence - Public gratuit : Non - Public payan…"
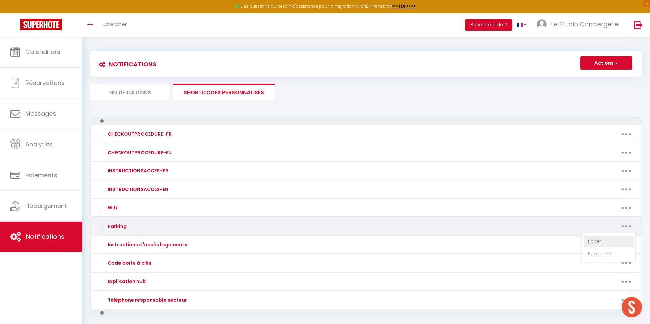
type textarea "🅿️ Parking : - Privée : Dans la résidence - Public gratuit : Non - Public payan…"
type textarea "🅿️ Parking : - Privée : Non - Public gratuit : Non - Public payant : Parking Vi…"
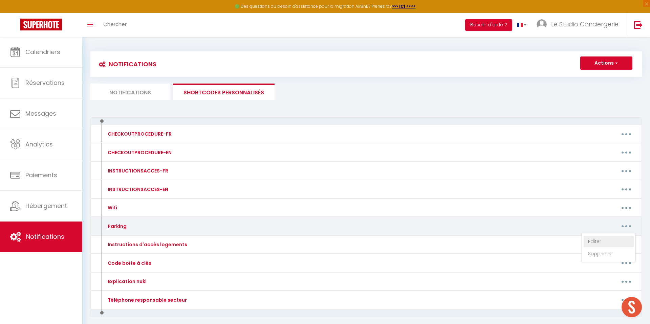
type textarea "🅿️ Parking : - Privée : Place libre dans la résidence - Public gratuit : Non - …"
type textarea "🅿️ Parking : - Privée : Non - Public gratuit : Non - Public payant : Oui En cli…"
type textarea "🅿️ Parking : - Privée : Non - Public gratuit : Non - Public payant : Parking en…"
type textarea "🅿️ Parking : - Privée : Non - Public gratuit : Dans la rue devant le logement. …"
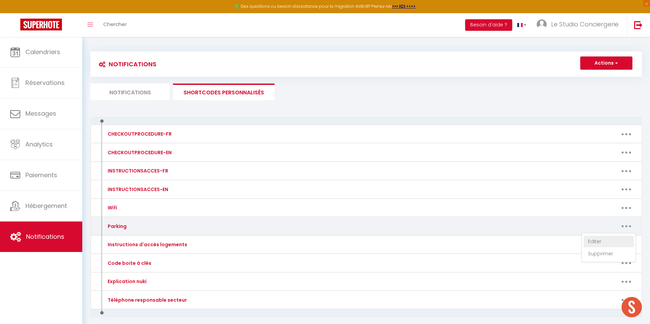
type textarea "🅿️ Parking : - Privée : Non - Public gratuit : Non - Public payant : Parking Vi…"
type textarea "🅿️ Parking : - Privée : Non - Public gratuit : Non - Public payant : Parking Pr…"
type textarea "🅿️ Parking : - Privée : Non - Public gratuit : Non - Public payant : Q-Park Ver…"
type textarea "🅿️ Parking : - Privée : Place numéro 16 dans la résidence - Public gratuit : No…"
type textarea "🅿️ Parking : - Privée : Place numéro 13 dans la résidence - Public gratuit : No…"
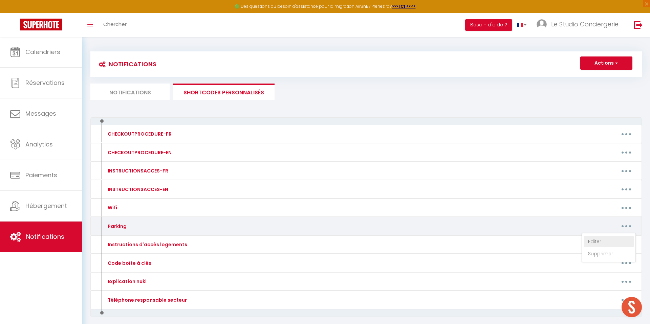
type textarea "🅿️ Parking : - Privée : Dans le logement - Public gratuit : Non - Public payant…"
type textarea "🅿️ Parking : - Privée : Places marquées d'un V à votre disposition dans la rési…"
type textarea "🅿️ Parking : - Privée : Non - Public gratuit : Dans la rue devant le logement. …"
type textarea "🅿️ Parking : - Privée : 2 places de parking sur la terrasse de la maison - Publ…"
type textarea "🅿️ Parking : - Privée : Parking 2 voitures devant la maison - Public gratuit : …"
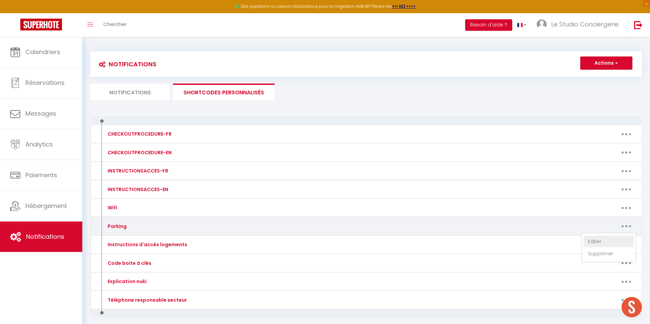
type textarea "🅿️ Parking : - Privée : Non - Public gratuit : Oui - Public payant : Non"
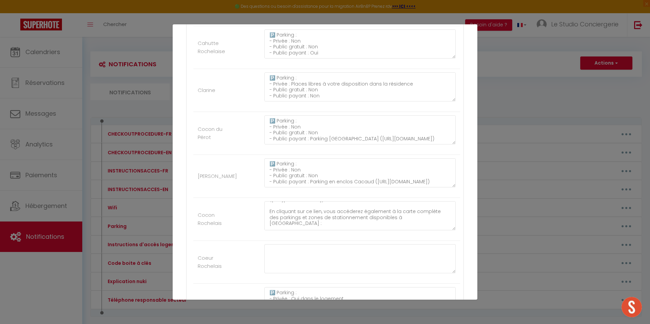
scroll to position [31, 0]
click at [292, 211] on textarea "🅿️ Parking : - Privée : Non - Public gratuit : Non - Public payant : Carré Amel…" at bounding box center [359, 215] width 191 height 29
click at [292, 257] on textarea at bounding box center [359, 258] width 191 height 29
paste textarea "🅿️ Parking : - Privée : Non - Public gratuit : Non - Public payant : Carré Amel…"
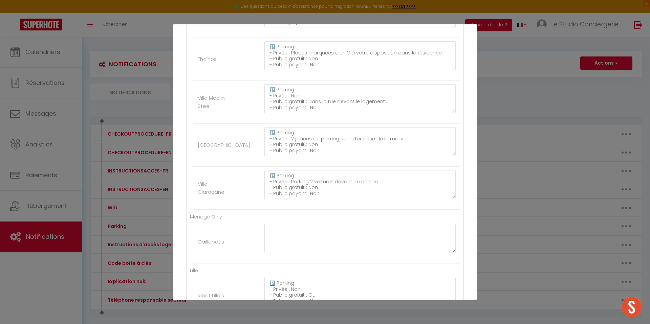
scroll to position [2294, 0]
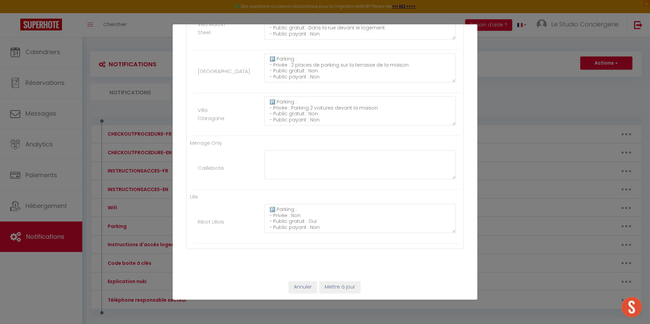
type textarea "🅿️ Parking : - Privée : Non - Public gratuit : Non - Public payant : Carré Amel…"
click at [342, 288] on button "Mettre à jour" at bounding box center [339, 288] width 41 height 12
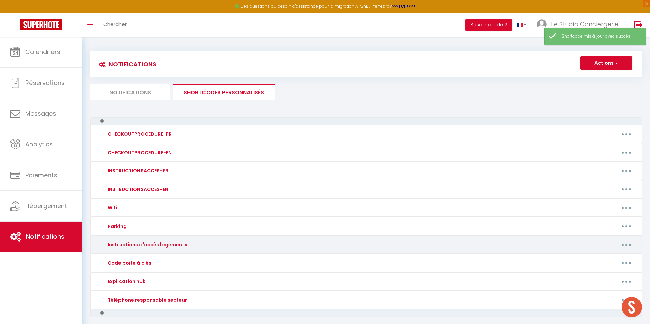
click at [621, 246] on button "button" at bounding box center [625, 244] width 19 height 11
click at [599, 257] on link "Editer" at bounding box center [608, 260] width 50 height 12
type input "Instructions d'accès logements"
type textarea "Instructions d'arrivée"
type textarea "📋 Instructions d’accès au logement : - 📸 Une fois arrivé devant la résidence, c…"
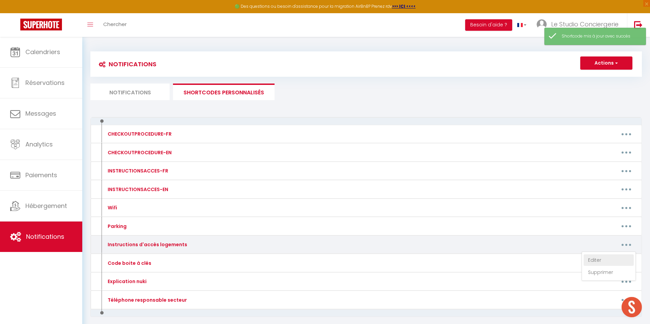
type textarea "📋 Les instructions pour accéder au logement : - Une fois devant le logement, vo…"
type textarea "📋 Les instructions pour accéder au logement : - Une fois arrivé en bas de l’imm…"
type textarea "📋 Instructions pour accéder au logement : Vous pouvez vous garer temporairement…"
type textarea "📋 Les instructions d’accès au logement :​ - La boîte à clés se situe à gauche d…"
type textarea "📋 Instructions d’accès au logement : - Devant le bâtiment N°14, à gauche de la …"
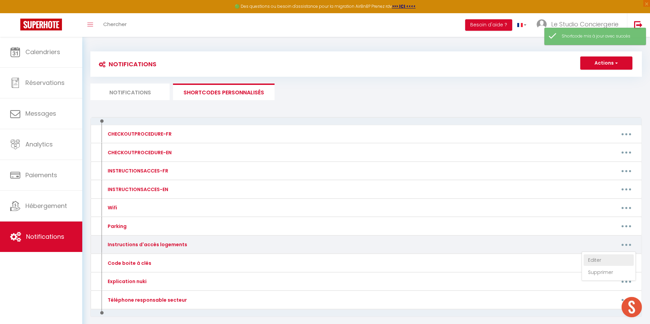
type textarea "Les places libres sont accessibles avec un badge. Vous devrez d’abord entrer da…"
type textarea "📋 Instructions d’accès au logement : - Grille d’entrée : Le code pour la grille…"
type textarea "📋 Instructions d’accès au logement : - Pour entrer dans le bâtiment, utilisez l…"
type textarea "📋 Les instructions d’accès au logement :​ 📸 Voici un guide visuel afin de trouv…"
type textarea "📋 Instructions d’accès au logement : - La maison est de plain-pied. - Pour entr…"
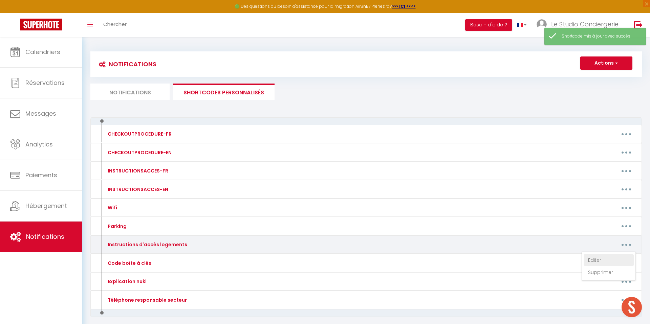
type textarea "📸 Voici un guide visuel afin de trouver le parking et l'entrée du bâtiment, veu…"
type textarea "⚠️ Veuillez ne pas stationner dans le passage commun, mais uniquement sur les p…"
type textarea "📋 Instructions d’accès au logement : - La maison est de plain-pied. - Pour accé…"
type textarea "📋 Instructions d’accès au logement : - L’entrée se fait par deux portes sécuris…"
type textarea "📋 Instructions d’accès au logement : - Le logement est de plain-pied. - Pour ac…"
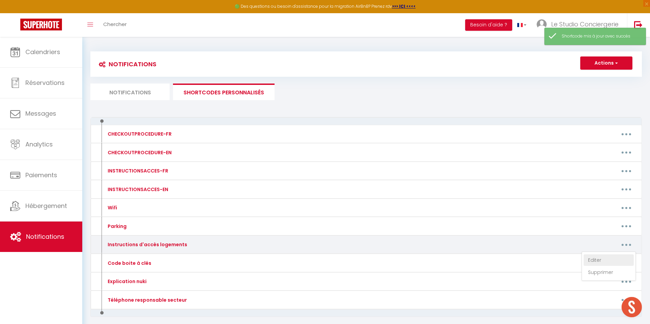
type textarea "📋 Instructions d’accès au logement : - La boîte à clés se trouve sur la porte d…"
type textarea "📋 Instructions pour accéder au logement : - Une fois arrivé devant le bâtiment …"
type textarea "📋 Les instructions d’accès au logement :​ En raison de restrictions locales, la…"
type textarea "📋 Instructions d’accès au logement : - Une fois devant le bâtiment, appuyez sur…"
type textarea "📋 Instructions d’accès au logement : 🔑 Récupération des clés : • Vous pouvez vo…"
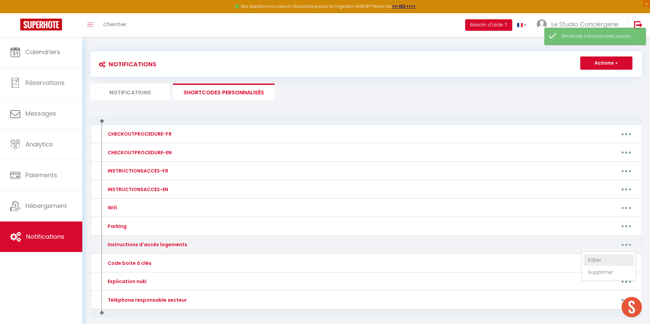
type textarea "📋 Instructions d’accès au logement : La porte d’entrée est équipée d’une serrur…"
type textarea "📋 Instructions d’accès au logement : 🔑 Récupération des clés : - Rendez-vous au…"
type textarea "📋 Instructions d’accès au logement : - La maison est de plain-pied. - Vous trou…"
type textarea "📋 Instructions d’accès au logement : - La maison est de plain-pied. - Pour ouvr…"
type textarea "📋 Instructions d’accès au logement : - La maison est de plain-pied et l’arrivée…"
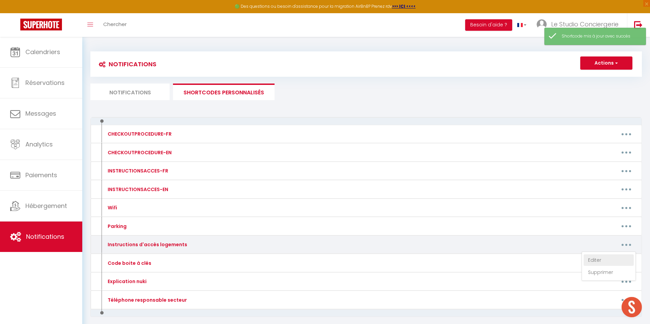
type textarea "📋 Instructions d’accès au logement : - La maison est de plain-pied. - Pour entr…"
type textarea "📋 Instructions d’accès au logement : - Le logement est de plain-pied. - Pour ac…"
type textarea "📋 Instructions d’accès au logement : - Le logement est de plain-pied l’arrivée …"
type textarea "📋 Instructions pour accéder au logement : - Le logement se situe au rez-de-chau…"
type textarea "Votre stationnement est le 2e en partant de la gauche lorsque vous arrivez sur …"
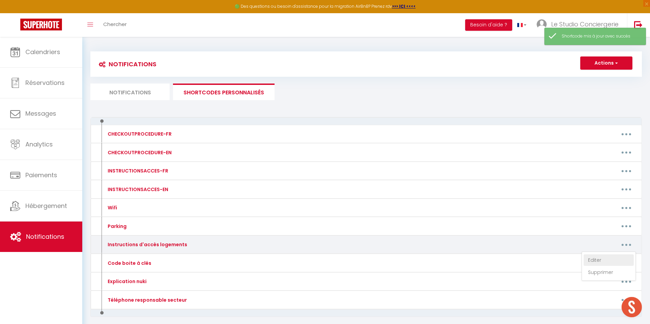
type textarea "📋 Accès au logement et au parking : La place de parking 59 vous est réservée. À…"
type textarea "📋 Les instructions pour accéder au logement : - Rendez-vous au n°7 mail André M…"
type textarea "📋 Instructions d’accès au logement : - Pour entrer dans l'immeuble, utilisez le…"
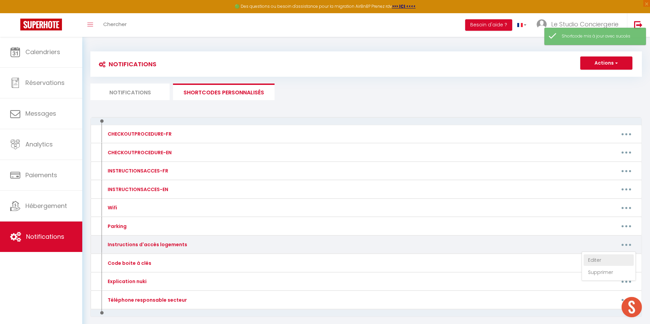
type textarea "📋 Instructions d’accès au logement : - Une fois devant la résidence, tapez le c…"
type textarea "📋 Instructions d’accès au logement : En raison de restrictions locales, la remi…"
type textarea "📋 Instructions d’accès au logement : - À votre arrivée devant le bâtiment 2, ap…"
type textarea "Deux places de parking sont disponibles juste devant la maison. Une troisième p…"
type textarea "📋 Instructions d’accès au logement : GRANDE Maison : - Pour accéder à la clé, u…"
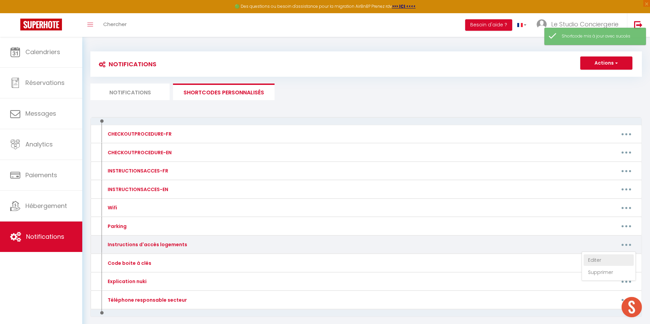
type textarea "📋 Instructions d’accès au logement : - À votre arrivée devant le bâtiment, appu…"
type textarea "📋 Instructions d’accès au logement : - La boîte à clés se trouve devant la port…"
type textarea "📋 Les instructions d’accès au logement : - À votre arrivée devant le bâtiment, …"
type textarea "Localisation Maps du logement : https://maps.app.goo.gl/bzAUYBVeiKNBJf1c6?g_st=…"
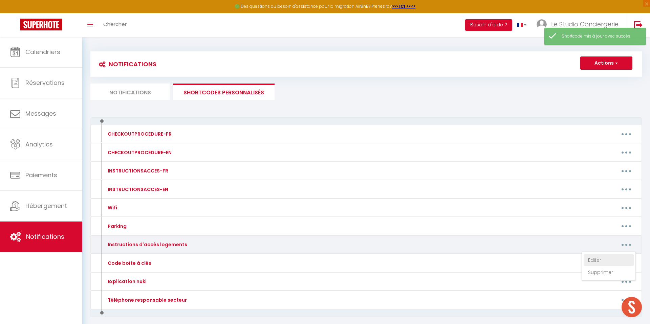
type textarea "🔑 Entrée autonome : Vous pourrez accéder au logement facilement en suivant ces …"
type textarea "📋 Accès au logement : - Une fois devant la résidence, repérez un petit muret si…"
type textarea "📋 Instructions d’accès au logement : - Le logement est de plain-pied. - Vous po…"
type textarea "Voici le lien Maps pour vous rendre facilement au logement : 👉 https://goo.gl/m…"
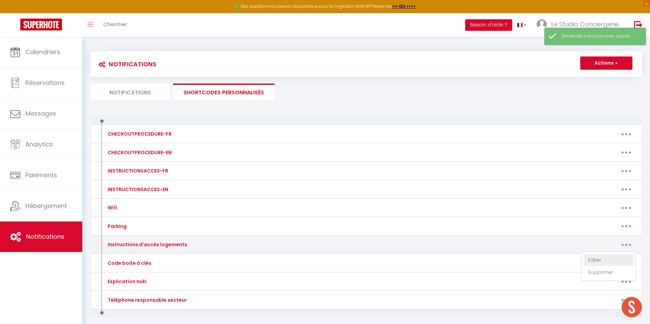
type textarea "📋 Instructions d’accès au logement : Une fois passé le petit portillon, la boît…"
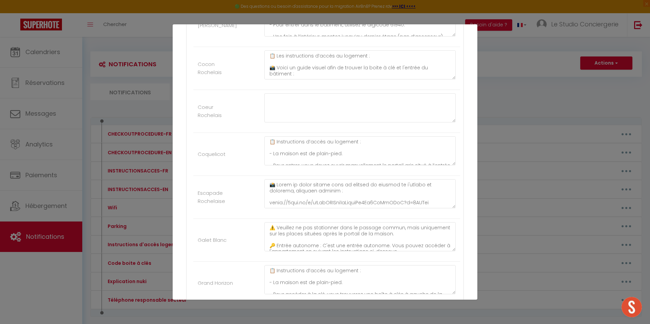
scroll to position [513, 0]
drag, startPoint x: 275, startPoint y: 114, endPoint x: 271, endPoint y: 118, distance: 5.5
click at [274, 116] on textarea at bounding box center [359, 108] width 191 height 29
click at [314, 74] on textarea "📋 Les instructions d’accès au logement :​ 📸 Voici un guide visuel afin de trouv…" at bounding box center [359, 65] width 191 height 29
click at [291, 109] on textarea at bounding box center [359, 108] width 191 height 29
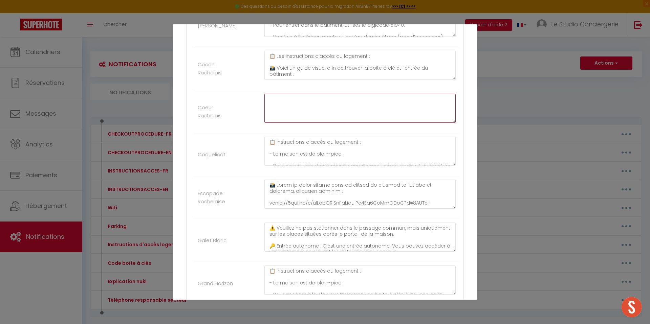
paste textarea "📋 Instructions d’accès au logement 📸 Guide visuel : https://1drv.ms/i/s!AspLNXE…"
drag, startPoint x: 278, startPoint y: 110, endPoint x: 292, endPoint y: 110, distance: 13.9
click at [292, 110] on textarea "📋 Instructions d’accès au logement 📸 Guide visuel : https://1drv.ms/i/s!AspLNXE…" at bounding box center [359, 108] width 191 height 29
drag, startPoint x: 268, startPoint y: 69, endPoint x: 431, endPoint y: 67, distance: 163.1
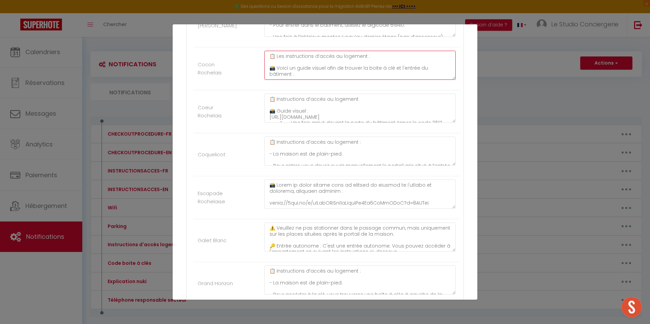
click at [431, 67] on textarea "📋 Les instructions d’accès au logement :​ 📸 Voici un guide visuel afin de trouv…" at bounding box center [359, 65] width 191 height 29
drag, startPoint x: 449, startPoint y: 68, endPoint x: 269, endPoint y: 68, distance: 180.3
click at [269, 68] on textarea "📋 Les instructions d’accès au logement :​ 📸 Voici un guide visuel afin de trouv…" at bounding box center [359, 65] width 191 height 29
drag, startPoint x: 275, startPoint y: 110, endPoint x: 419, endPoint y: 114, distance: 143.2
click at [419, 114] on textarea "📋 Instructions d’accès au logement 📸 Guide visuel : https://1drv.ms/i/s!AspLNXE…" at bounding box center [359, 108] width 191 height 29
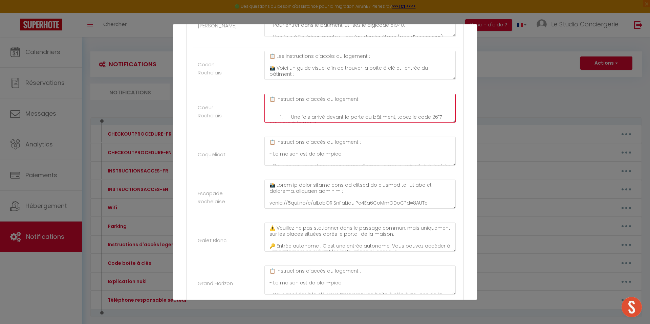
scroll to position [59, 0]
click at [366, 118] on textarea "📋 Instructions d’accès au logement 1. Une fois arrivé devant la porte du bâtime…" at bounding box center [359, 108] width 191 height 29
paste textarea "📸 Voici un guide visuel afin de trouver la boite à clé et l'entrée du bâtiment :"
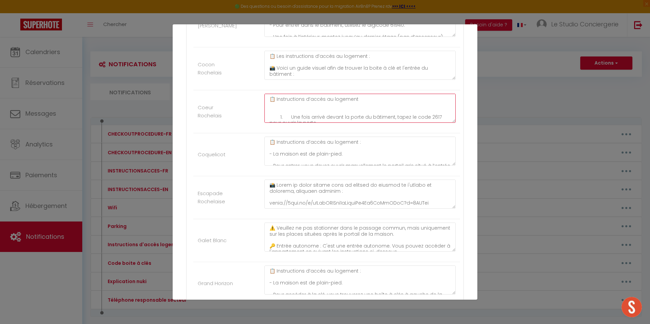
click at [292, 112] on textarea "📋 Instructions d’accès au logement 1. Une fois arrivé devant la porte du bâtime…" at bounding box center [359, 108] width 191 height 29
click at [287, 113] on textarea "📋 Instructions d’accès au logement - Une fois arrivé devant la porte du bâtimen…" at bounding box center [359, 108] width 191 height 29
click at [289, 110] on textarea "📋 Instructions d’accès au logement - Une fois arrivé devant la porte du bâtimen…" at bounding box center [359, 108] width 191 height 29
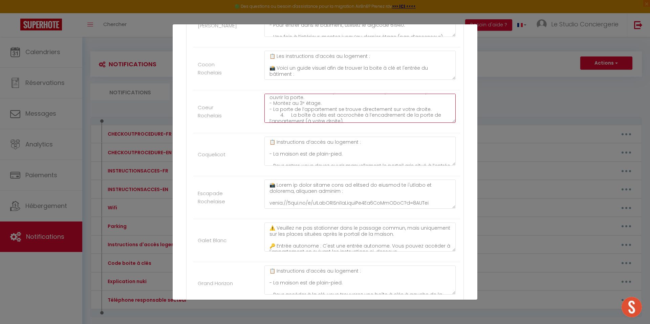
click at [415, 108] on textarea "📋 Instructions d’accès au logement - Une fois arrivé devant la porte du bâtimen…" at bounding box center [359, 108] width 191 height 29
click at [289, 114] on textarea "📋 Instructions d’accès au logement - Une fois arrivé devant la porte du bâtimen…" at bounding box center [359, 108] width 191 height 29
drag, startPoint x: 355, startPoint y: 109, endPoint x: 305, endPoint y: 110, distance: 50.1
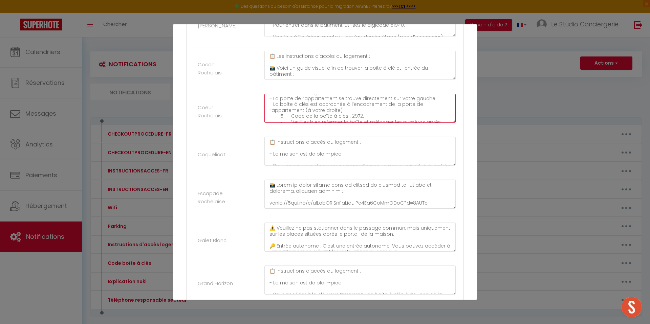
click at [305, 110] on textarea "📋 Instructions d’accès au logement - Une fois arrivé devant la porte du bâtimen…" at bounding box center [359, 108] width 191 height 29
click at [289, 116] on textarea "📋 Instructions d’accès au logement - Une fois arrivé devant la porte du bâtimen…" at bounding box center [359, 108] width 191 height 29
drag, startPoint x: 361, startPoint y: 151, endPoint x: 394, endPoint y: 153, distance: 33.2
click at [394, 153] on textarea "📋 Instructions d’accès au logement : - La maison est de plain-pied. - Pour entr…" at bounding box center [359, 151] width 191 height 29
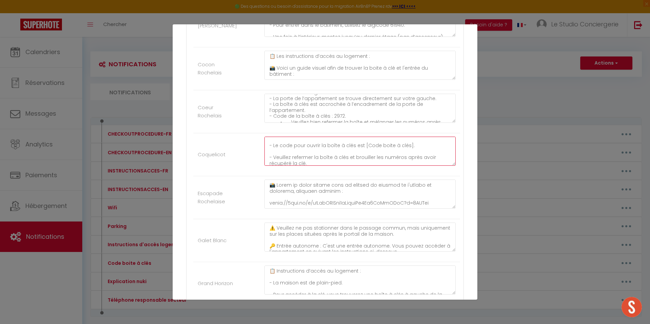
drag, startPoint x: 406, startPoint y: 151, endPoint x: 362, endPoint y: 150, distance: 44.0
click at [362, 150] on textarea "📋 Instructions d’accès au logement : - La maison est de plain-pied. - Pour entr…" at bounding box center [359, 151] width 191 height 29
drag, startPoint x: 342, startPoint y: 115, endPoint x: 332, endPoint y: 116, distance: 10.5
click at [332, 116] on textarea "📋 Instructions d’accès au logement - Une fois arrivé devant la porte du bâtimen…" at bounding box center [359, 108] width 191 height 29
paste textarea "[Code boite à clés]"
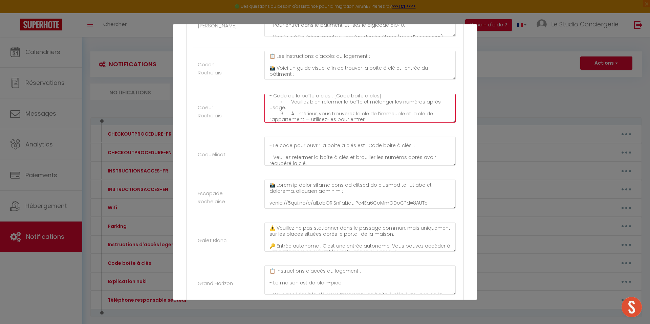
scroll to position [51, 0]
click at [290, 102] on textarea "📋 Instructions d’accès au logement - Une fois arrivé devant la porte du bâtimen…" at bounding box center [359, 108] width 191 height 29
click at [292, 105] on textarea "📋 Instructions d’accès au logement - Une fois arrivé devant la porte du bâtimen…" at bounding box center [359, 108] width 191 height 29
click at [274, 113] on textarea "📋 Instructions d’accès au logement - Une fois arrivé devant la porte du bâtimen…" at bounding box center [359, 108] width 191 height 29
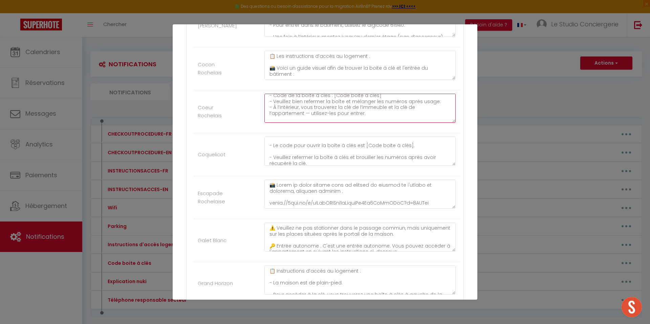
click at [278, 113] on textarea "📋 Instructions d’accès au logement - Une fois arrivé devant la porte du bâtimen…" at bounding box center [359, 108] width 191 height 29
click at [309, 112] on textarea "📋 Instructions d’accès au logement - Une fois arrivé devant la porte du bâtimen…" at bounding box center [359, 108] width 191 height 29
drag, startPoint x: 334, startPoint y: 114, endPoint x: 265, endPoint y: 111, distance: 69.4
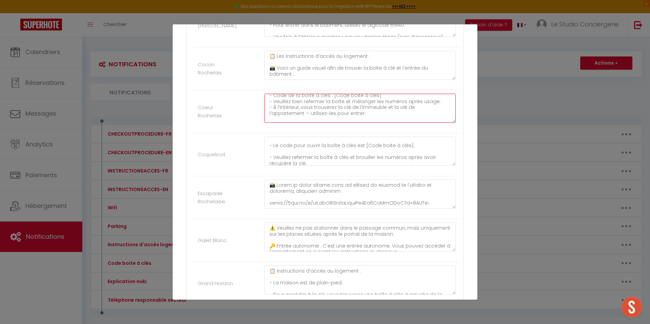
click at [265, 111] on textarea "📋 Instructions d’accès au logement - Une fois arrivé devant la porte du bâtimen…" at bounding box center [359, 108] width 191 height 29
click at [362, 108] on textarea "📋 Instructions d’accès au logement - Une fois arrivé devant la porte du bâtimen…" at bounding box center [359, 108] width 191 height 29
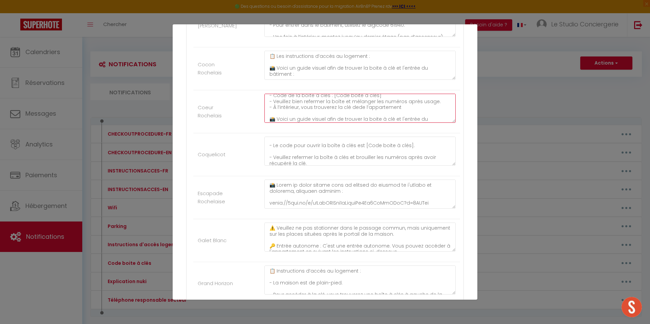
click at [362, 108] on textarea "📋 Instructions d’accès au logement - Une fois arrivé devant la porte du bâtimen…" at bounding box center [359, 108] width 191 height 29
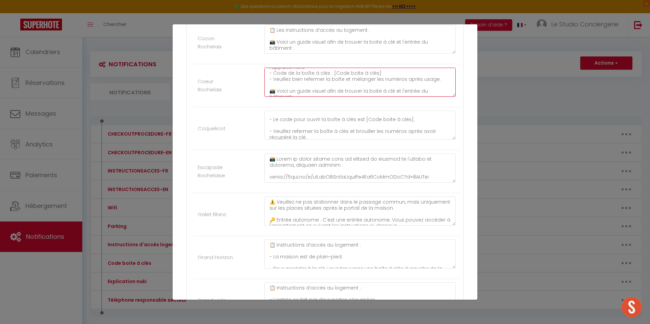
scroll to position [542, 0]
click at [450, 87] on textarea "📋 Instructions d’accès au logement - Une fois arrivé devant la porte du bâtimen…" at bounding box center [359, 79] width 191 height 29
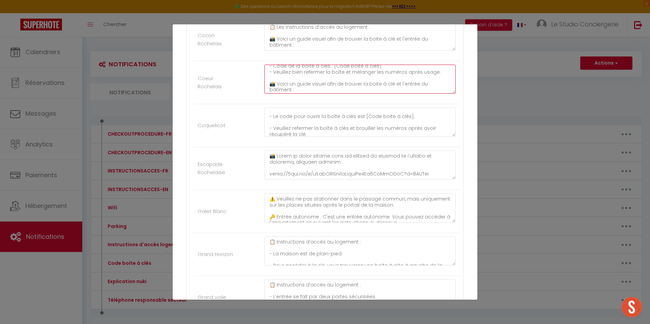
scroll to position [53, 0]
drag, startPoint x: 399, startPoint y: 82, endPoint x: 362, endPoint y: 81, distance: 36.9
click at [362, 81] on textarea "📋 Instructions d’accès au logement - Une fois arrivé devant la porte du bâtimen…" at bounding box center [359, 79] width 191 height 29
click at [400, 87] on textarea "📋 Instructions d’accès au logement - Une fois arrivé devant la porte du bâtimen…" at bounding box center [359, 79] width 191 height 29
paste textarea "https://1drv.ms/b/c/95bcc33271354bca/Eeg1mHGNygdEgJkKuKq-K5YB80oXXN5O5UjFTE3qlo…"
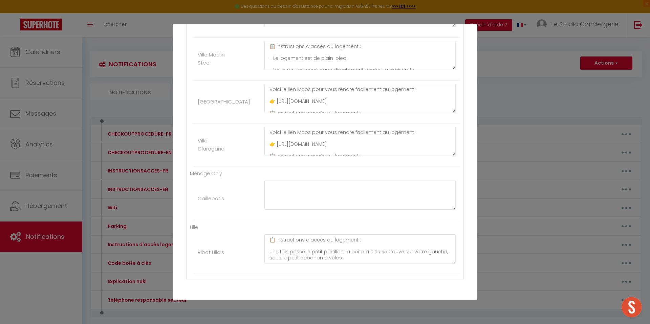
scroll to position [2294, 0]
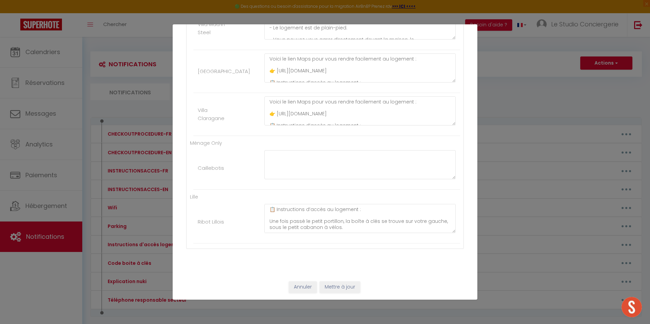
type textarea "📋 Instructions d’accès au logement - Une fois arrivé devant la porte du bâtimen…"
click at [339, 286] on button "Mettre à jour" at bounding box center [339, 288] width 41 height 12
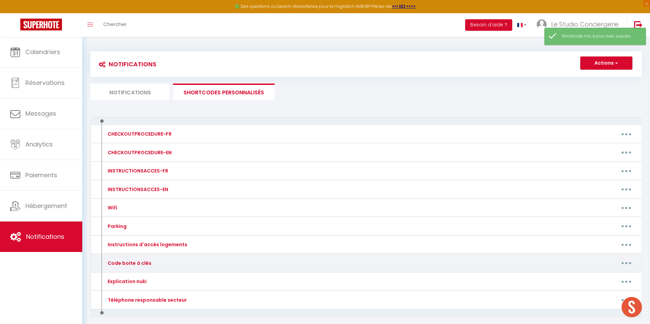
click at [624, 262] on button "button" at bounding box center [625, 263] width 19 height 11
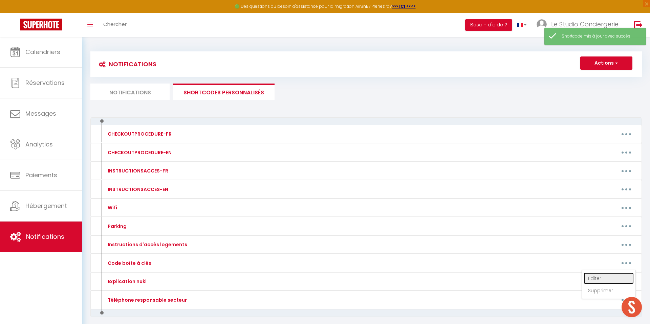
click at [603, 279] on link "Editer" at bounding box center [608, 279] width 50 height 12
type input "Code boite à clés"
type textarea "Code d'accès logement"
type textarea "4537"
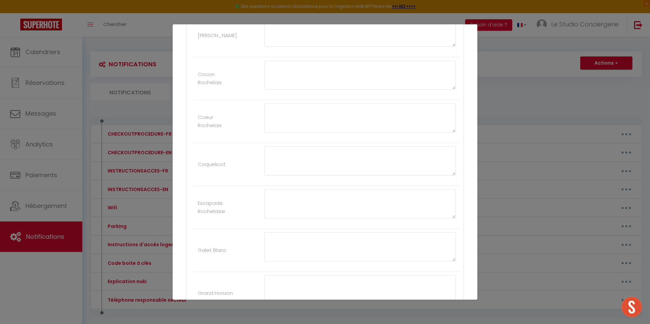
scroll to position [496, 0]
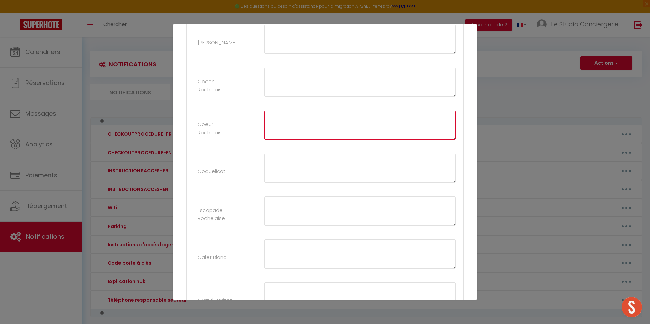
click at [277, 129] on textarea at bounding box center [359, 125] width 191 height 29
type textarea "2972"
click at [310, 89] on textarea at bounding box center [359, 82] width 191 height 29
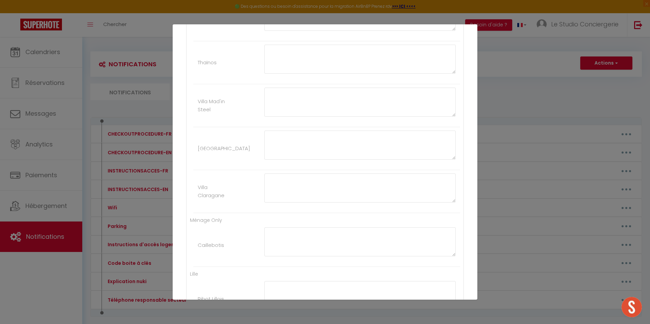
scroll to position [2294, 0]
click at [336, 285] on button "Mettre à jour" at bounding box center [339, 288] width 41 height 12
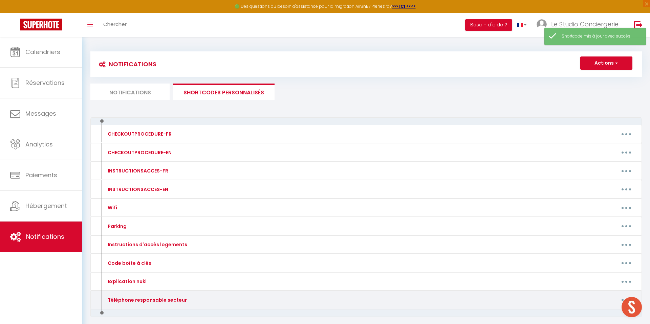
click at [620, 297] on button "button" at bounding box center [625, 300] width 19 height 11
click at [595, 311] on link "Editer" at bounding box center [608, 316] width 50 height 12
type input "Téléphone responsable secteur"
type textarea "+33 6 13 39 29 47"
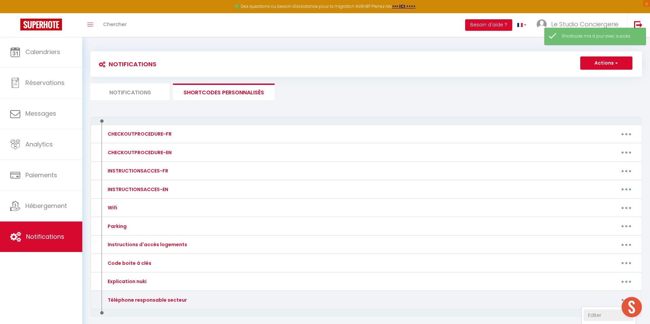
type textarea "+33 6 13 39 29 47"
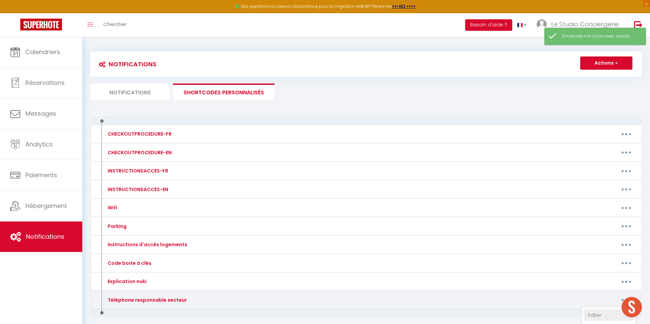
type textarea "+33 6 13 39 29 47"
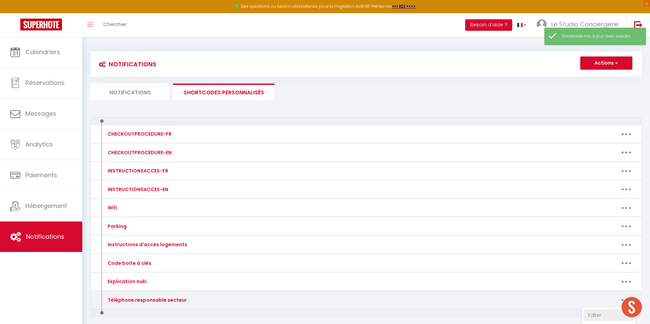
type textarea "+33 6 13 39 29 47"
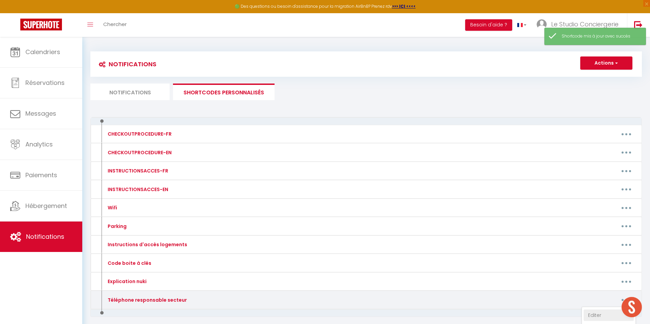
type textarea "+33 6 13 39 29 47"
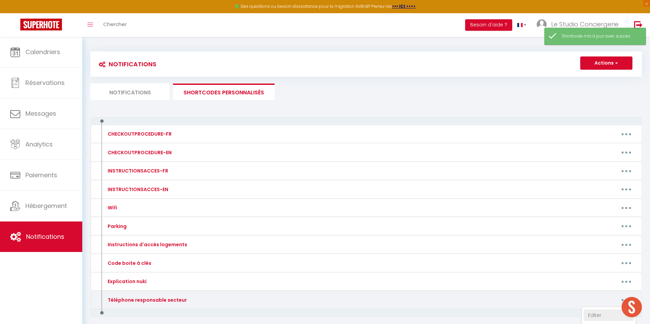
type textarea "+33 6 13 39 29 47"
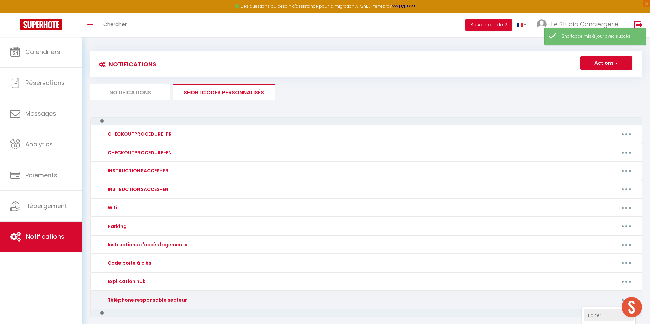
type textarea "+33 6 13 39 29 47"
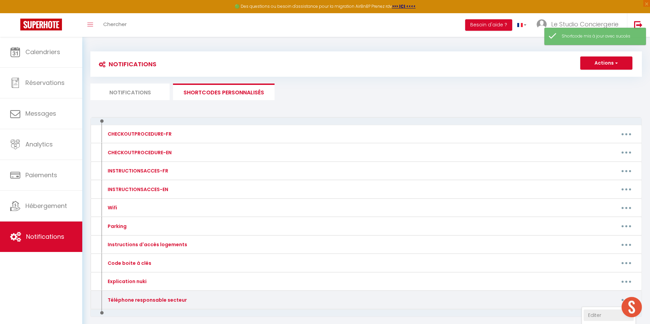
type textarea "+33 6 13 39 29 47"
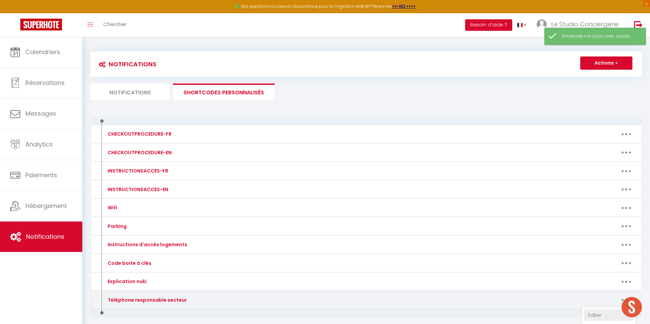
type textarea "+33 6 13 39 29 47"
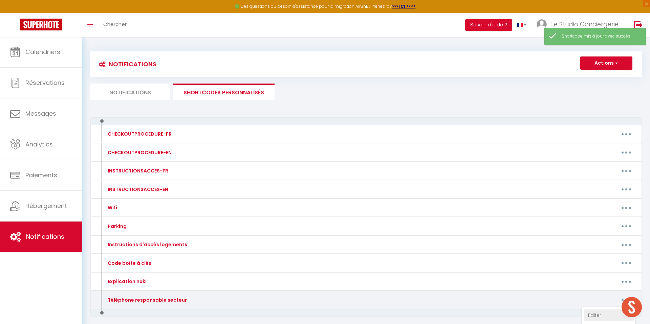
type textarea "+33 6 13 39 29 47"
type textarea "+596 696 65 28 60"
type textarea "+33 6 13 39 29 47"
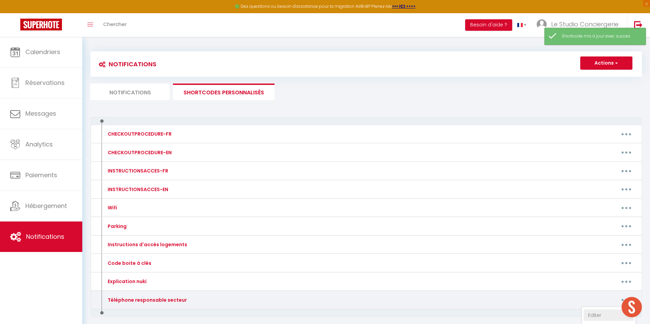
type textarea "+33 6 13 39 29 47"
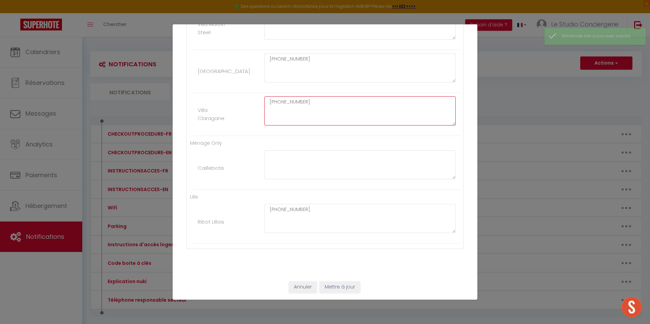
click at [310, 100] on textarea "+33 6 13 39 29 47" at bounding box center [359, 110] width 191 height 29
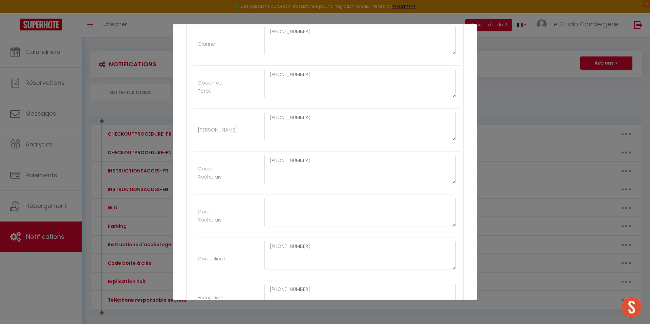
scroll to position [410, 0]
click at [290, 200] on textarea at bounding box center [359, 211] width 191 height 29
paste textarea "+33 6 13 39 29 47"
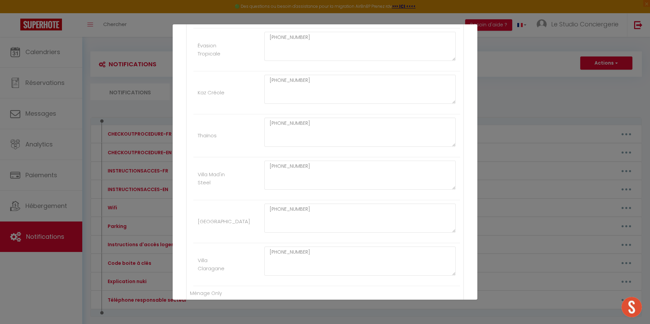
scroll to position [2294, 0]
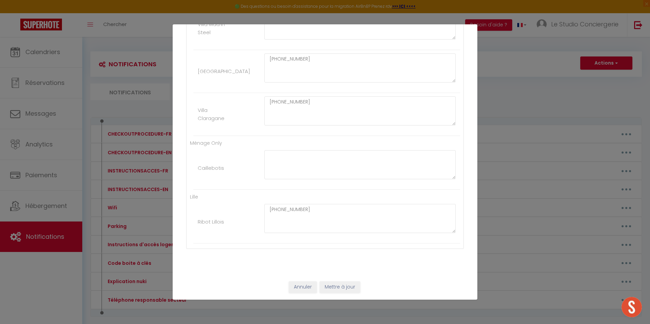
type textarea "+33 6 13 39 29 47"
click at [351, 288] on button "Mettre à jour" at bounding box center [339, 288] width 41 height 12
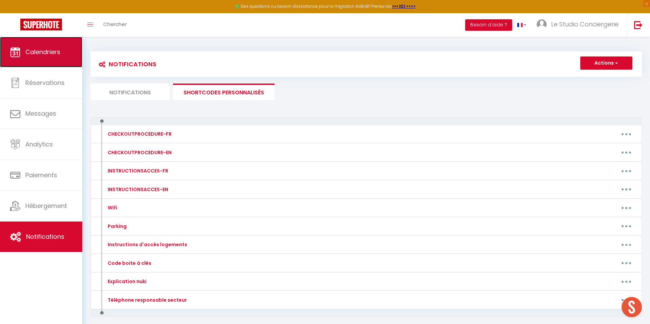
click at [56, 51] on span "Calendriers" at bounding box center [42, 52] width 35 height 8
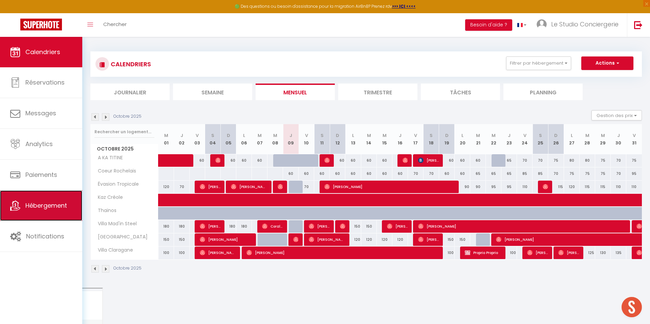
click at [40, 206] on span "Hébergement" at bounding box center [46, 205] width 42 height 8
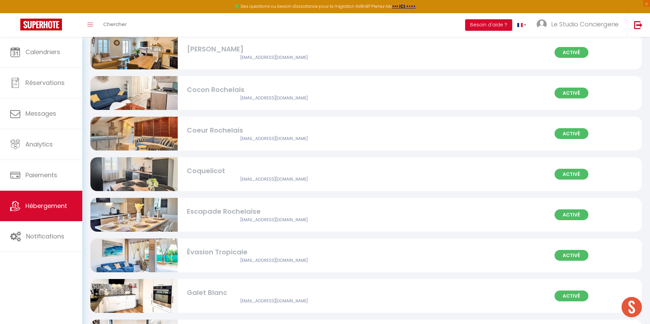
scroll to position [448, 0]
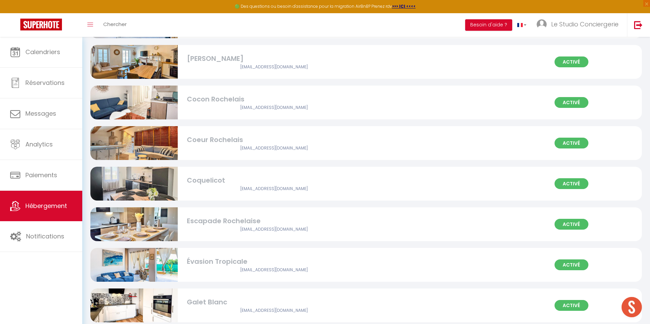
click at [298, 149] on div "[EMAIL_ADDRESS][DOMAIN_NAME]" at bounding box center [274, 148] width 175 height 6
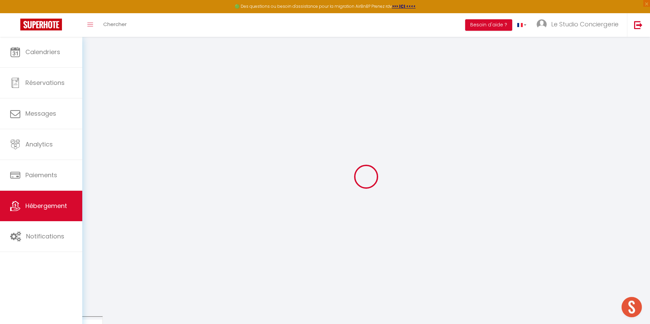
checkbox input "false"
select select "EUR"
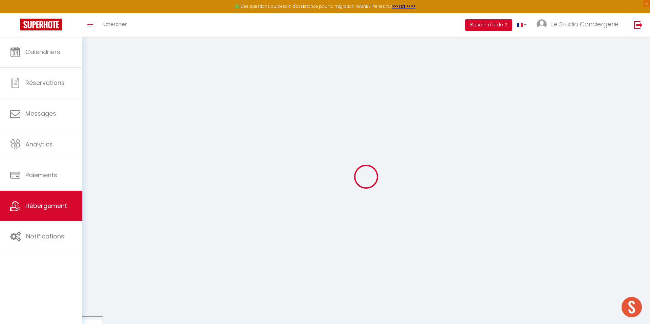
select select
select select "7837-1527484585924935085"
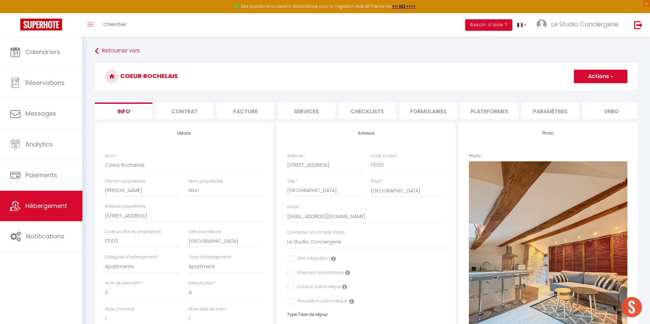
checkbox input "false"
click at [487, 106] on li "Plateformes" at bounding box center [489, 111] width 58 height 17
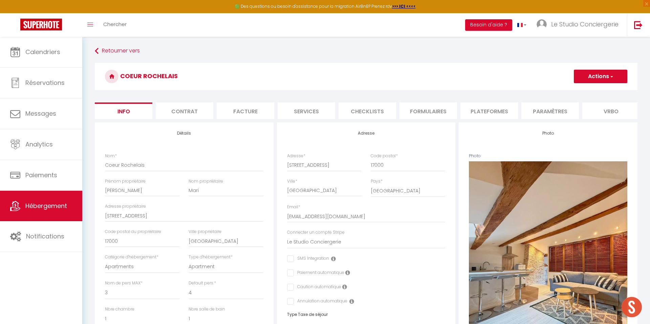
select select
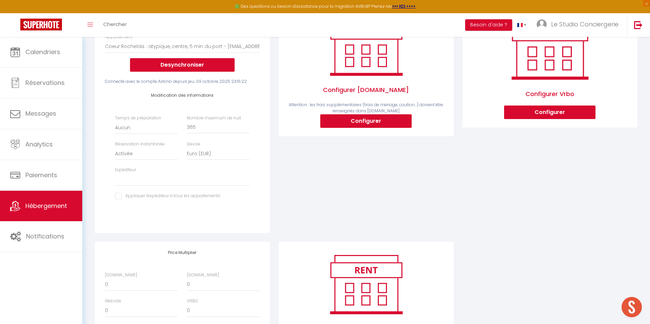
scroll to position [174, 0]
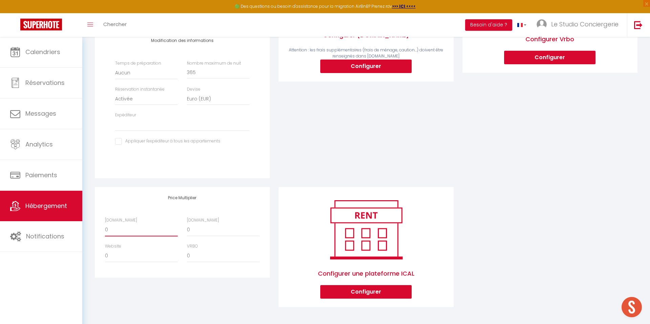
click at [133, 230] on select "0 + 1 % + 2 % + 3 % + 4 % + 5 % + 6 % + 7 % + 8 % + 9 %" at bounding box center [141, 230] width 73 height 13
select select "+ 28 %"
click at [105, 224] on select "0 + 1 % + 2 % + 3 % + 4 % + 5 % + 6 % + 7 % + 8 % + 9 %" at bounding box center [141, 230] width 73 height 13
select select
click at [201, 229] on select "0 + 1 % + 2 % + 3 % + 4 % + 5 % + 6 % + 7 % + 8 % + 9 %" at bounding box center [223, 230] width 73 height 13
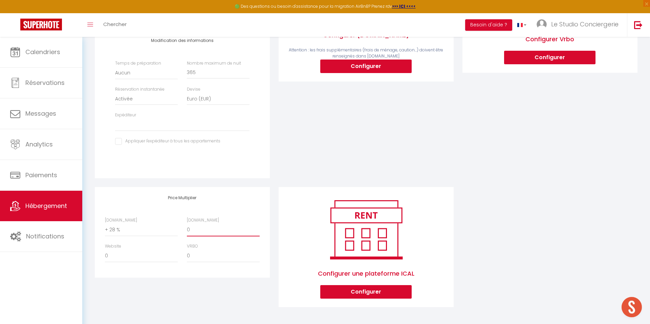
select select "+ 40 %"
click at [187, 224] on select "0 + 1 % + 2 % + 3 % + 4 % + 5 % + 6 % + 7 % + 8 % + 9 %" at bounding box center [223, 230] width 73 height 13
select select
click at [131, 260] on select "0 + 1 % + 2 % + 3 % + 4 % + 5 % + 6 % + 7 % + 8 % + 9 %" at bounding box center [141, 256] width 73 height 13
select select "+ 15 %"
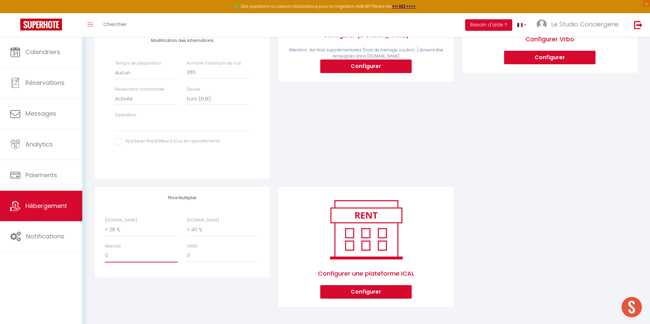
click at [105, 250] on select "0 + 1 % + 2 % + 3 % + 4 % + 5 % + 6 % + 7 % + 8 % + 9 %" at bounding box center [141, 256] width 73 height 13
select select
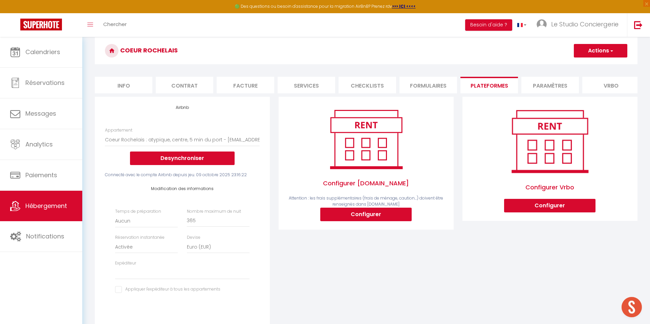
scroll to position [0, 0]
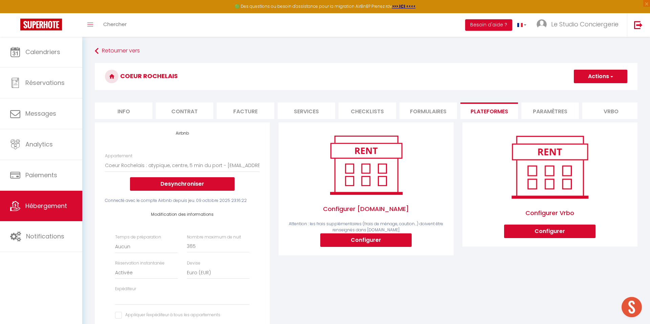
click at [586, 75] on button "Actions" at bounding box center [600, 77] width 53 height 14
click at [587, 89] on link "Enregistrer" at bounding box center [599, 91] width 53 height 9
select select "EUR"
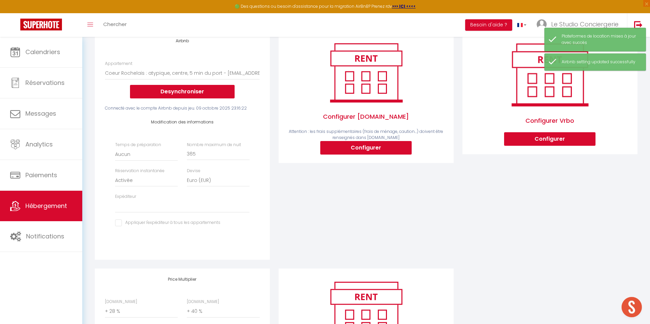
scroll to position [174, 0]
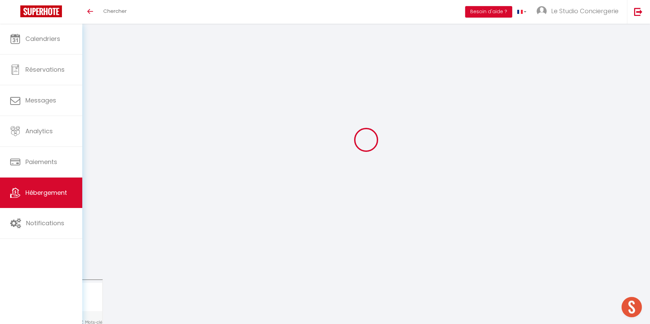
select select "+ 28 %"
select select "+ 40 %"
select select "+ 15 %"
select select "EUR"
select select
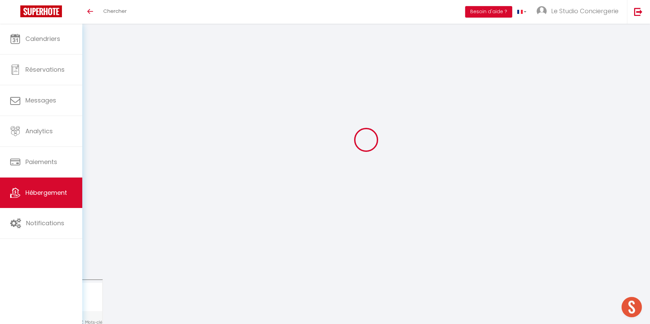
select select "7837-1527484585924935085"
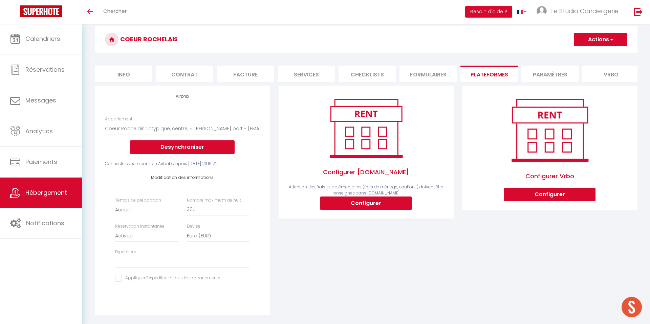
select select
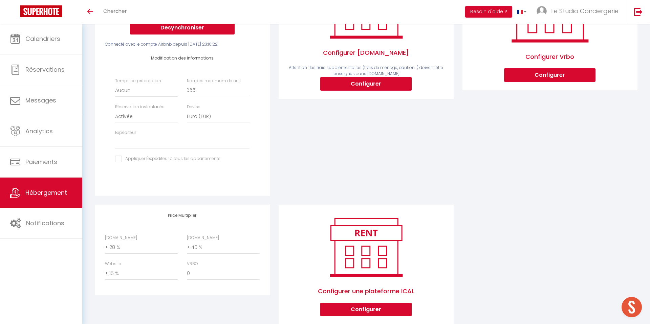
scroll to position [143, 0]
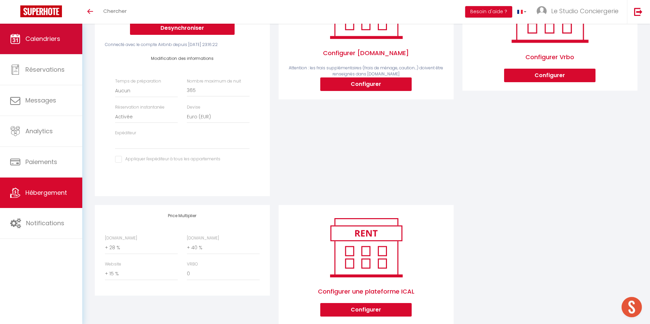
click at [45, 37] on span "Calendriers" at bounding box center [42, 39] width 35 height 8
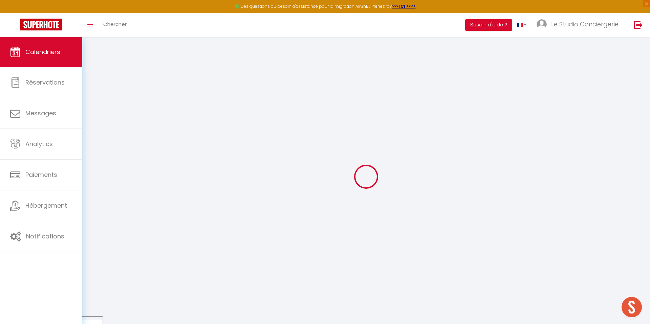
click at [570, 6] on div "🟢 Des questions ou besoin d'assistance pour la migration AirBnB? Prenez rdv >>>…" at bounding box center [325, 6] width 650 height 13
click at [566, 15] on link "Le Studio Conciergerie" at bounding box center [578, 25] width 95 height 24
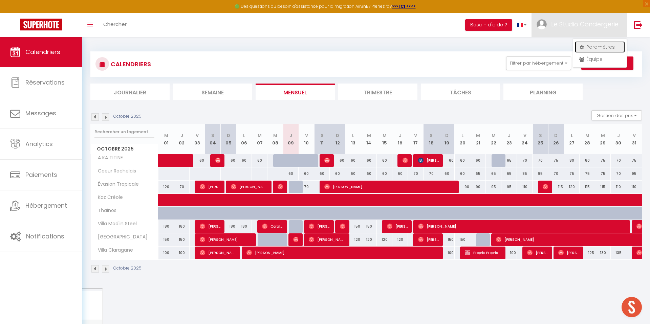
click at [600, 44] on link "Paramètres" at bounding box center [600, 47] width 50 height 12
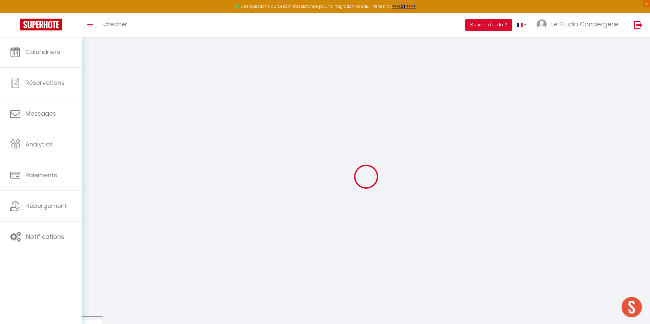
type input "AmkcYQm96rMl2Z7CD2sSQL9rJ"
type input "SHWNPpj3AexAFcZR6DUEzbYpv"
type input "[URL][DOMAIN_NAME]"
select select "fr"
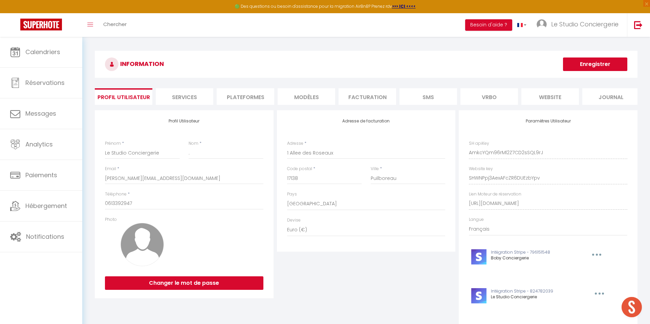
click at [227, 98] on li "Plateformes" at bounding box center [246, 96] width 58 height 17
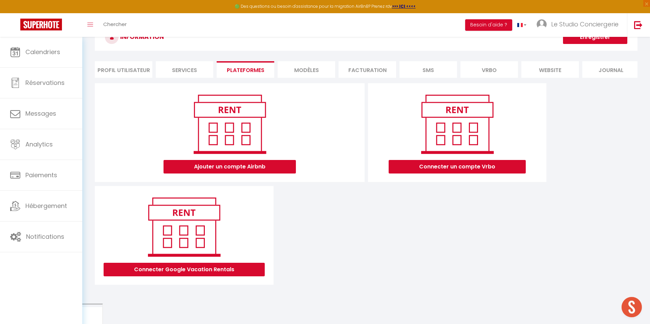
scroll to position [37, 0]
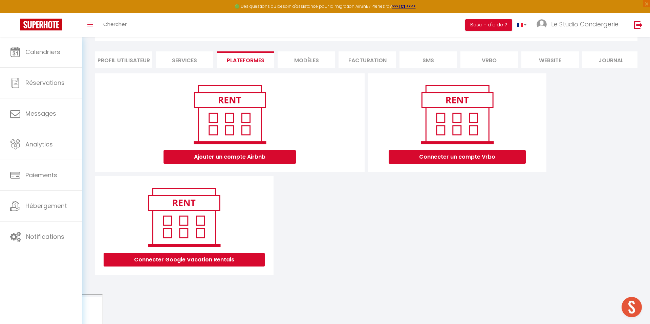
click at [225, 58] on li "Plateformes" at bounding box center [246, 59] width 58 height 17
click at [276, 55] on ul "Profil Utilisateur Services Plateformes MODÈLES Facturation SMS [GEOGRAPHIC_DAT…" at bounding box center [366, 59] width 542 height 17
click at [328, 55] on li "MODÈLES" at bounding box center [306, 59] width 58 height 17
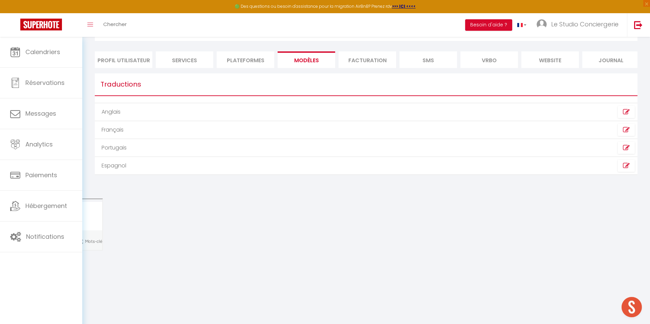
click at [347, 57] on li "Facturation" at bounding box center [367, 59] width 58 height 17
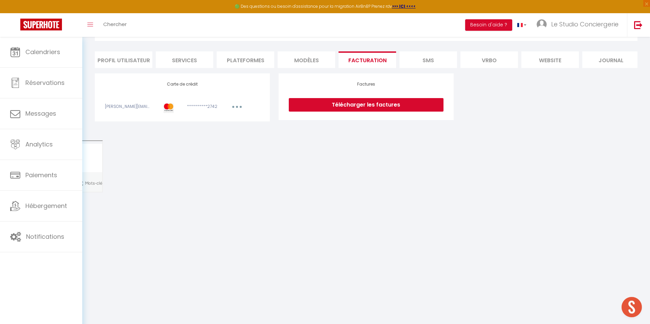
click at [278, 65] on li "MODÈLES" at bounding box center [306, 59] width 58 height 17
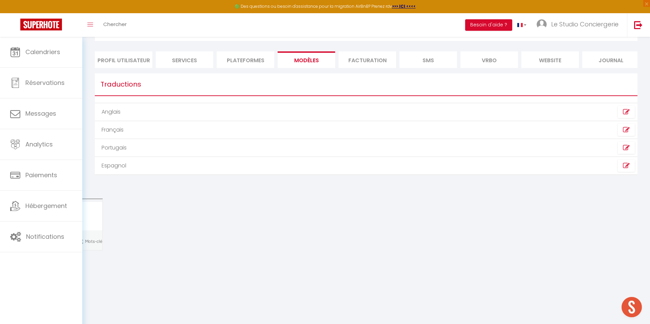
click at [256, 64] on li "Plateformes" at bounding box center [246, 59] width 58 height 17
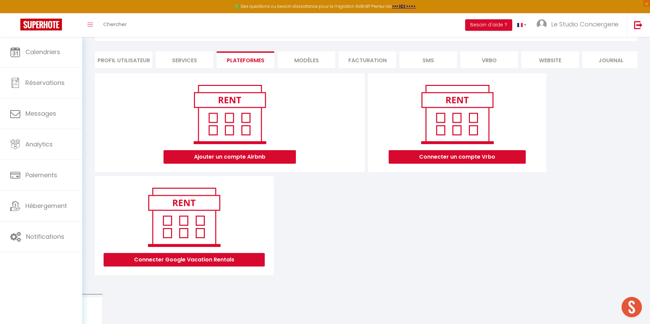
click at [184, 59] on li "Services" at bounding box center [185, 59] width 58 height 17
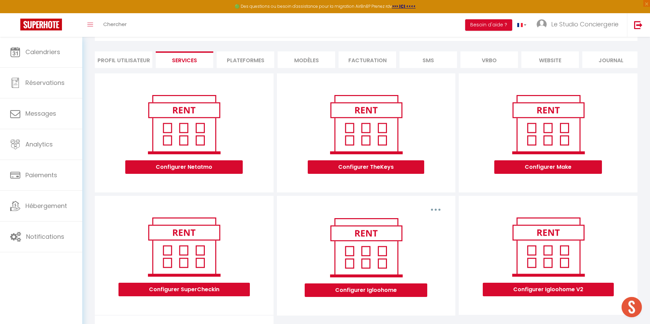
click at [128, 62] on li "Profil Utilisateur" at bounding box center [124, 59] width 58 height 17
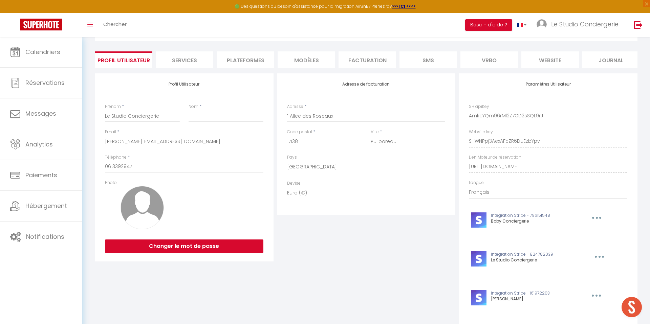
click at [255, 61] on li "Plateformes" at bounding box center [246, 59] width 58 height 17
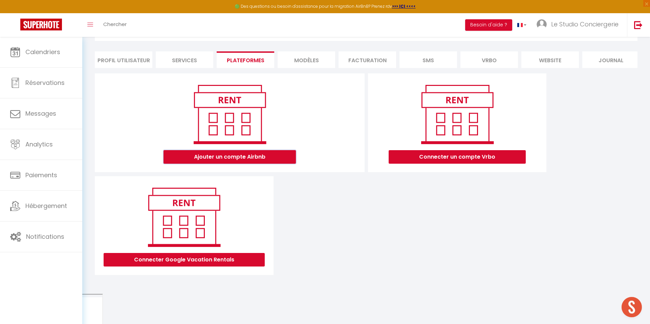
click at [230, 157] on button "Ajouter un compte Airbnb" at bounding box center [229, 157] width 132 height 14
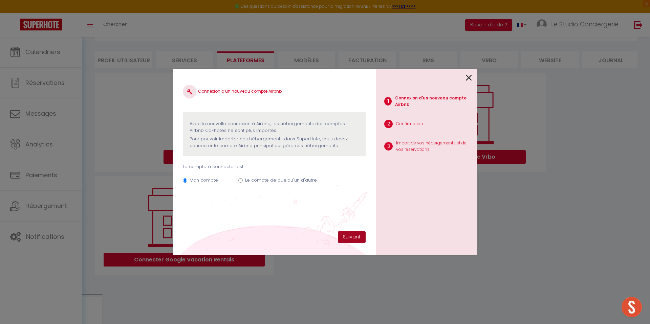
click at [343, 239] on button "Suivant" at bounding box center [352, 237] width 28 height 12
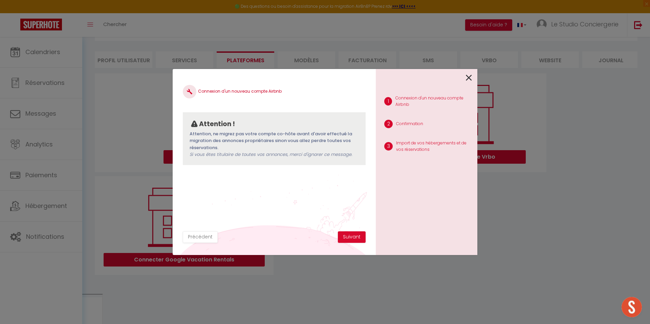
click at [470, 77] on icon at bounding box center [469, 78] width 6 height 10
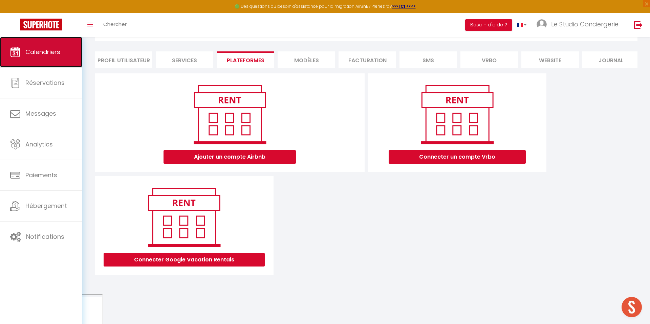
click at [25, 48] on span "Calendriers" at bounding box center [42, 52] width 35 height 8
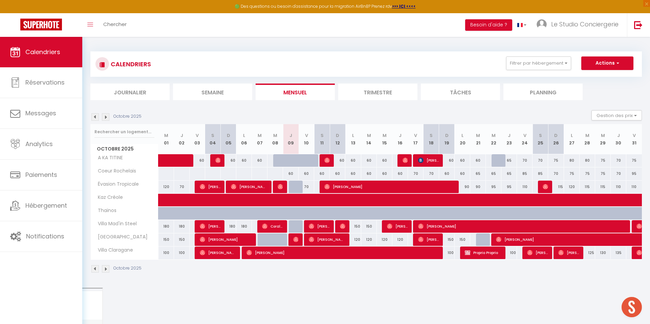
click at [292, 172] on div "60" at bounding box center [291, 173] width 16 height 13
type input "60"
type input "Jeu 09 Octobre 2025"
type input "Ven 10 Octobre 2025"
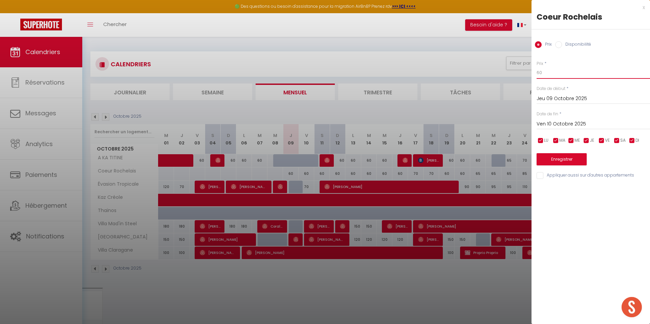
click at [556, 75] on input "60" at bounding box center [592, 73] width 113 height 12
click at [564, 96] on input "Jeu 09 Octobre 2025" at bounding box center [592, 98] width 113 height 9
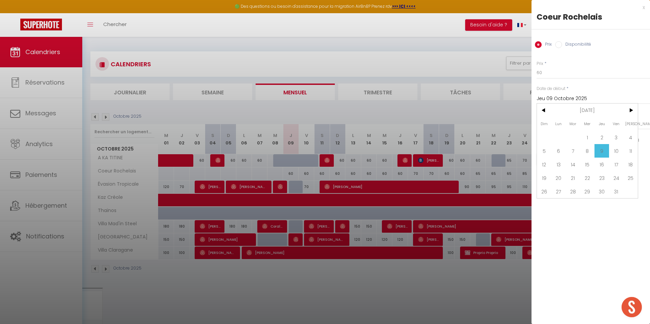
click at [570, 47] on label "Disponibilité" at bounding box center [576, 44] width 29 height 7
click at [562, 47] on input "Disponibilité" at bounding box center [558, 44] width 7 height 7
radio input "true"
radio input "false"
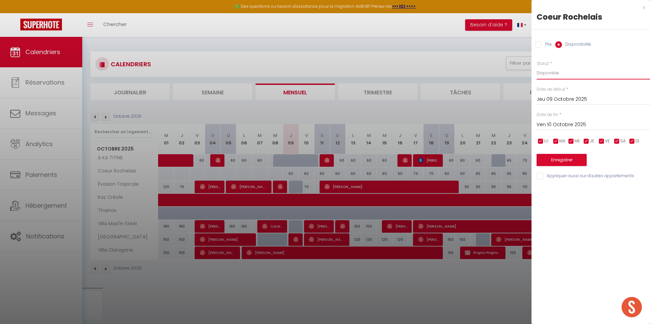
click at [570, 72] on select "Disponible Indisponible" at bounding box center [592, 73] width 113 height 13
select select "0"
click at [536, 67] on select "Disponible Indisponible" at bounding box center [592, 73] width 113 height 13
click at [567, 161] on button "Enregistrer" at bounding box center [561, 160] width 50 height 12
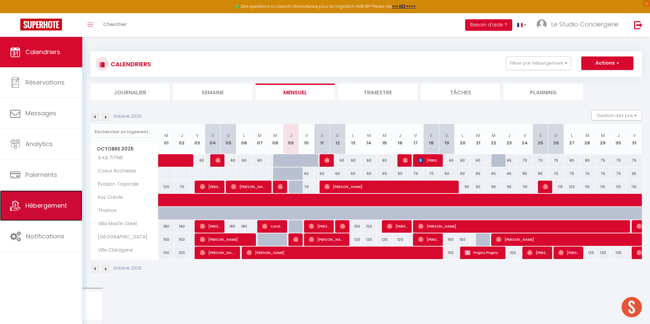
click at [55, 207] on span "Hébergement" at bounding box center [46, 205] width 42 height 8
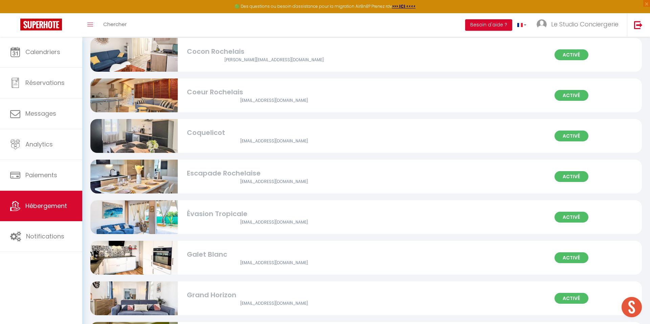
scroll to position [505, 0]
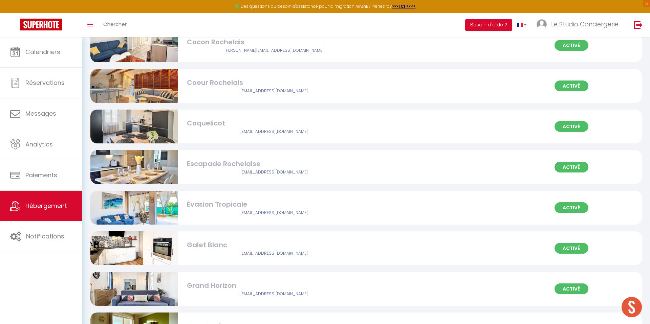
click at [334, 78] on div "Coeur Rochelais" at bounding box center [274, 82] width 175 height 10
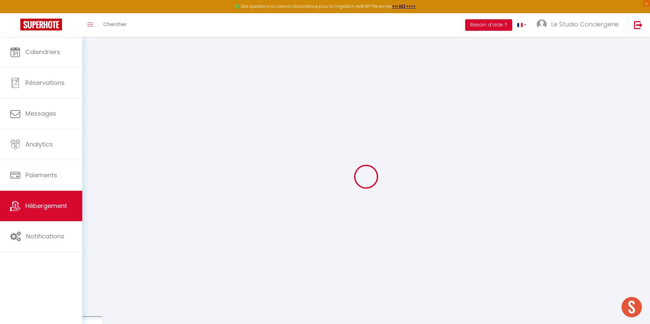
select select
select select "+ 28 %"
select select "+ 40 %"
select select "+ 15 %"
checkbox input "false"
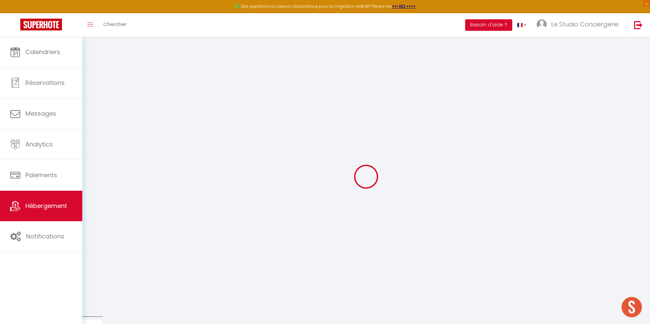
checkbox input "false"
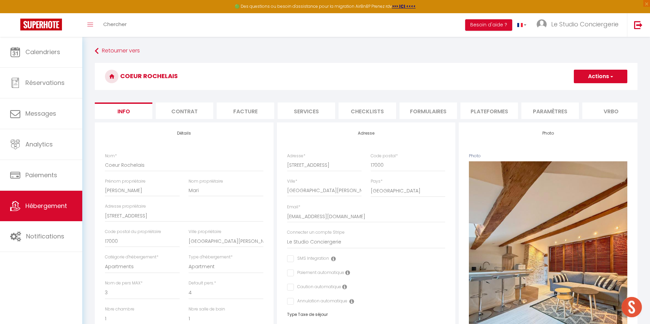
checkbox input "false"
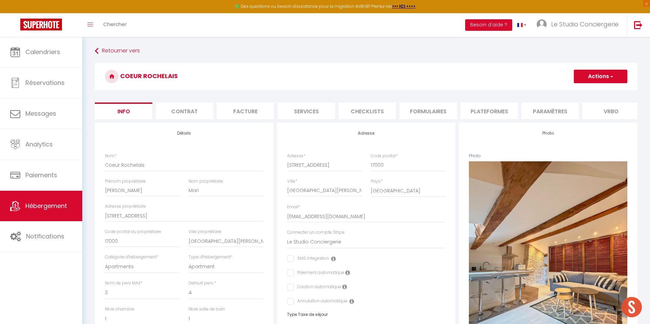
checkbox input "false"
select select "7837-1527484585924935085"
click at [247, 120] on form "Coeur Rochelais Actions Enregistrer Dupliquer Supprimer Importer les réservatio…" at bounding box center [366, 321] width 542 height 516
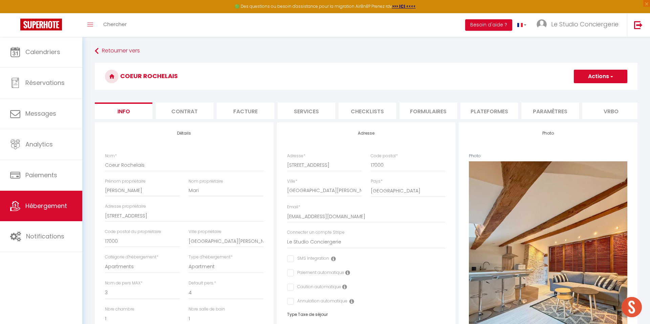
click at [248, 116] on li "Facture" at bounding box center [246, 111] width 58 height 17
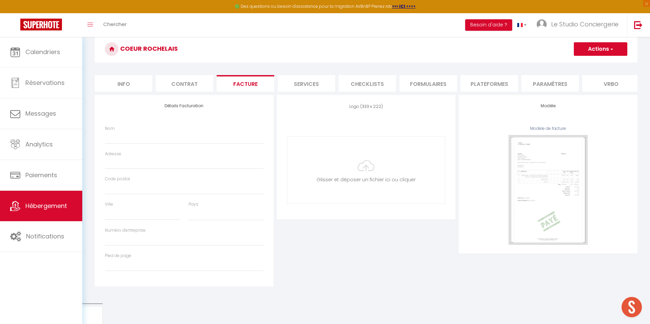
scroll to position [37, 0]
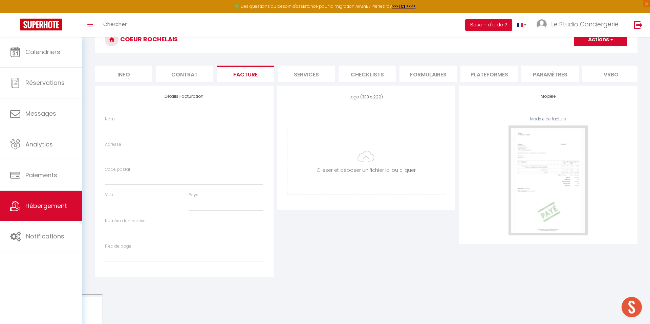
select select
select select "EUR"
select select
click at [293, 80] on li "Services" at bounding box center [306, 74] width 58 height 17
select select
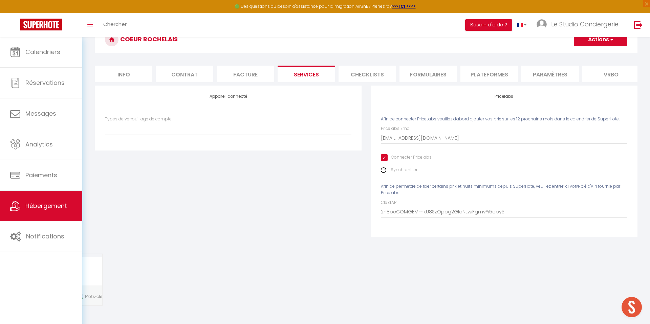
click at [366, 78] on li "Checklists" at bounding box center [367, 74] width 58 height 17
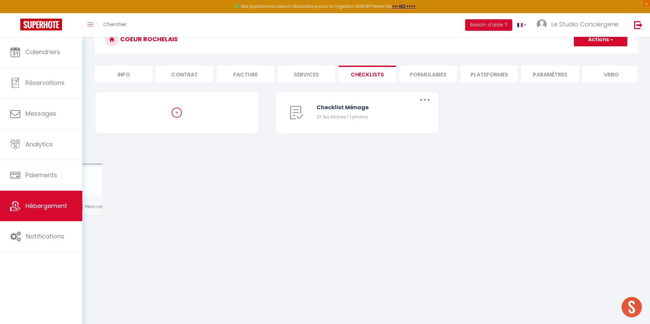
click at [424, 76] on li "Formulaires" at bounding box center [428, 74] width 58 height 17
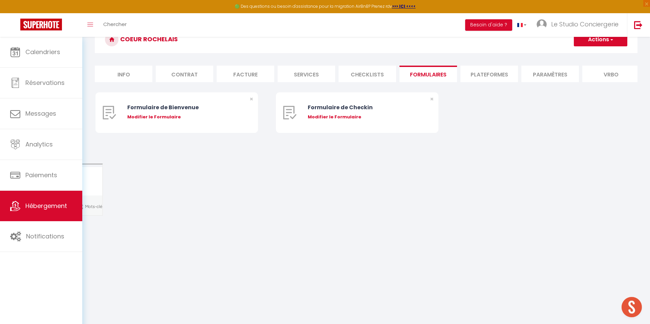
click at [488, 75] on li "Plateformes" at bounding box center [489, 74] width 58 height 17
select select
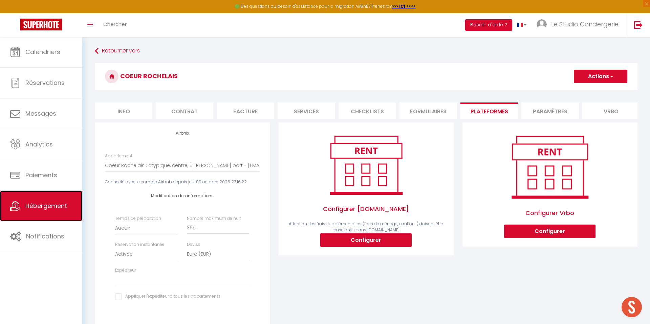
click at [52, 202] on span "Hébergement" at bounding box center [46, 206] width 42 height 8
